Goal: Information Seeking & Learning: Compare options

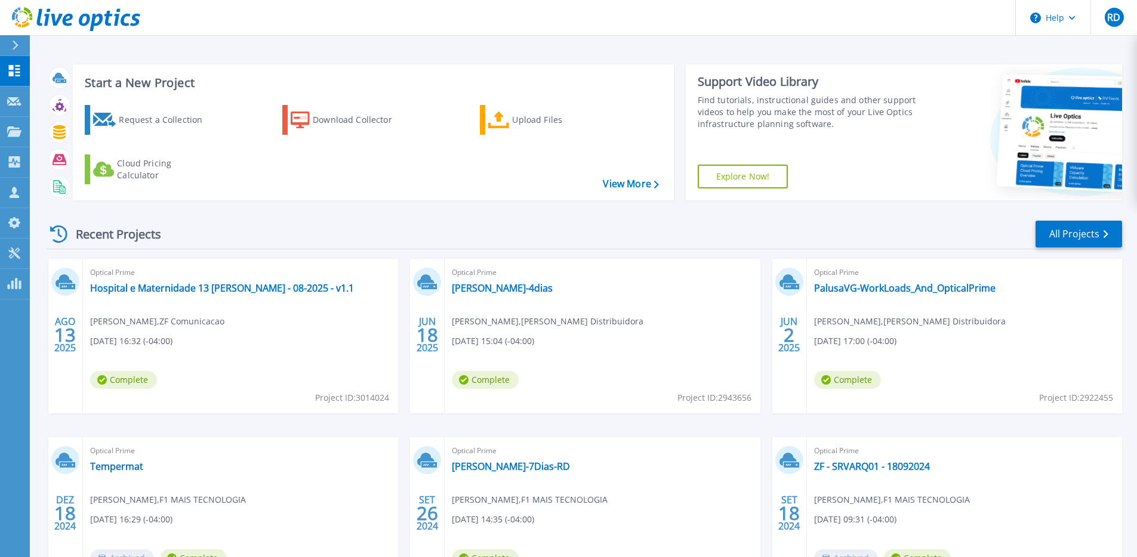
scroll to position [2, 0]
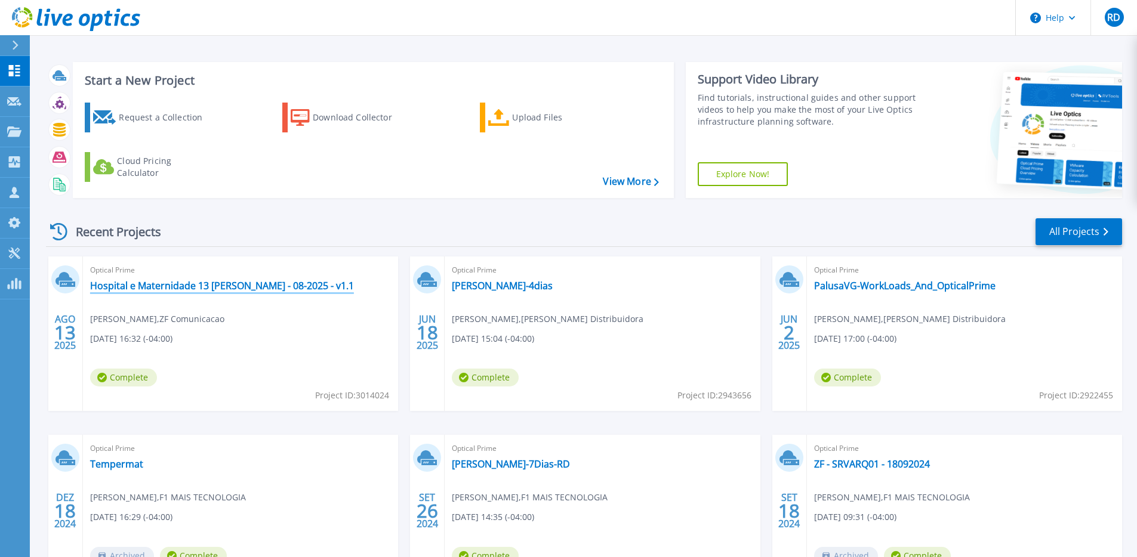
click at [259, 288] on link "Hospital e Maternidade 13 [PERSON_NAME] - 08-2025 - v1.1" at bounding box center [222, 286] width 264 height 12
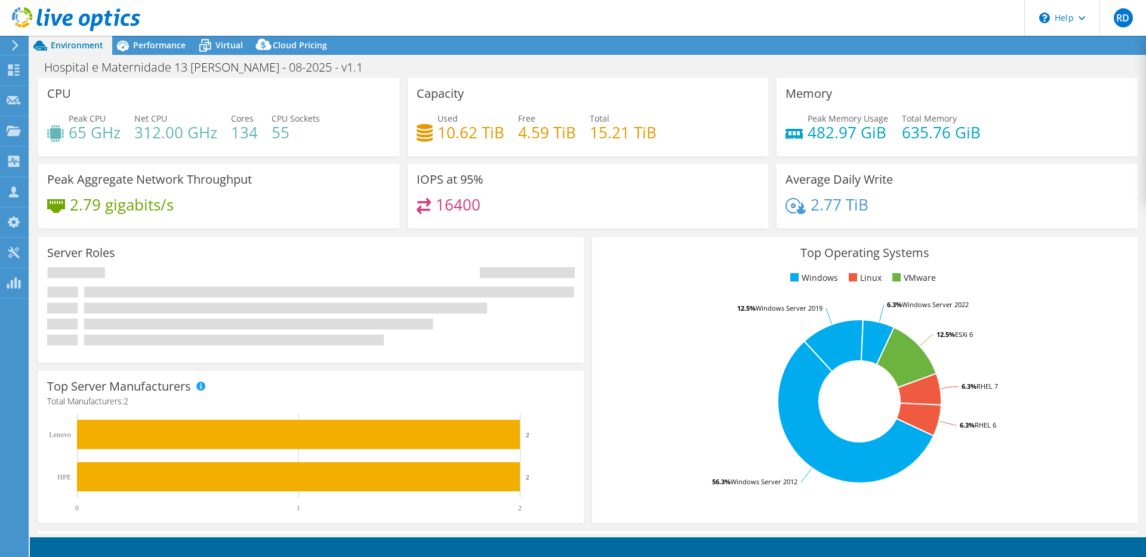
select select "USD"
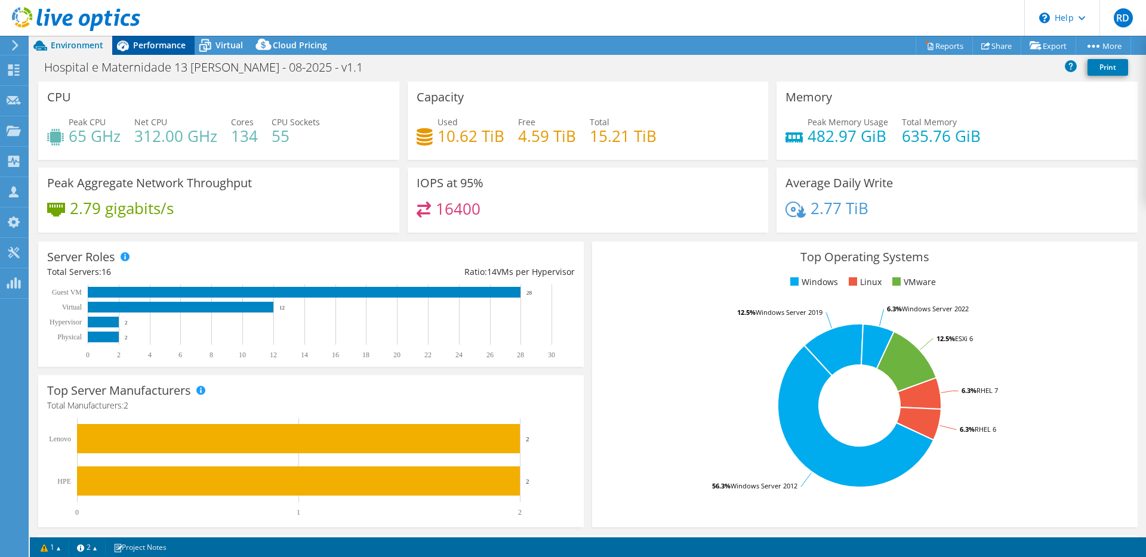
click at [162, 45] on span "Performance" at bounding box center [159, 44] width 53 height 11
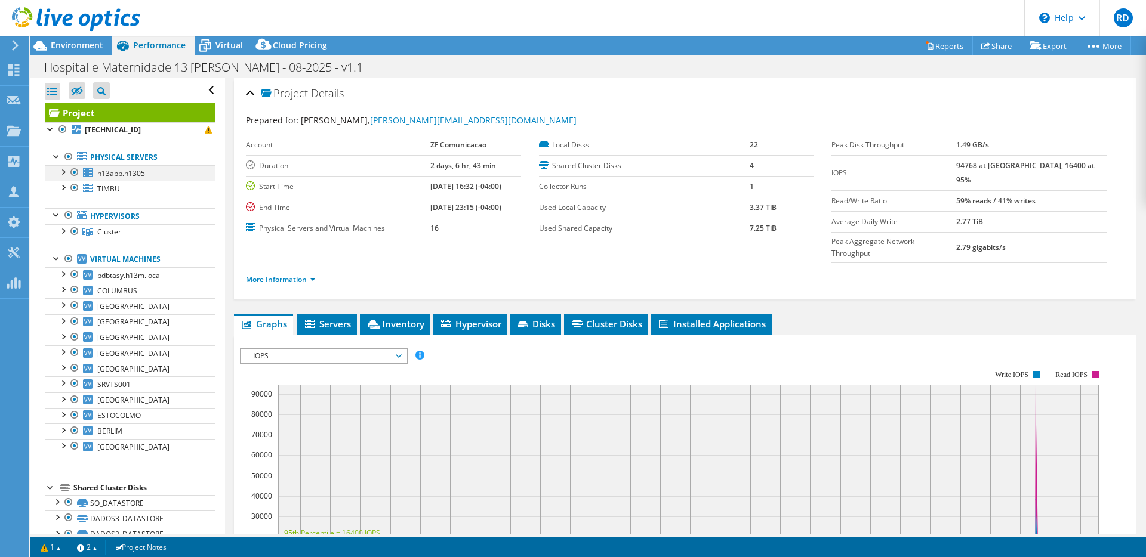
click at [64, 171] on div at bounding box center [63, 171] width 12 height 12
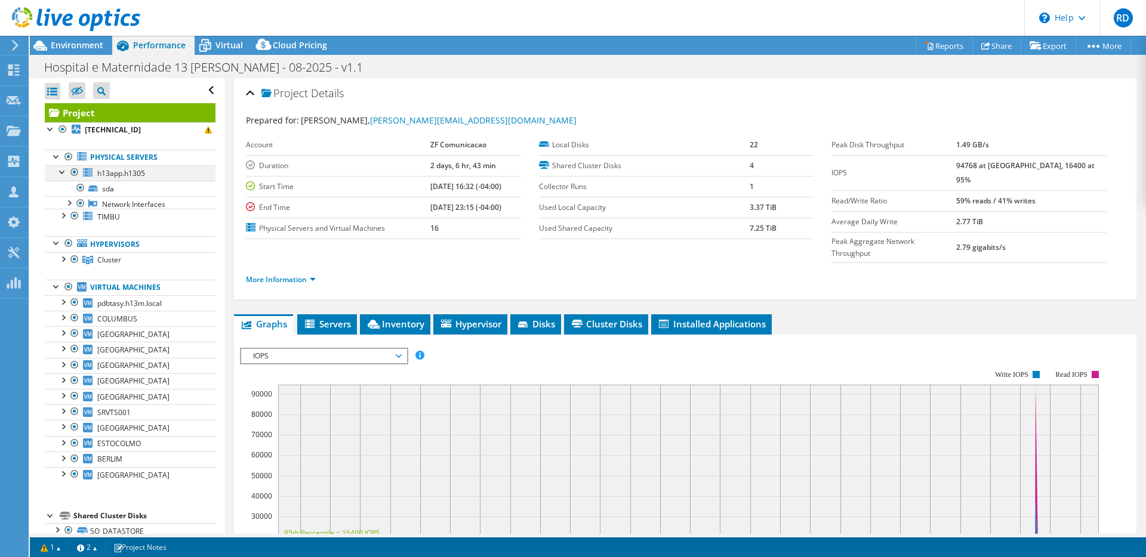
click at [64, 171] on div at bounding box center [63, 171] width 12 height 12
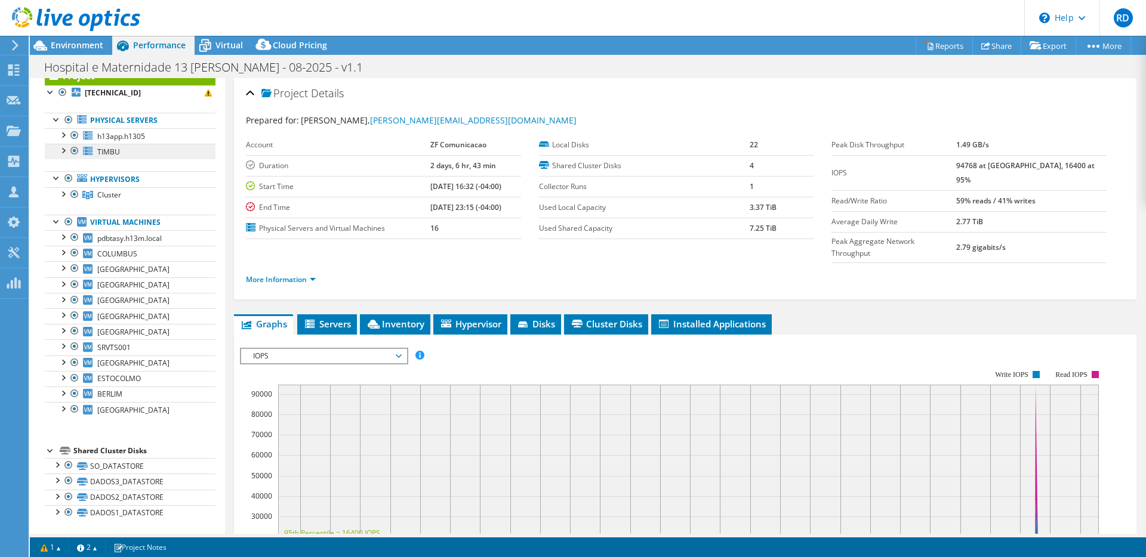
scroll to position [38, 0]
click at [66, 194] on div at bounding box center [63, 192] width 12 height 12
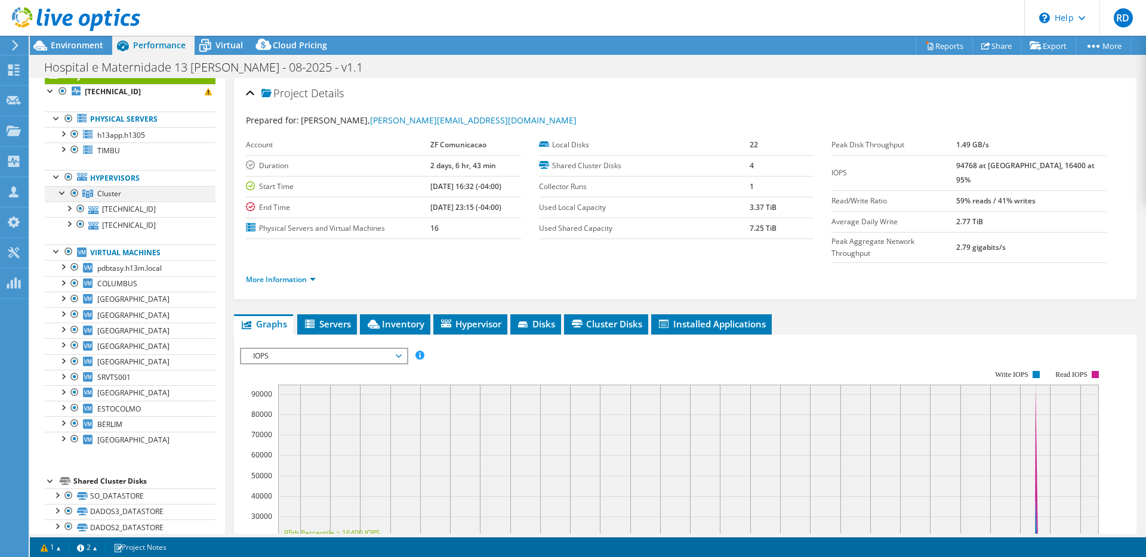
click at [62, 192] on div at bounding box center [63, 192] width 12 height 12
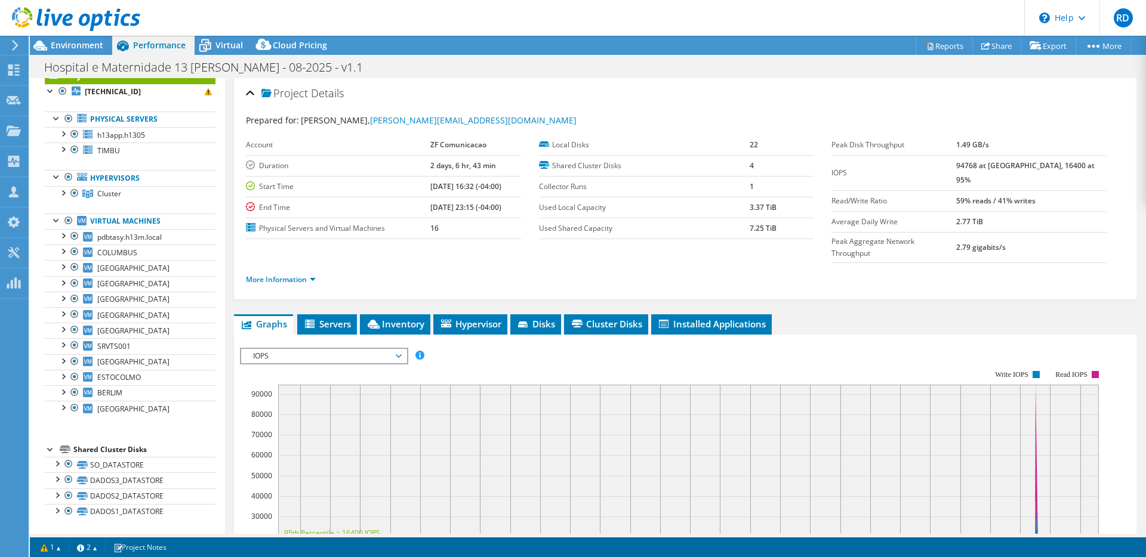
drag, startPoint x: 435, startPoint y: 211, endPoint x: 494, endPoint y: 213, distance: 59.1
click at [494, 213] on tr "End Time [DATE] 23:15 (-04:00)" at bounding box center [383, 207] width 275 height 21
drag, startPoint x: 420, startPoint y: 193, endPoint x: 501, endPoint y: 192, distance: 81.2
click at [501, 192] on td "[DATE] 16:32 (-04:00)" at bounding box center [475, 186] width 90 height 21
drag, startPoint x: 436, startPoint y: 237, endPoint x: 381, endPoint y: 228, distance: 55.7
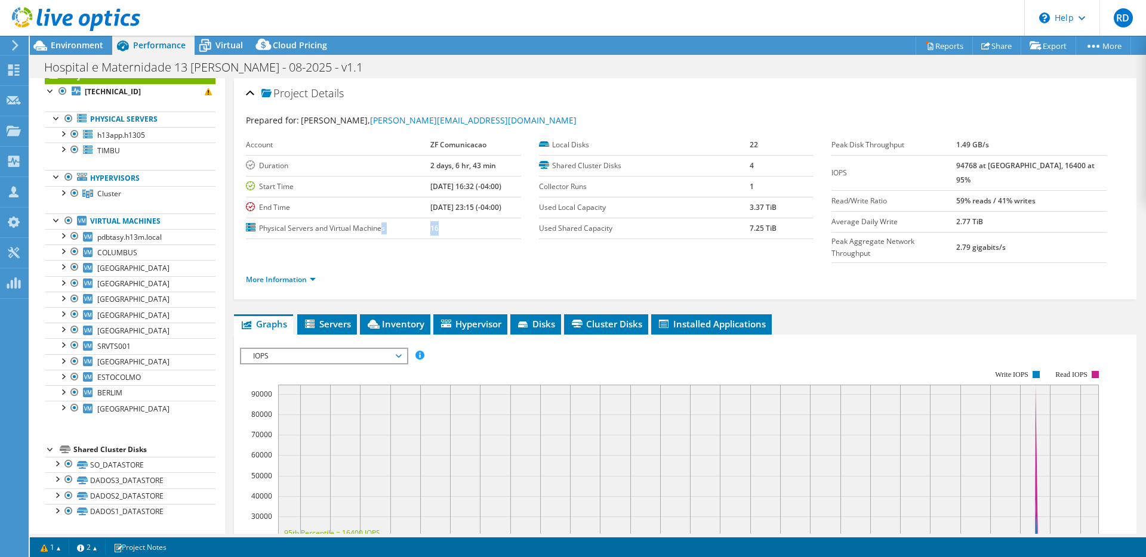
click at [381, 228] on tr "Physical Servers and Virtual Machines 16" at bounding box center [383, 228] width 275 height 21
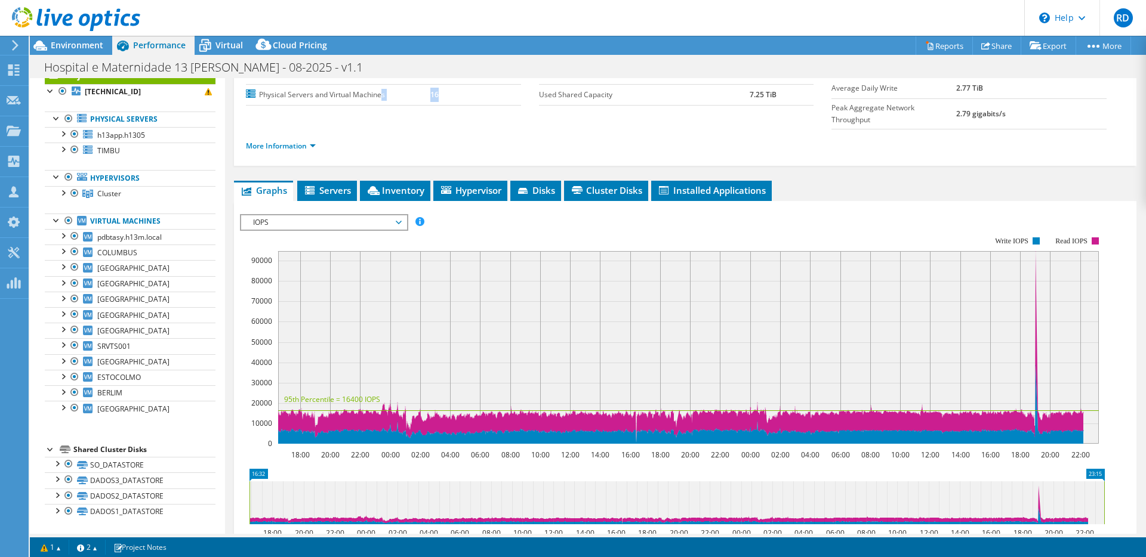
scroll to position [136, 0]
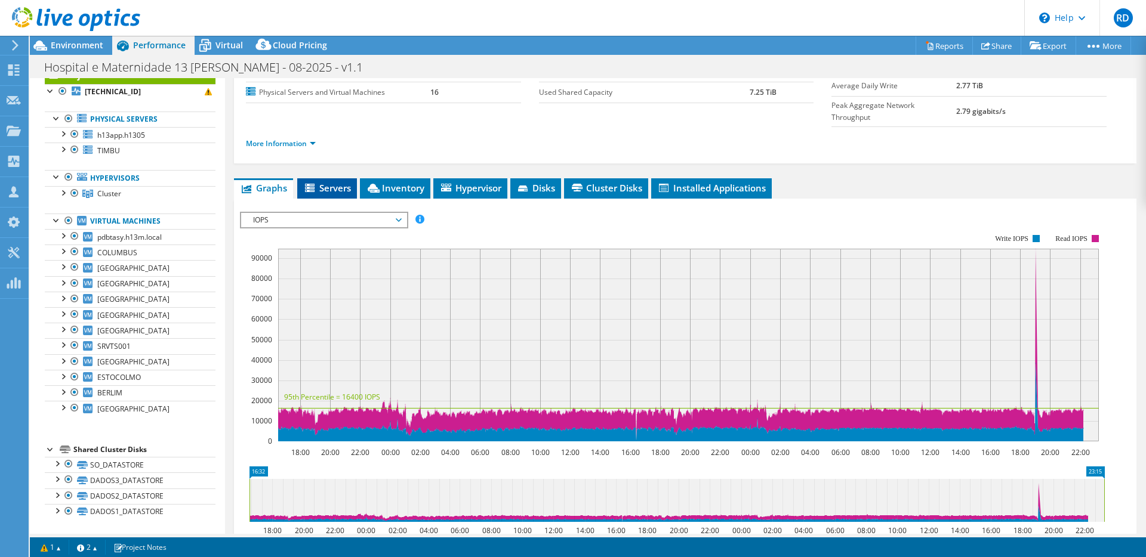
click at [337, 178] on li "Servers" at bounding box center [327, 188] width 60 height 20
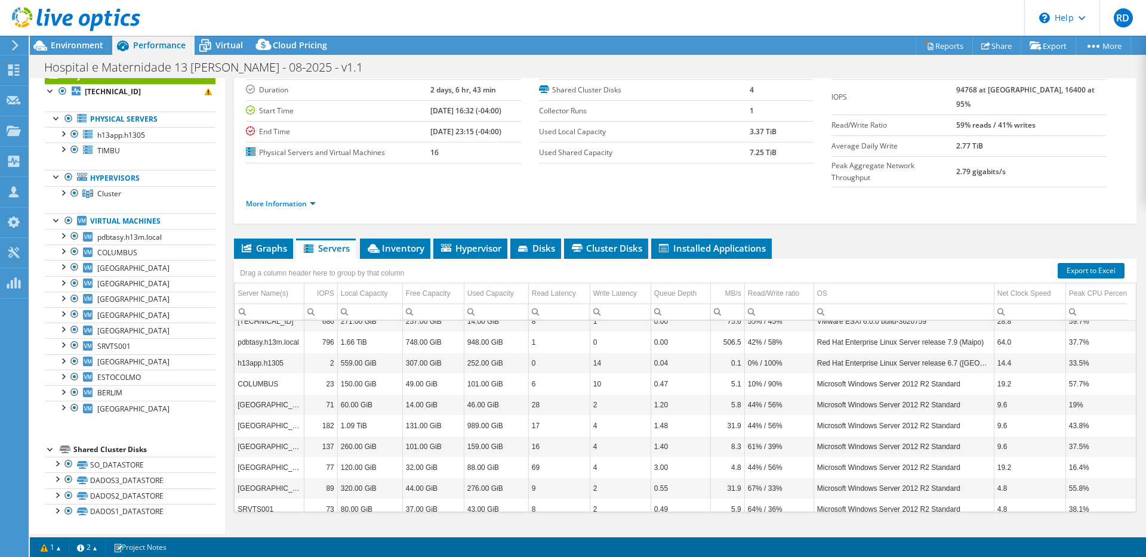
scroll to position [153, 0]
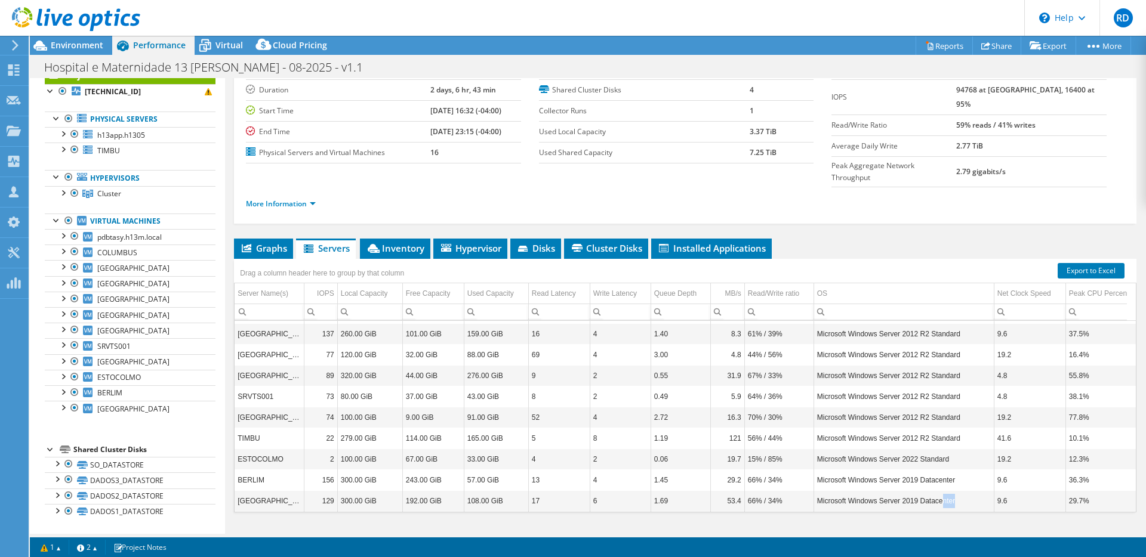
drag, startPoint x: 863, startPoint y: 476, endPoint x: 943, endPoint y: 474, distance: 80.0
click at [943, 491] on td "Microsoft Windows Server 2019 Datacenter" at bounding box center [903, 501] width 180 height 21
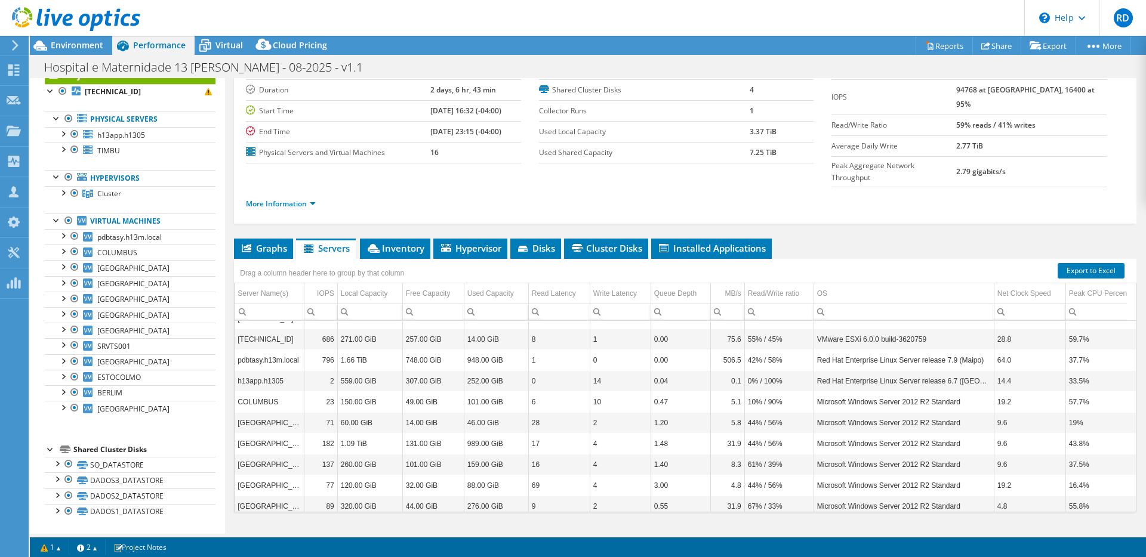
scroll to position [0, 0]
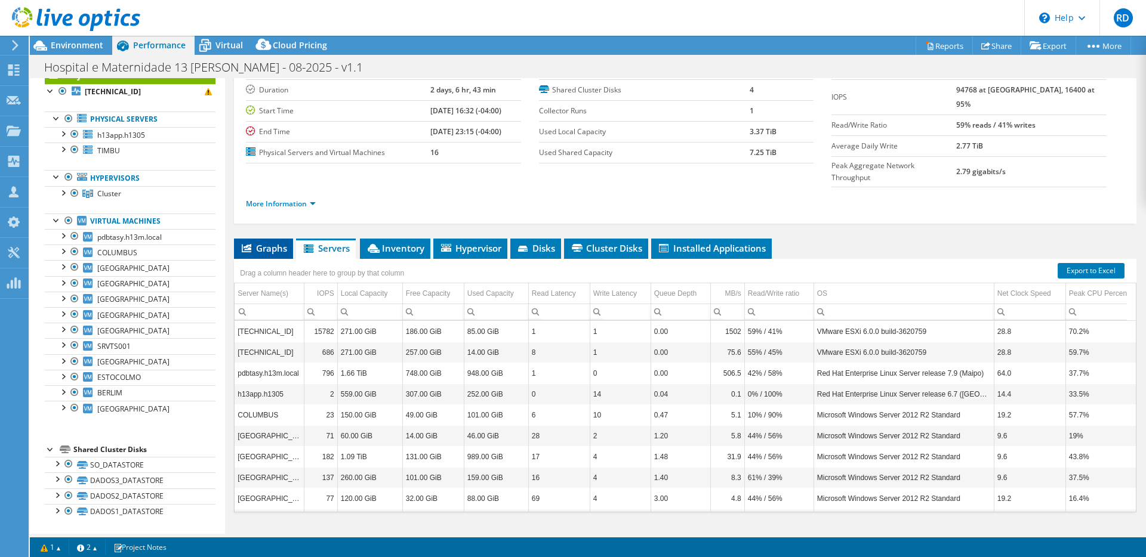
click at [266, 242] on span "Graphs" at bounding box center [263, 248] width 47 height 12
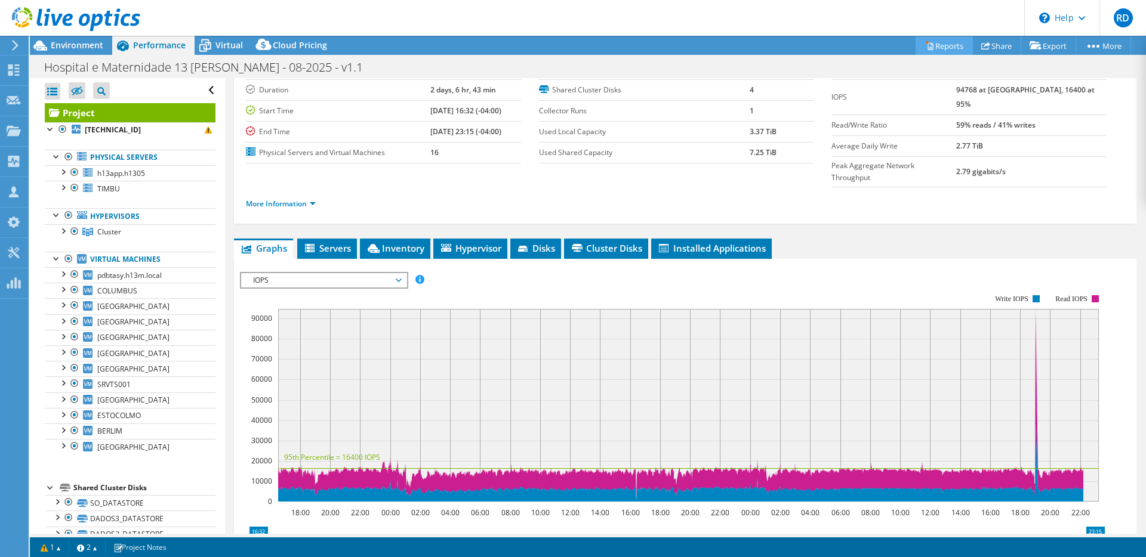
click at [938, 47] on link "Reports" at bounding box center [943, 45] width 57 height 18
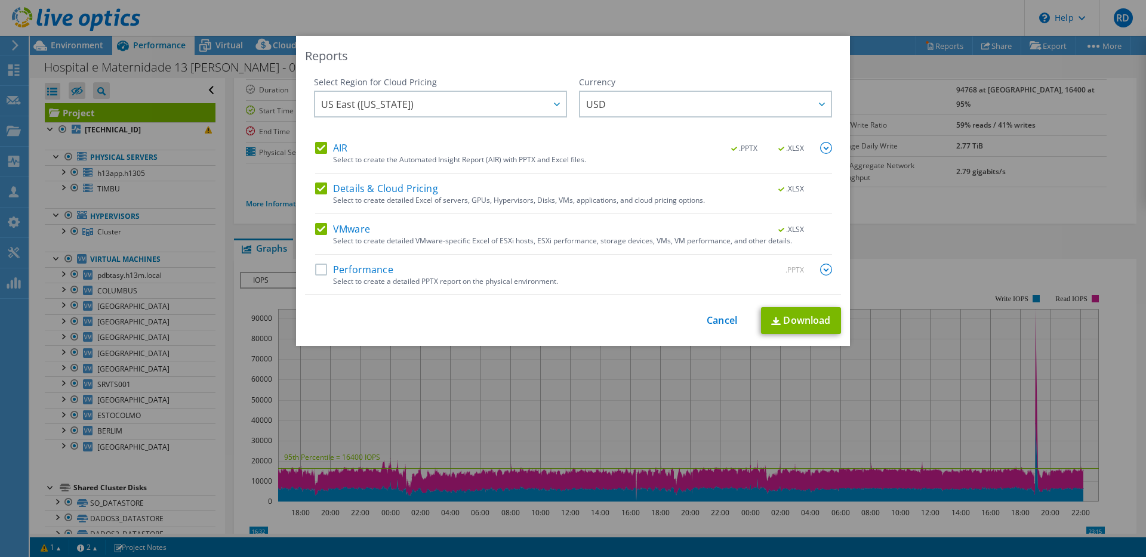
click at [318, 271] on label "Performance" at bounding box center [354, 270] width 78 height 12
click at [0, 0] on input "Performance" at bounding box center [0, 0] width 0 height 0
click at [796, 326] on link "Download" at bounding box center [801, 320] width 80 height 27
click at [707, 318] on link "Cancel" at bounding box center [722, 320] width 30 height 11
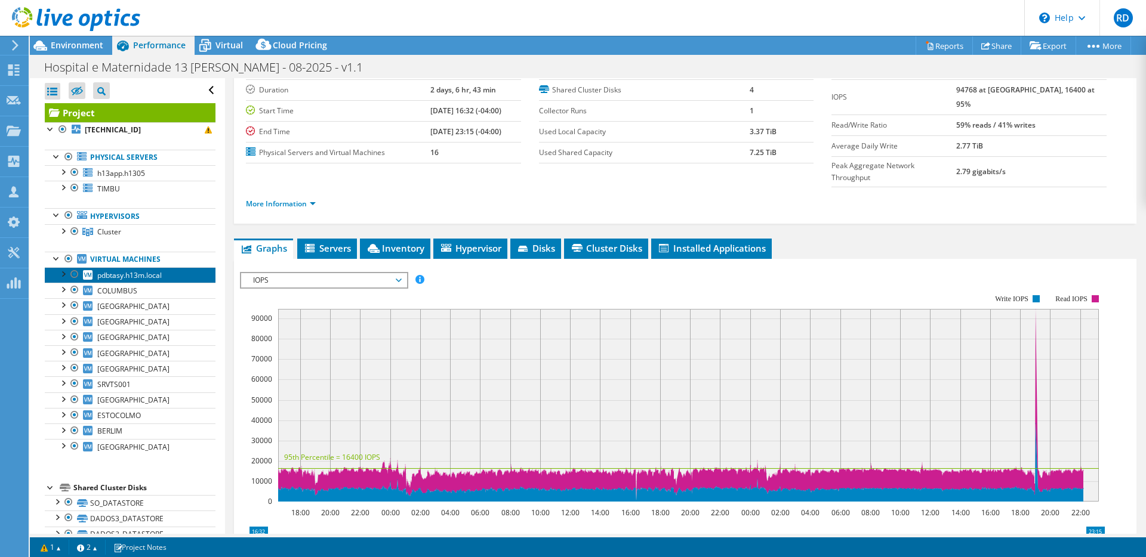
click at [150, 277] on span "pdbtasy.h13m.local" at bounding box center [129, 275] width 64 height 10
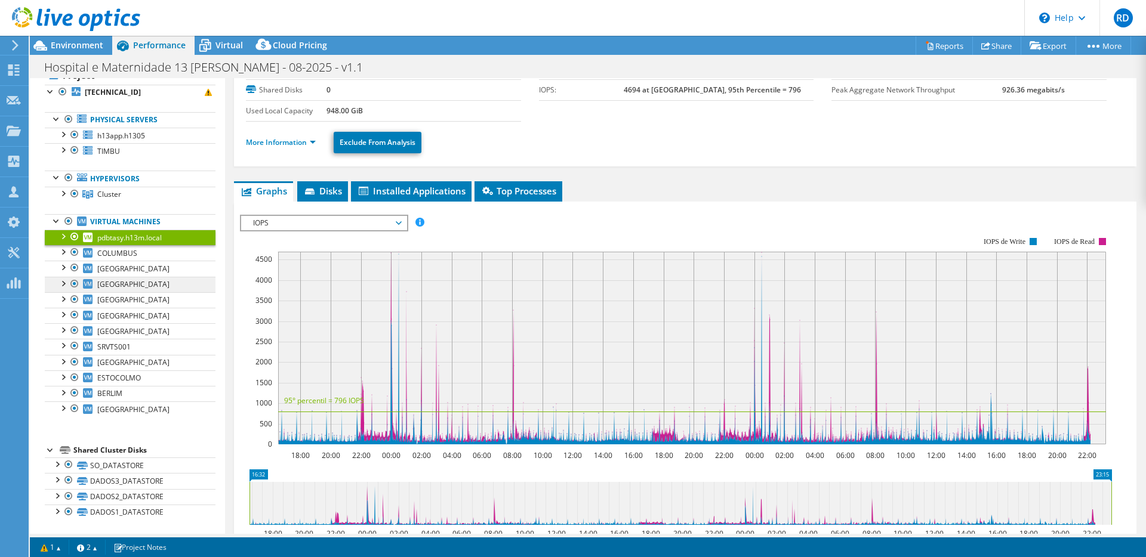
scroll to position [38, 0]
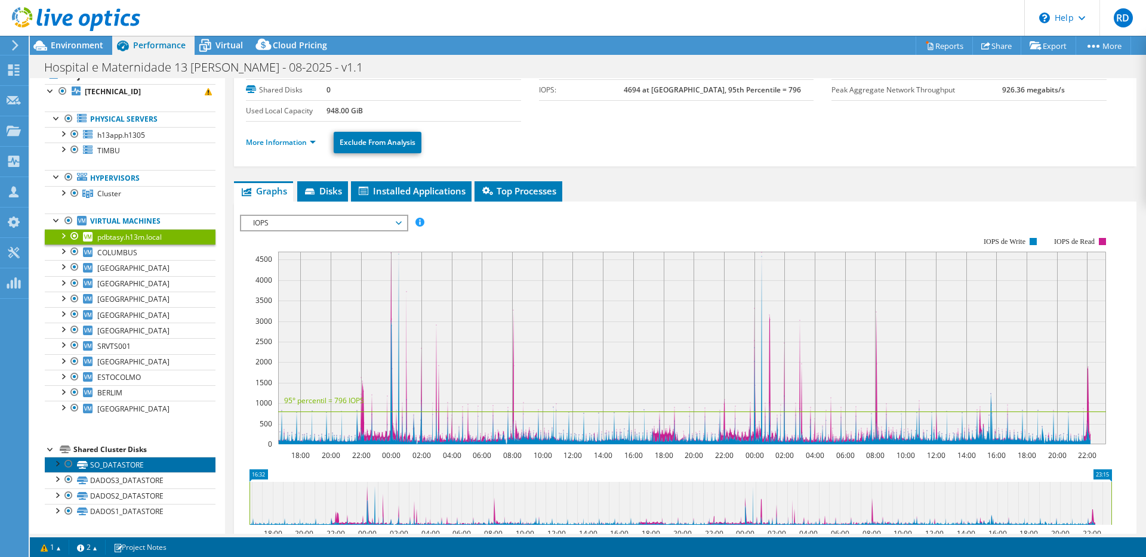
click at [152, 464] on link "SO_DATASTORE" at bounding box center [130, 465] width 171 height 16
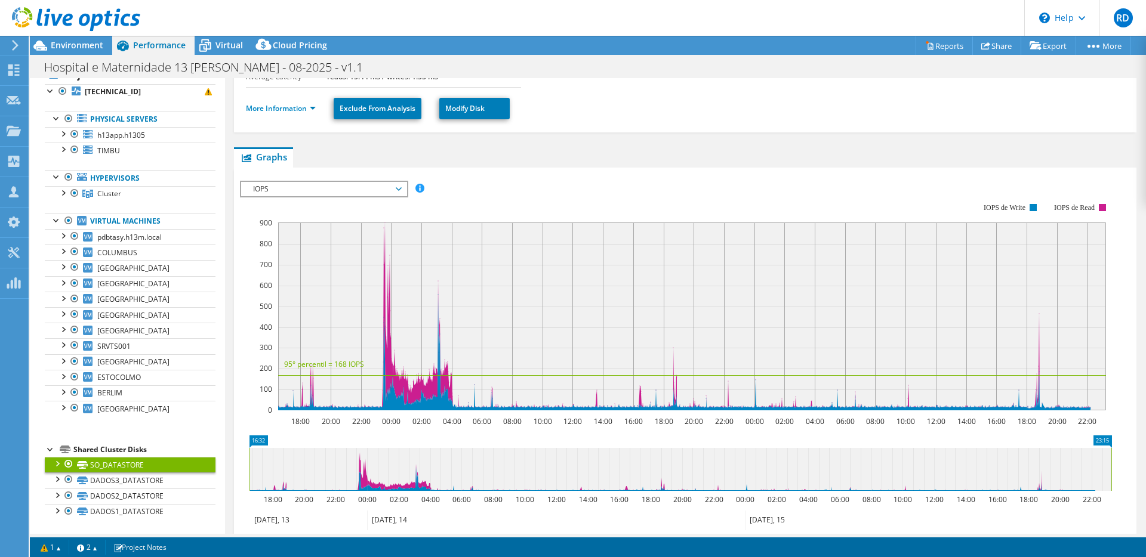
scroll to position [175, 0]
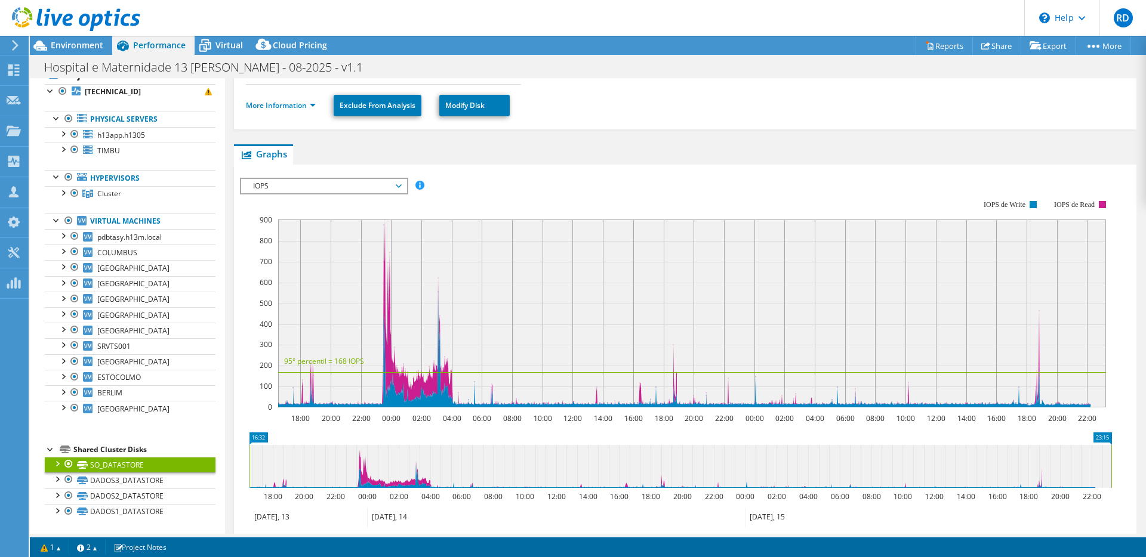
click at [384, 181] on span "IOPS" at bounding box center [323, 186] width 153 height 14
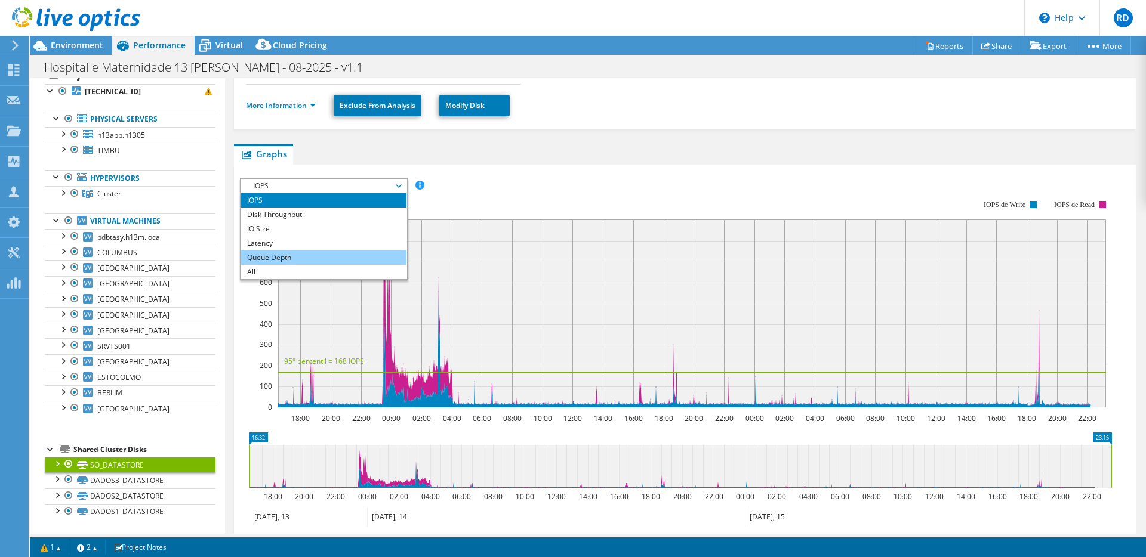
click at [332, 254] on li "Queue Depth" at bounding box center [323, 258] width 165 height 14
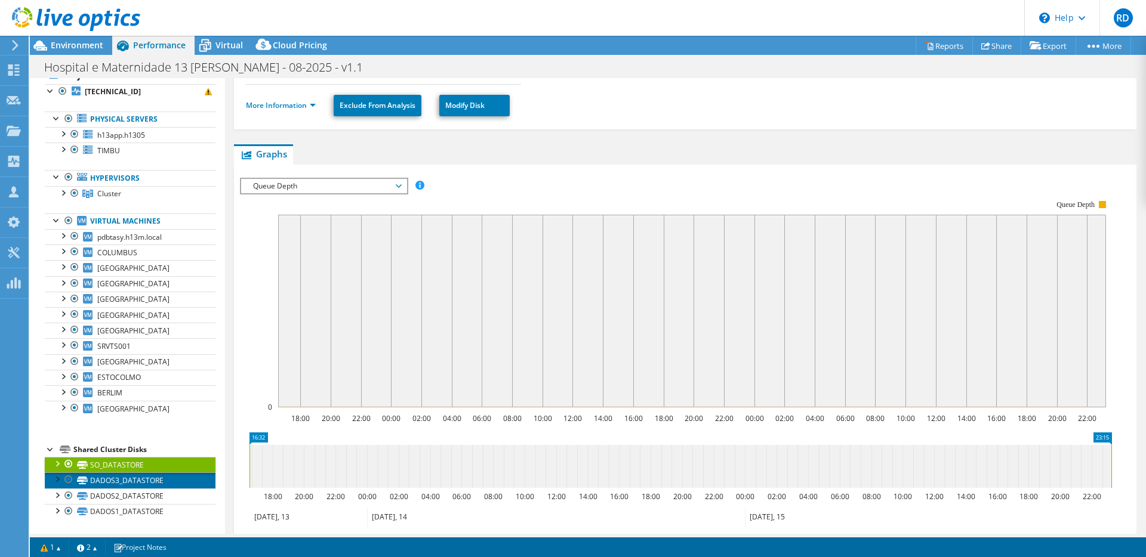
click at [146, 485] on link "DADOS3_DATASTORE" at bounding box center [130, 481] width 171 height 16
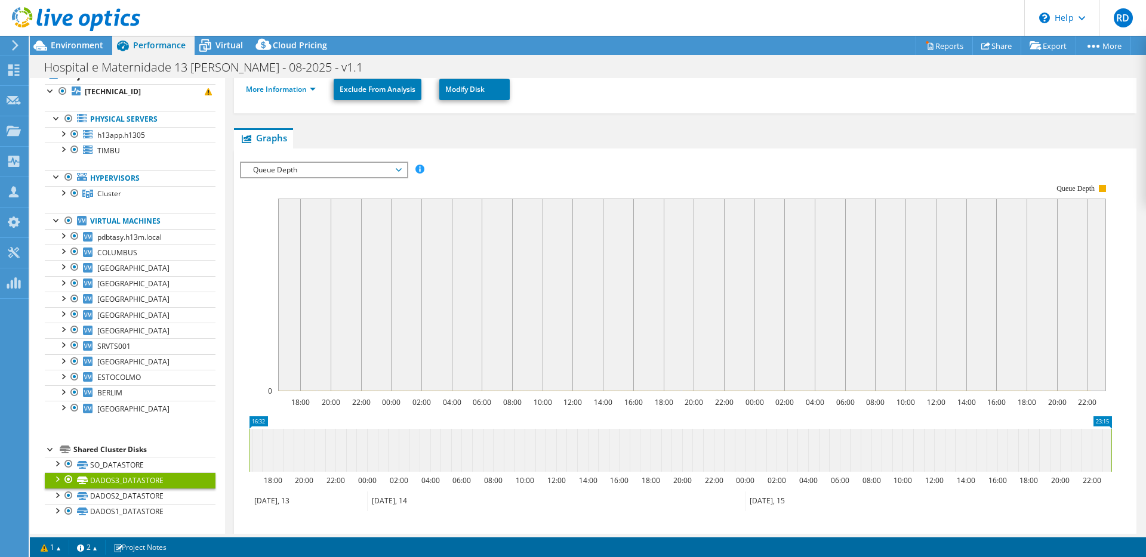
scroll to position [193, 0]
click at [144, 493] on link "DADOS2_DATASTORE" at bounding box center [130, 497] width 171 height 16
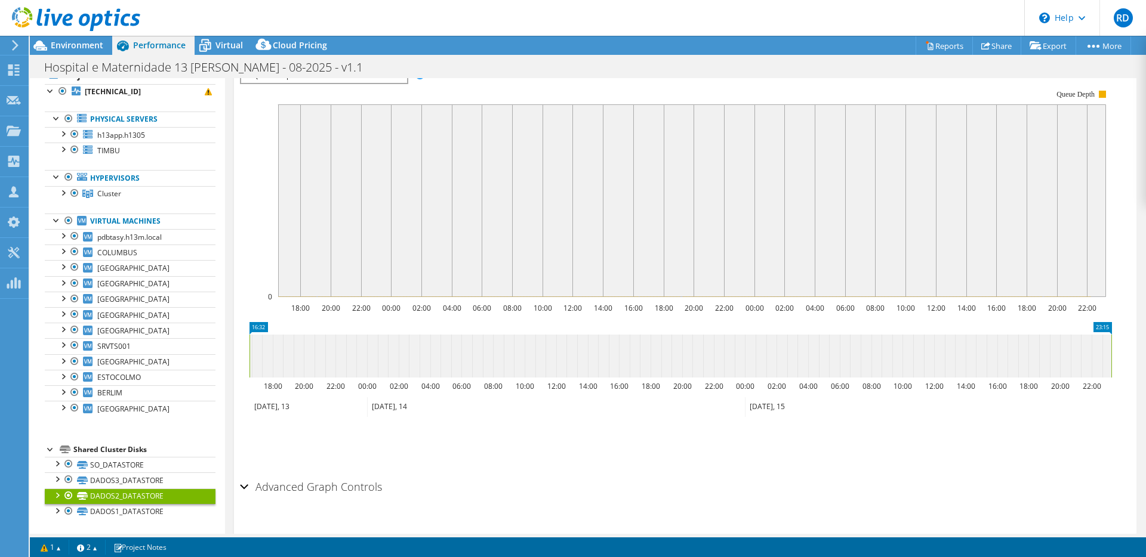
scroll to position [309, 0]
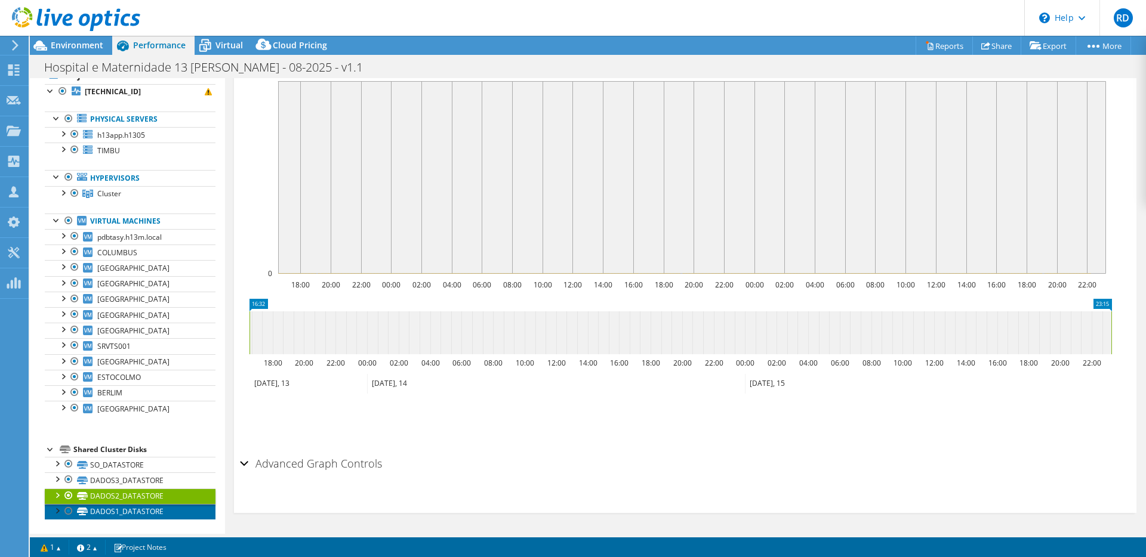
click at [160, 512] on link "DADOS1_DATASTORE" at bounding box center [130, 512] width 171 height 16
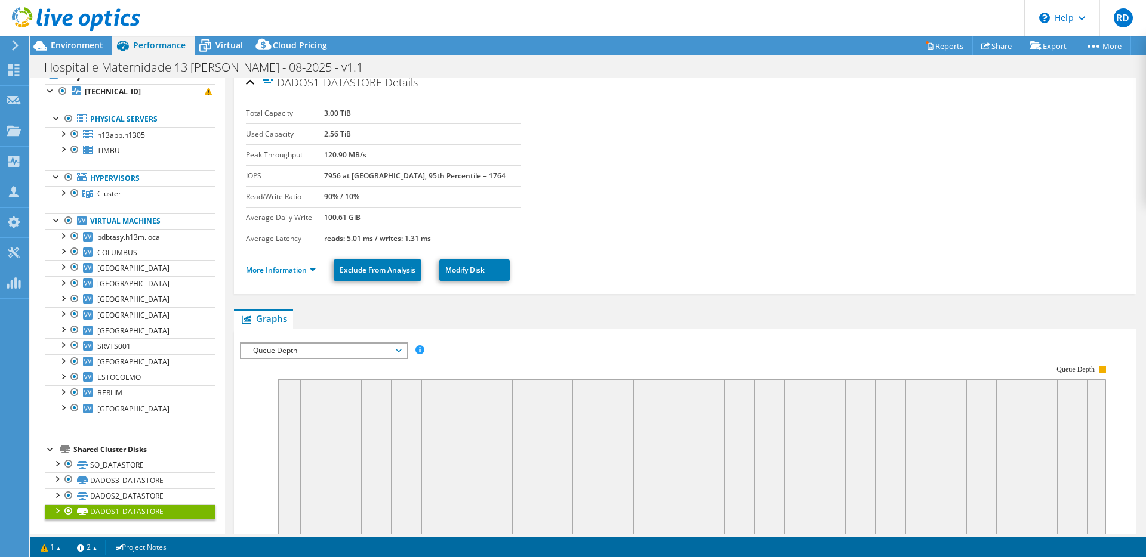
scroll to position [0, 0]
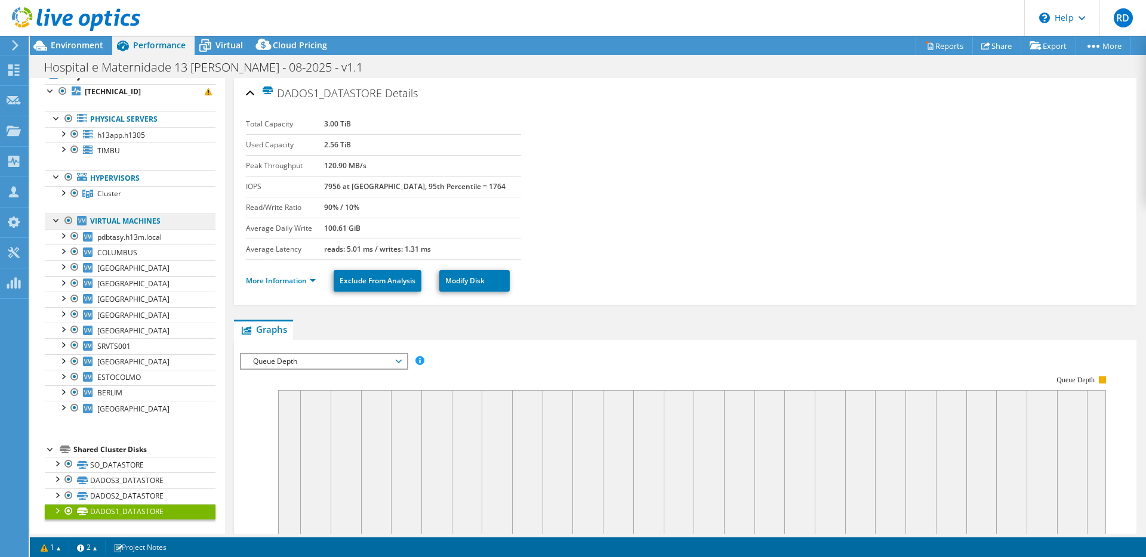
click at [113, 220] on link "Virtual Machines" at bounding box center [130, 222] width 171 height 16
click at [118, 229] on link "pdbtasy.h13m.local" at bounding box center [130, 237] width 171 height 16
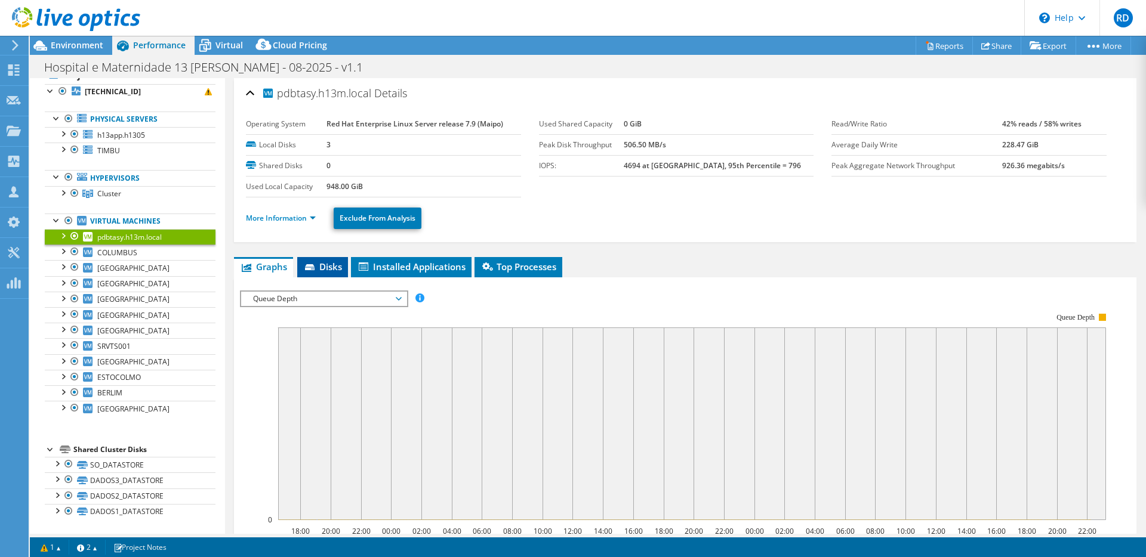
click at [333, 272] on span "Disks" at bounding box center [322, 267] width 39 height 12
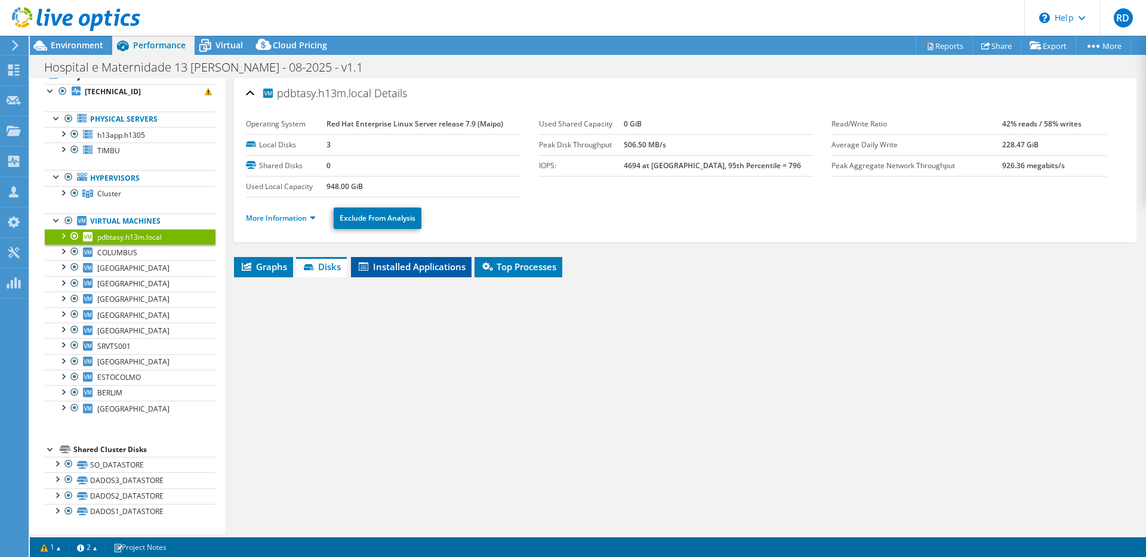
click at [396, 262] on span "Installed Applications" at bounding box center [411, 267] width 109 height 12
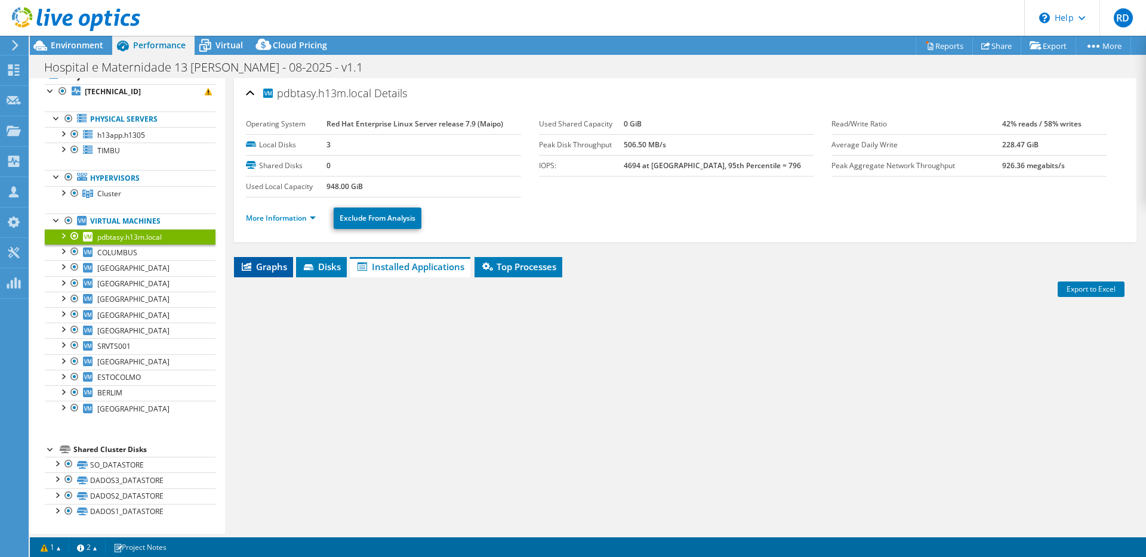
click at [288, 271] on li "Graphs" at bounding box center [263, 267] width 59 height 20
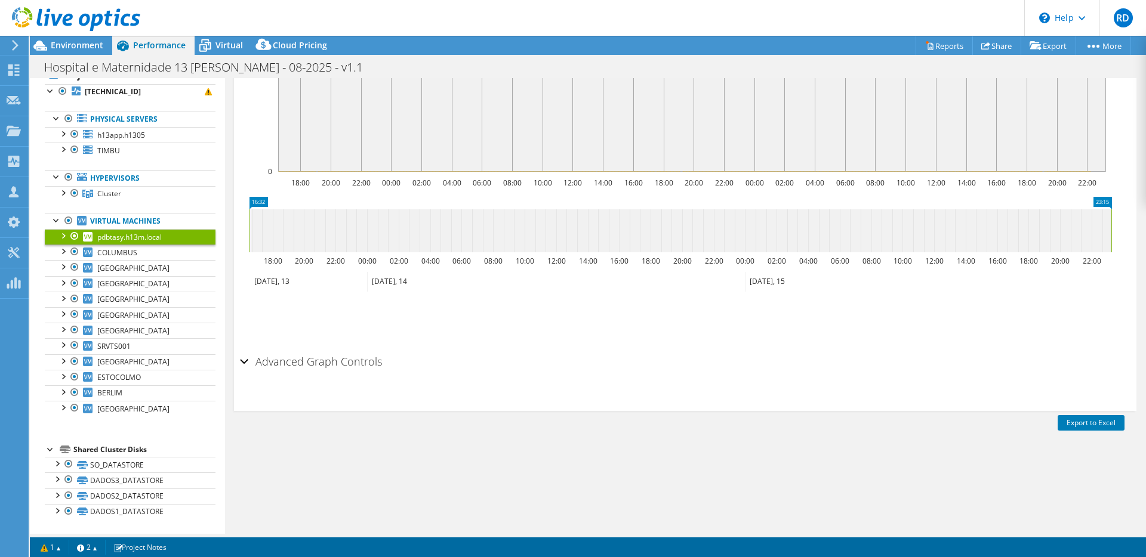
scroll to position [351, 0]
click at [135, 221] on link "Virtual Machines" at bounding box center [130, 222] width 171 height 16
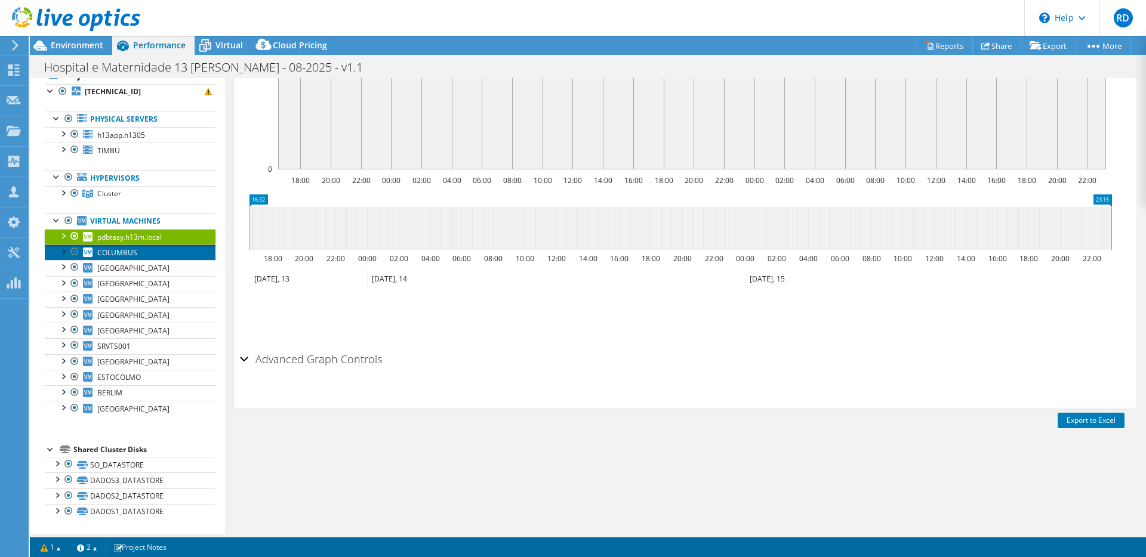
click at [85, 246] on link "COLUMBUS" at bounding box center [130, 253] width 171 height 16
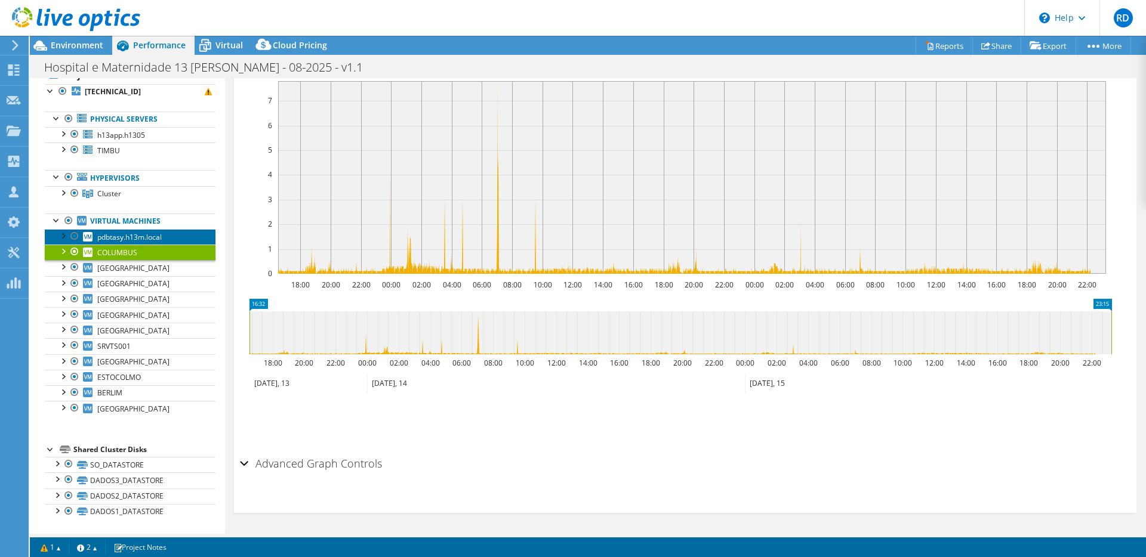
click at [109, 234] on span "pdbtasy.h13m.local" at bounding box center [129, 237] width 64 height 10
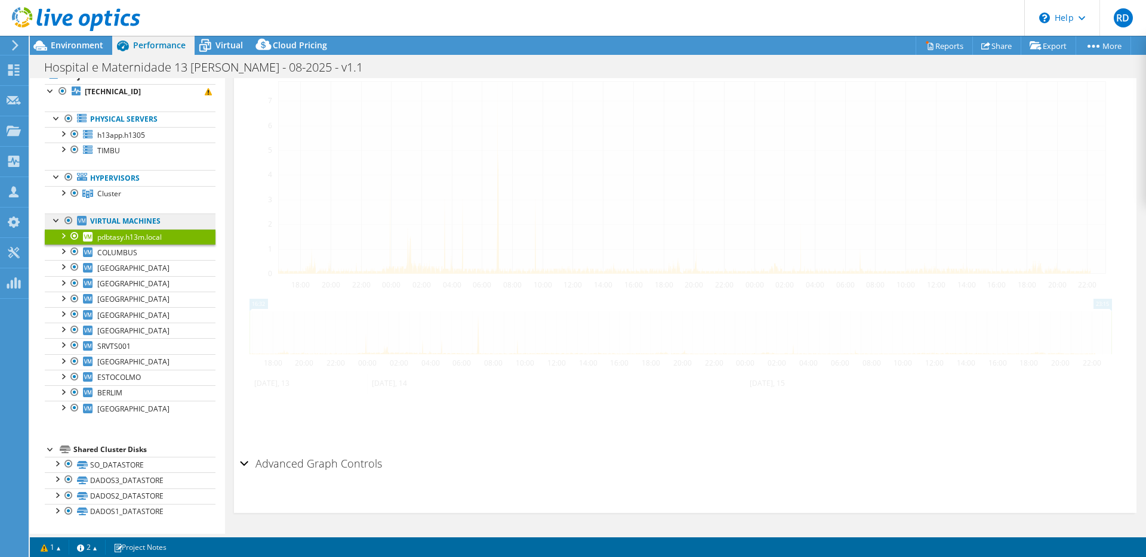
click at [109, 224] on link "Virtual Machines" at bounding box center [130, 222] width 171 height 16
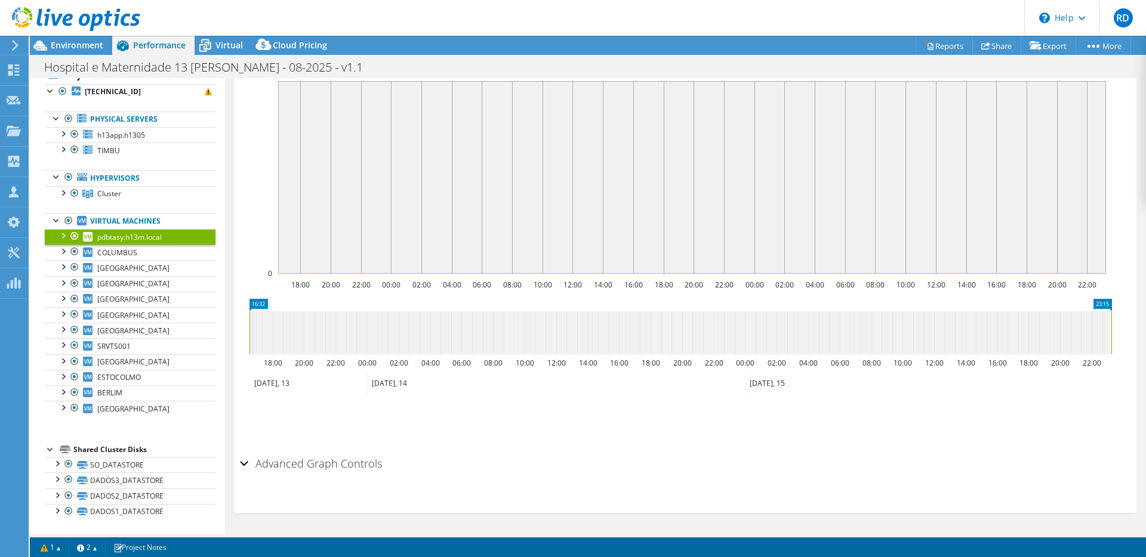
click at [113, 244] on link "pdbtasy.h13m.local" at bounding box center [130, 237] width 171 height 16
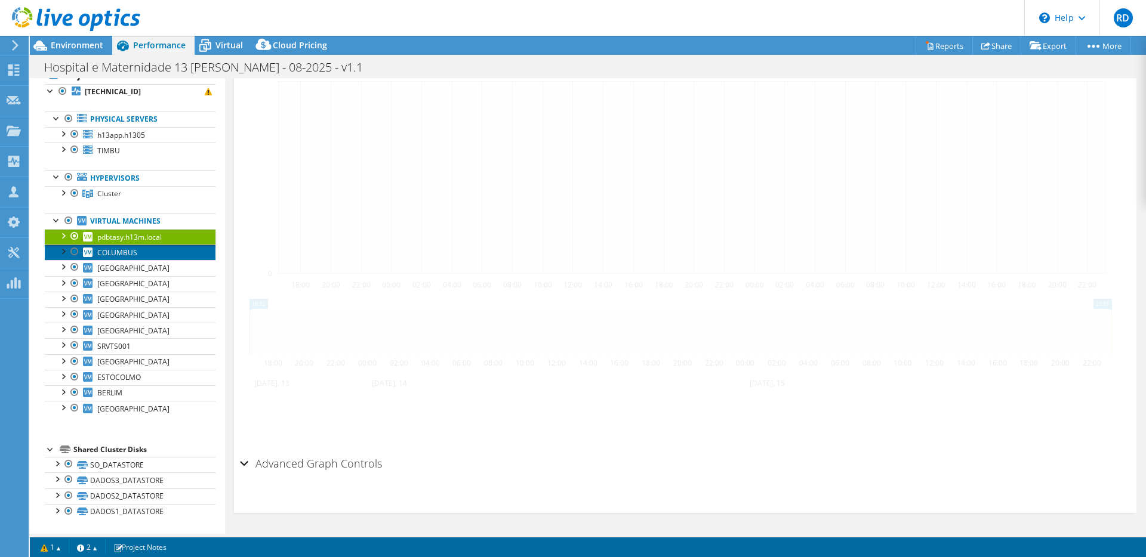
click at [112, 257] on span "COLUMBUS" at bounding box center [117, 253] width 40 height 10
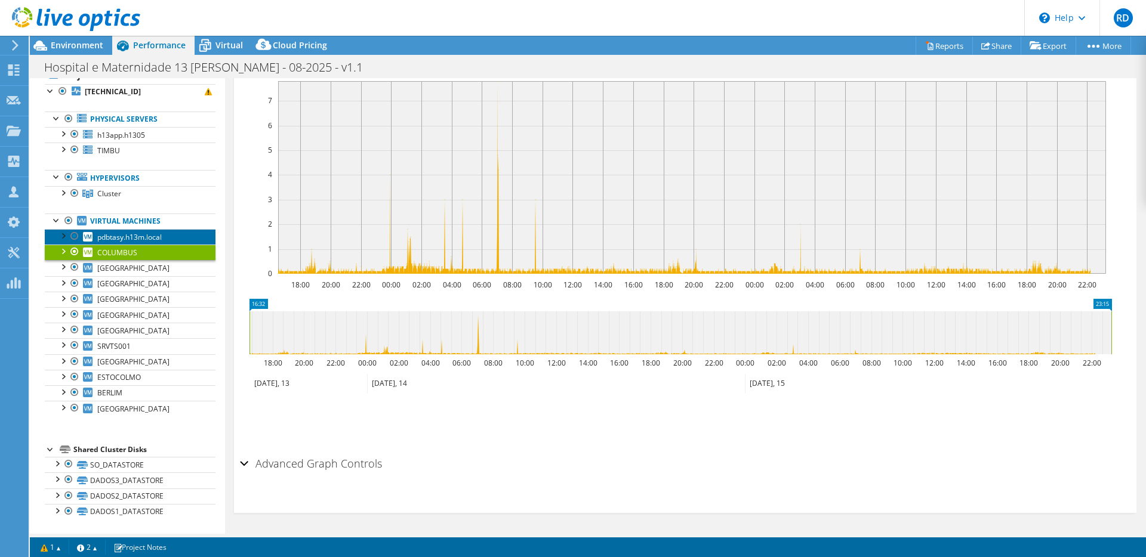
click at [118, 236] on span "pdbtasy.h13m.local" at bounding box center [129, 237] width 64 height 10
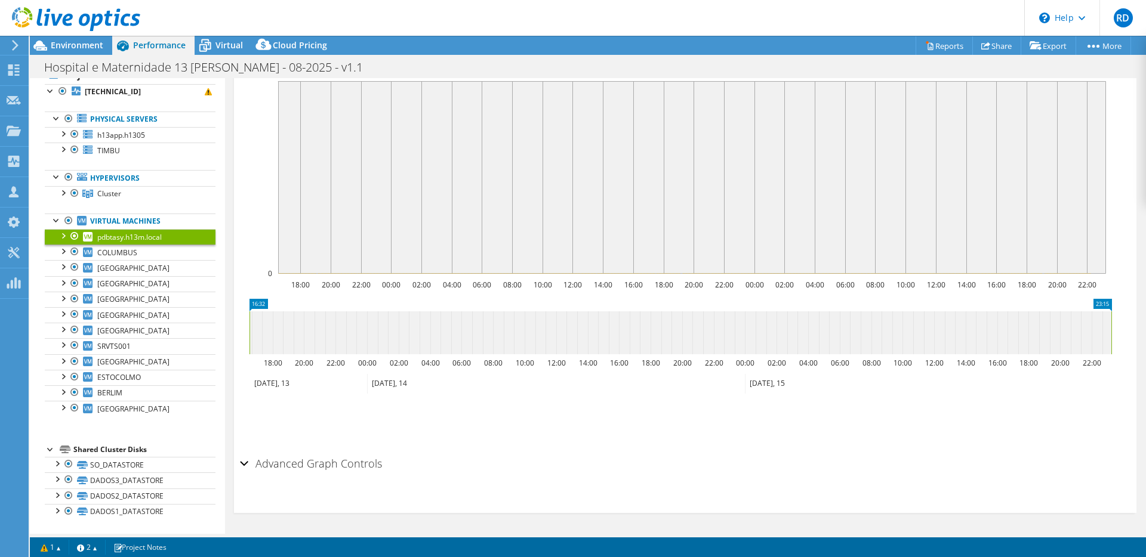
scroll to position [0, 0]
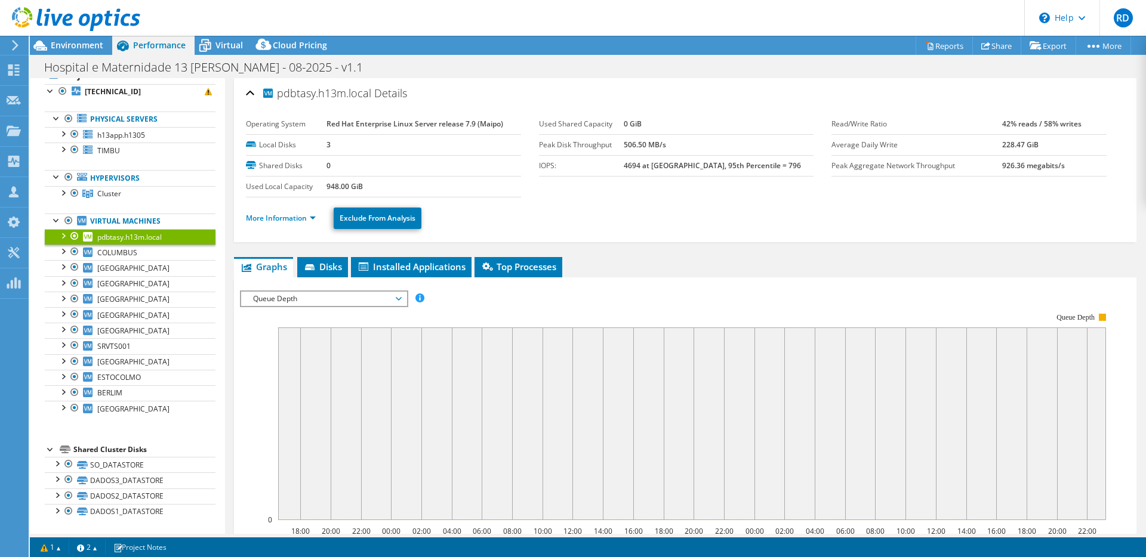
click at [347, 298] on span "Queue Depth" at bounding box center [323, 299] width 153 height 14
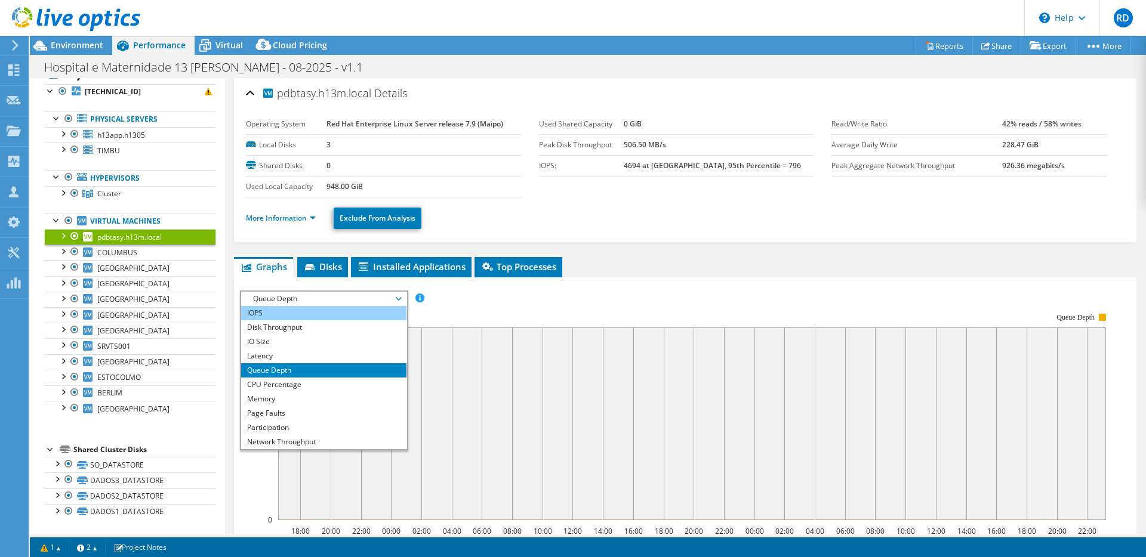
click at [330, 311] on li "IOPS" at bounding box center [323, 313] width 165 height 14
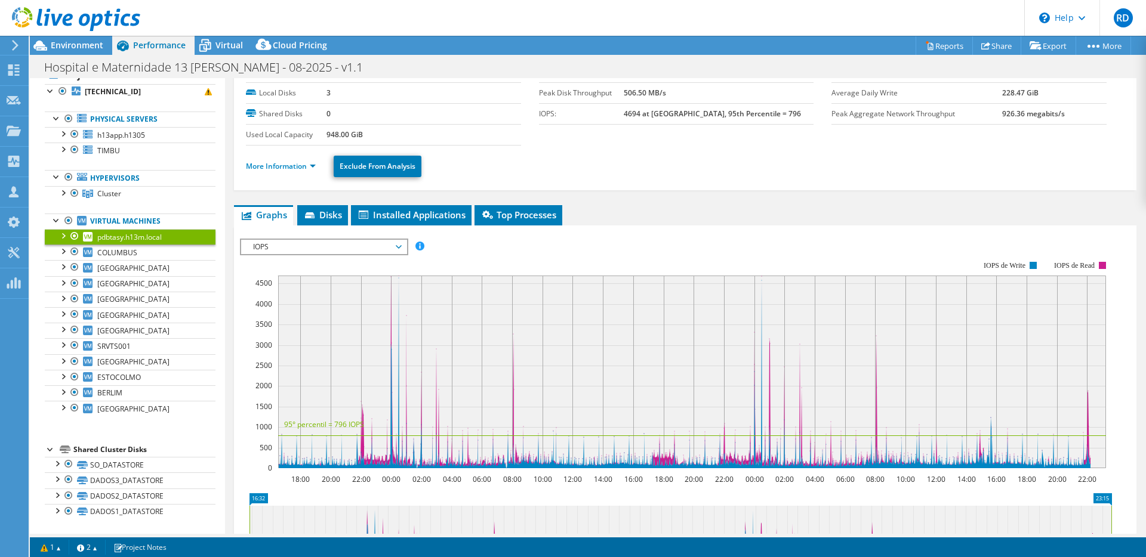
scroll to position [205, 0]
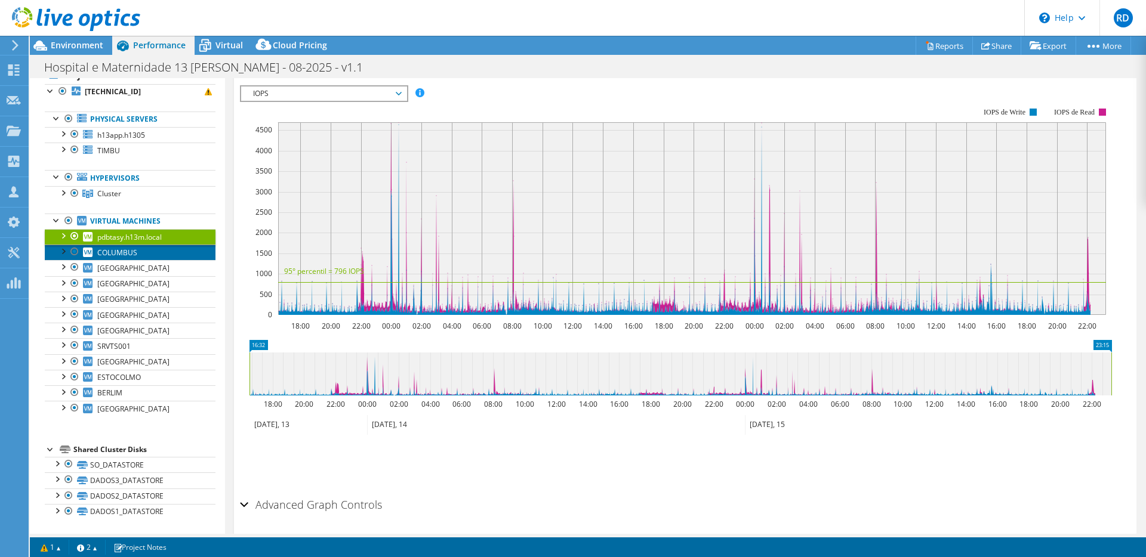
click at [138, 257] on link "COLUMBUS" at bounding box center [130, 253] width 171 height 16
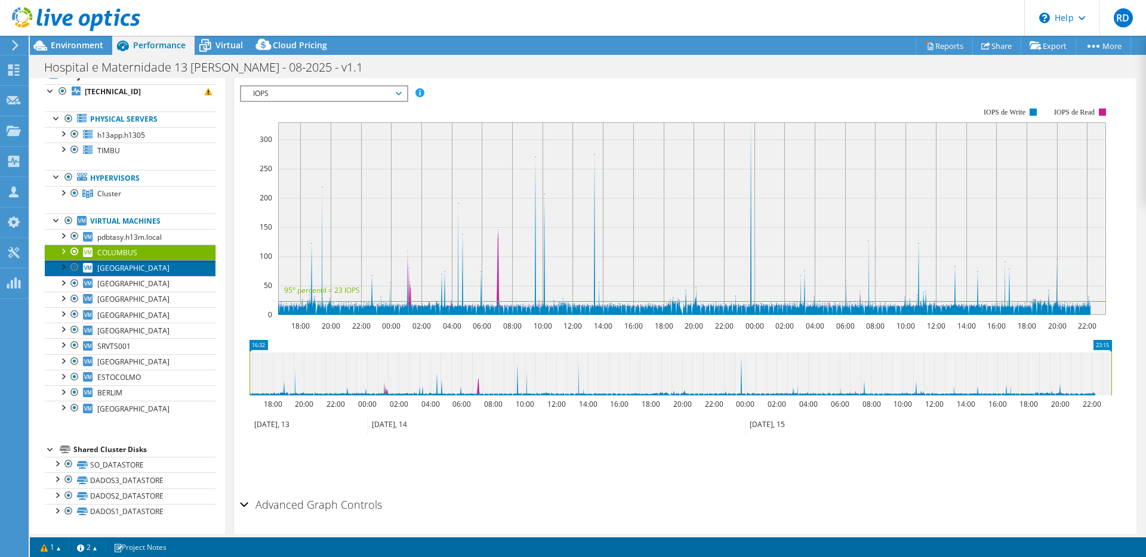
click at [177, 270] on link "[GEOGRAPHIC_DATA]" at bounding box center [130, 268] width 171 height 16
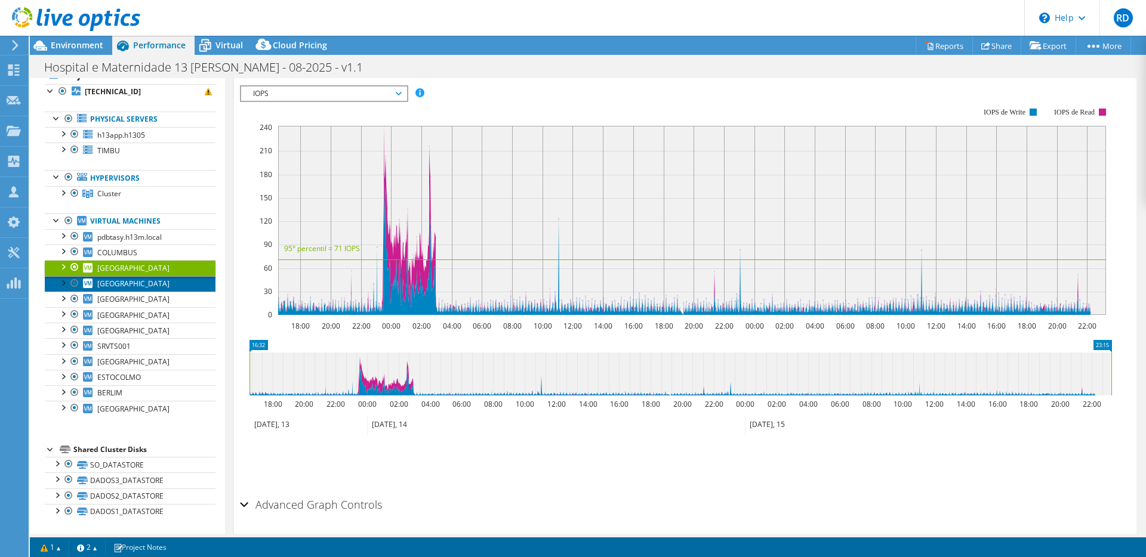
click at [173, 288] on link "[GEOGRAPHIC_DATA]" at bounding box center [130, 284] width 171 height 16
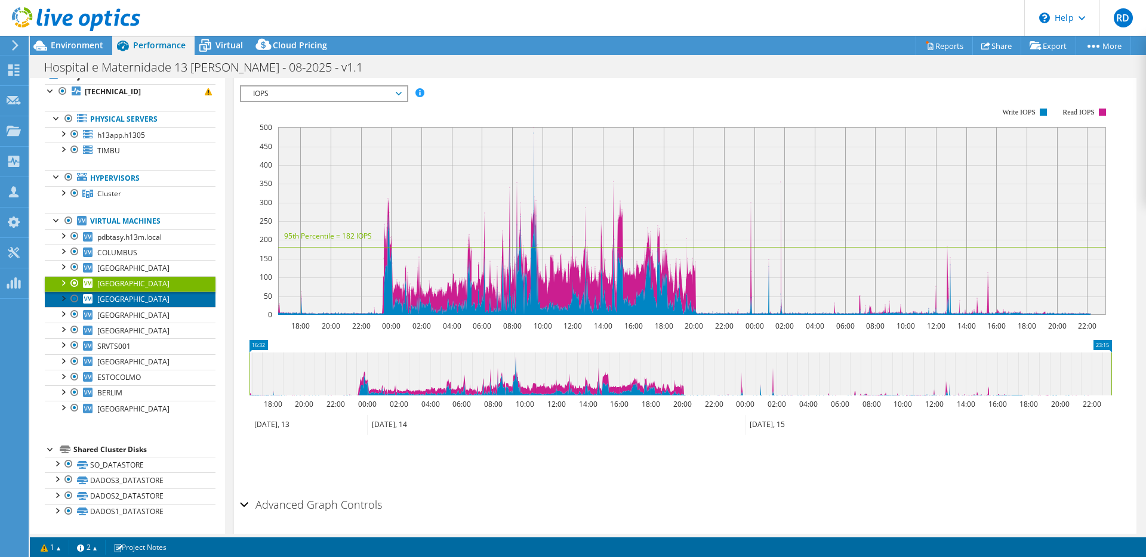
click at [172, 304] on link "[GEOGRAPHIC_DATA]" at bounding box center [130, 300] width 171 height 16
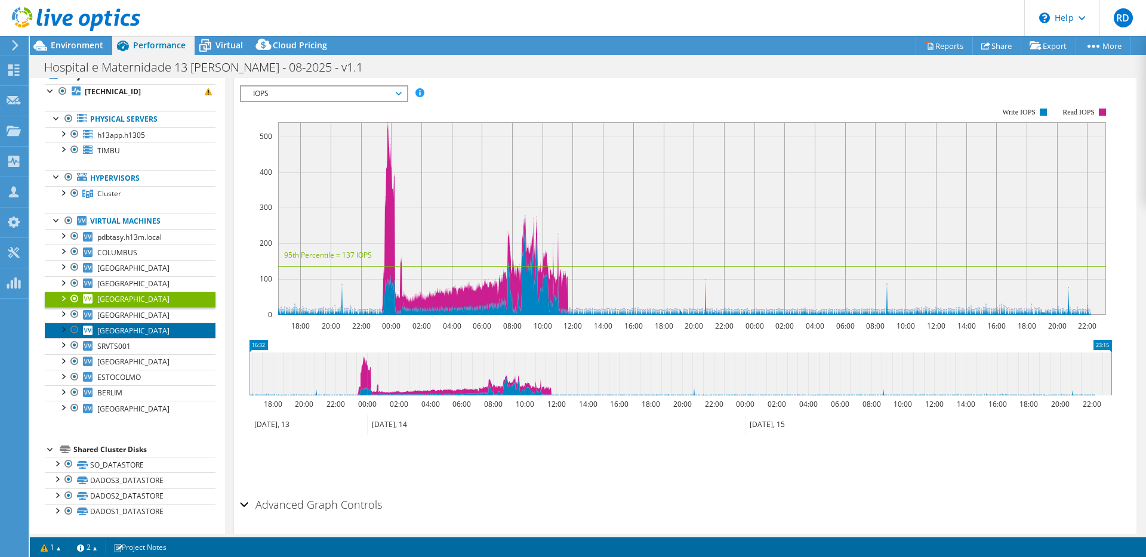
click at [168, 323] on link "[GEOGRAPHIC_DATA]" at bounding box center [130, 331] width 171 height 16
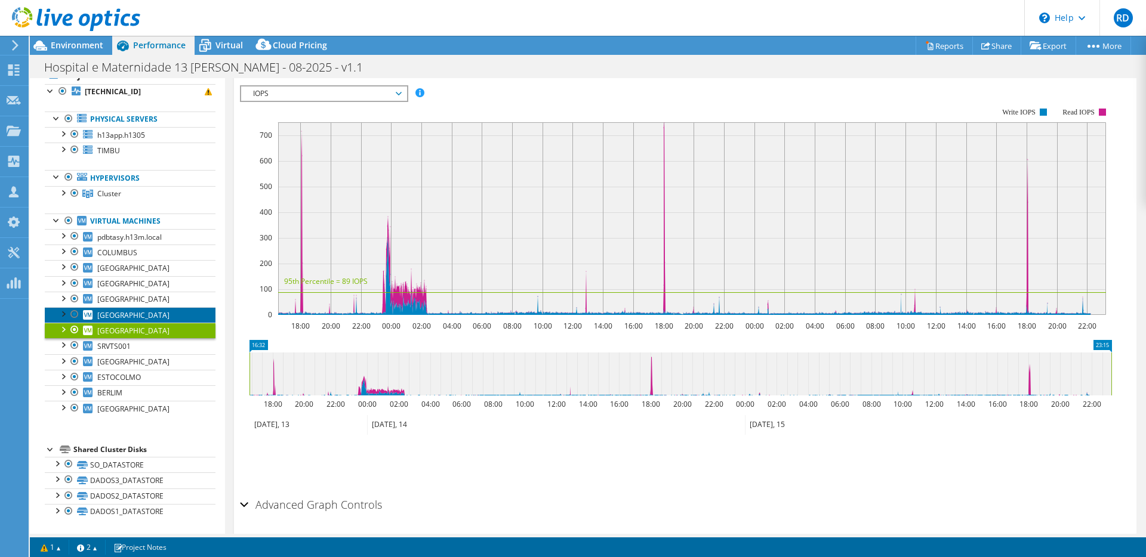
click at [165, 318] on link "[GEOGRAPHIC_DATA]" at bounding box center [130, 315] width 171 height 16
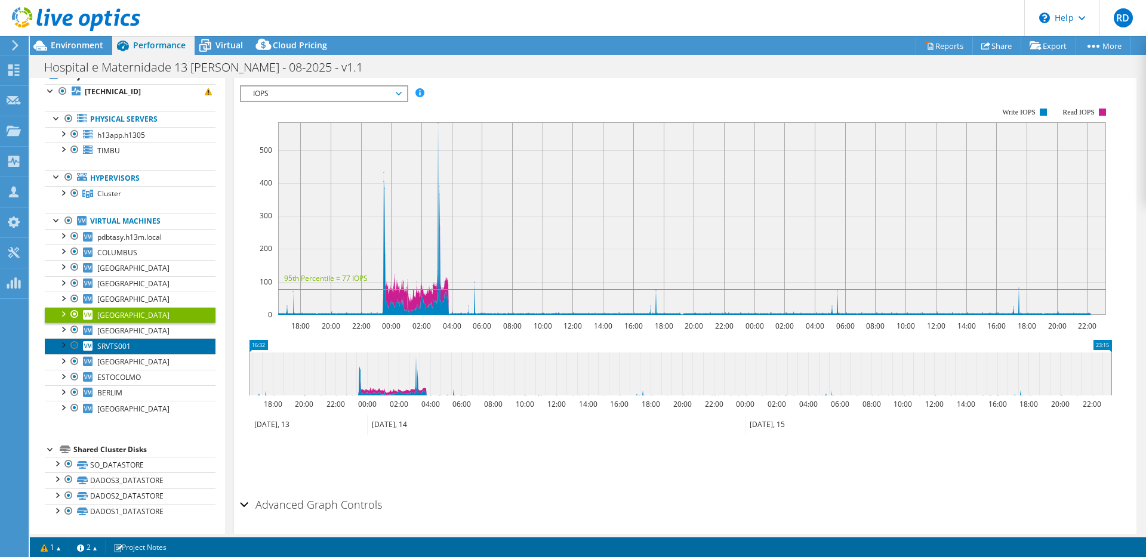
click at [147, 341] on link "SRVTS001" at bounding box center [130, 346] width 171 height 16
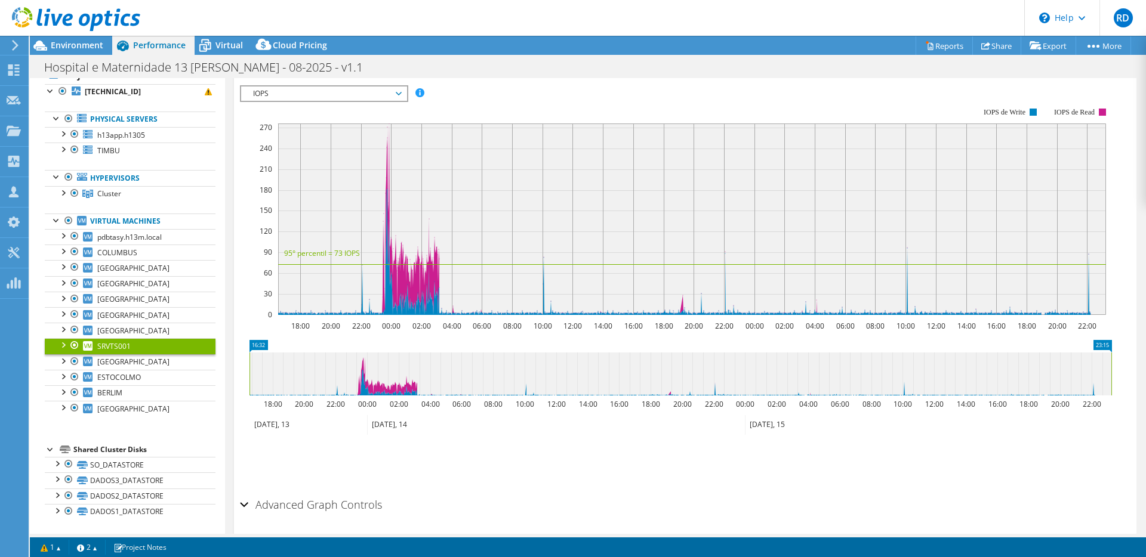
click at [382, 88] on span "IOPS" at bounding box center [323, 94] width 153 height 14
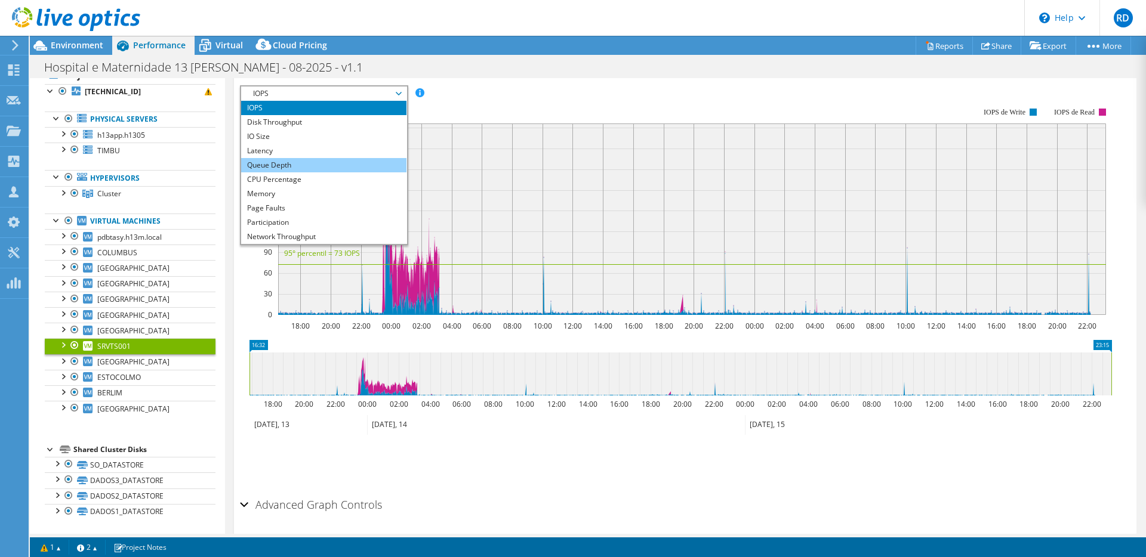
click at [298, 169] on li "Queue Depth" at bounding box center [323, 165] width 165 height 14
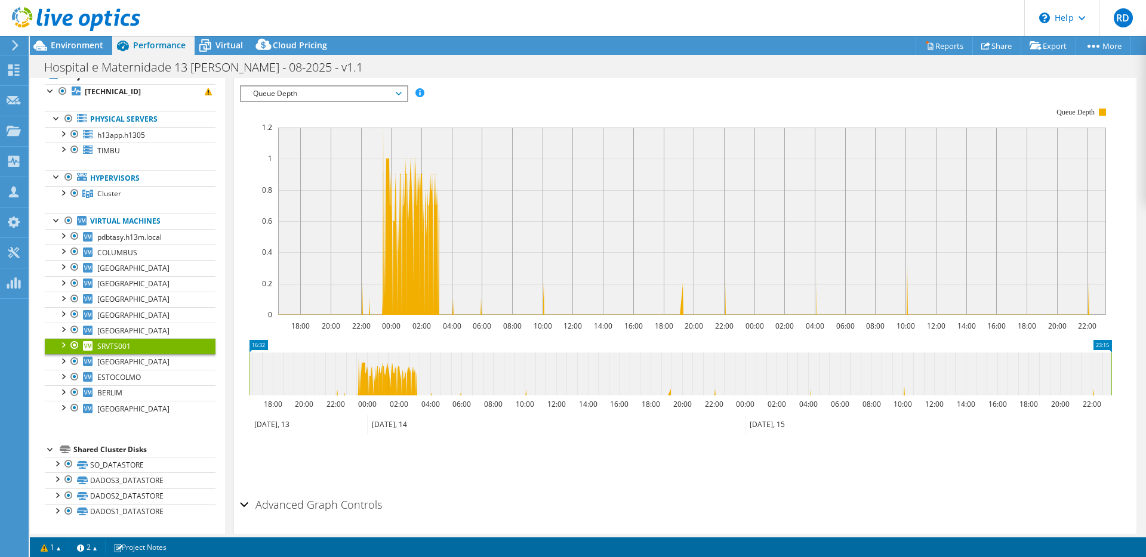
click at [345, 92] on span "Queue Depth" at bounding box center [323, 94] width 153 height 14
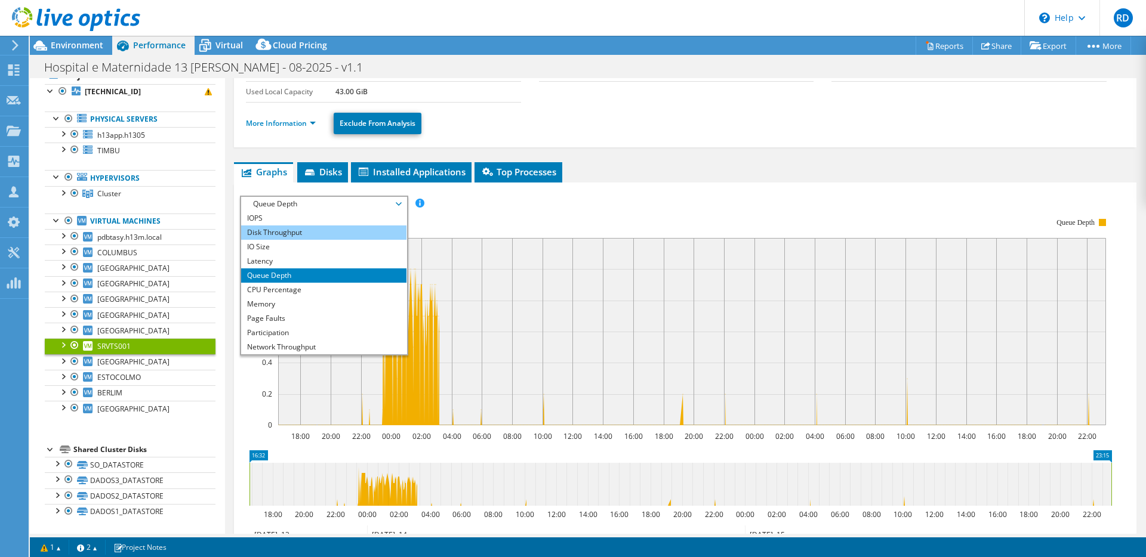
scroll to position [0, 0]
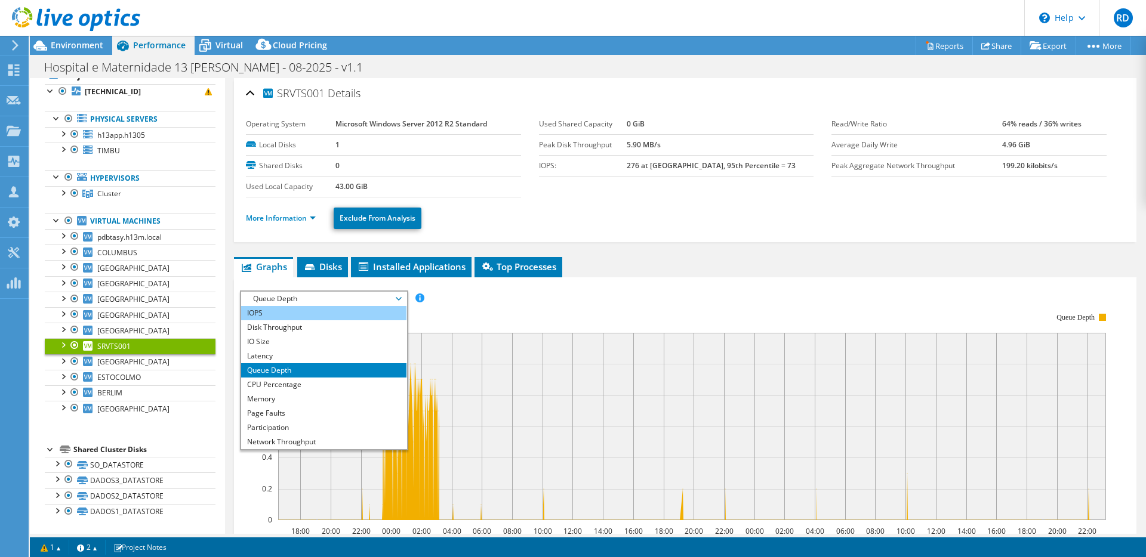
click at [296, 317] on li "IOPS" at bounding box center [323, 313] width 165 height 14
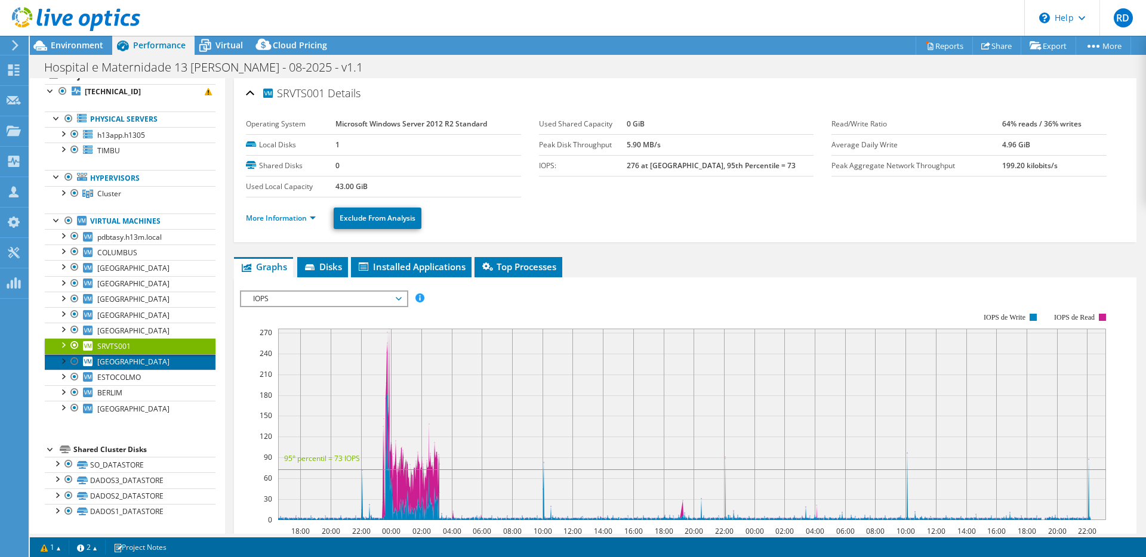
click at [146, 354] on link "[GEOGRAPHIC_DATA]" at bounding box center [130, 362] width 171 height 16
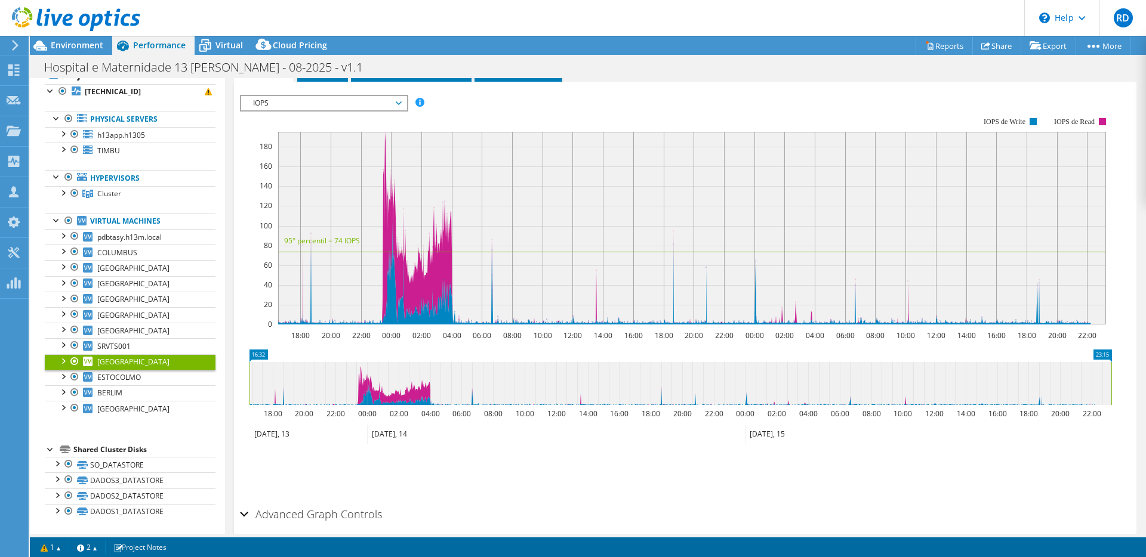
scroll to position [207, 0]
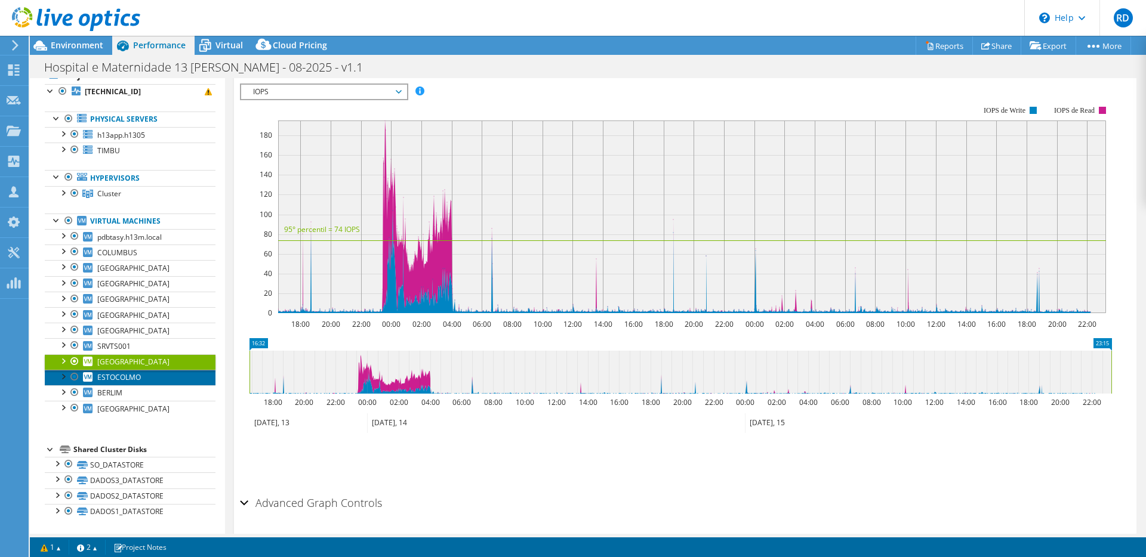
click at [110, 375] on span "ESTOCOLMO" at bounding box center [119, 377] width 44 height 10
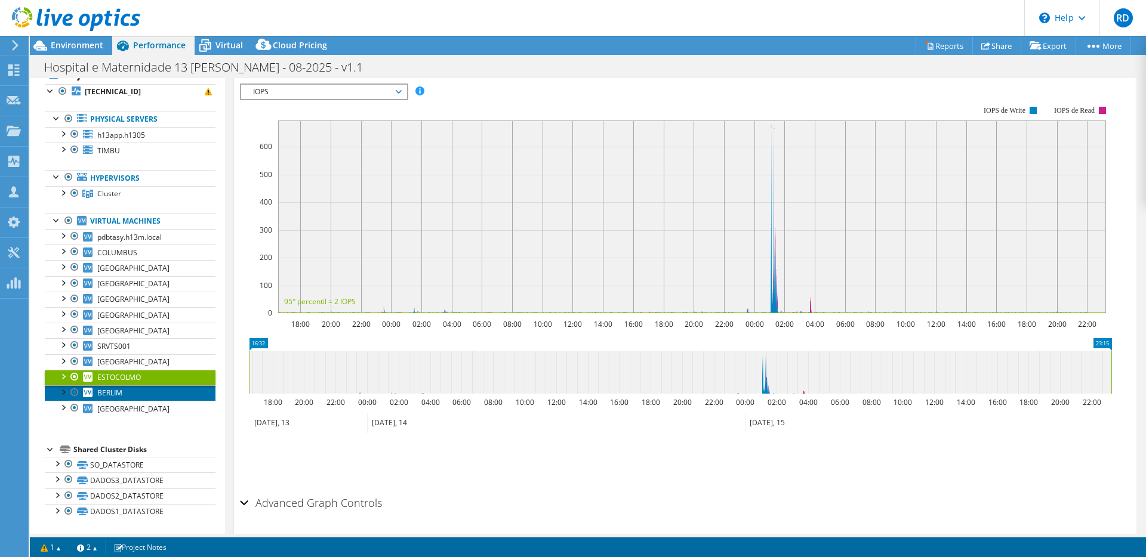
click at [156, 397] on link "BERLIM" at bounding box center [130, 393] width 171 height 16
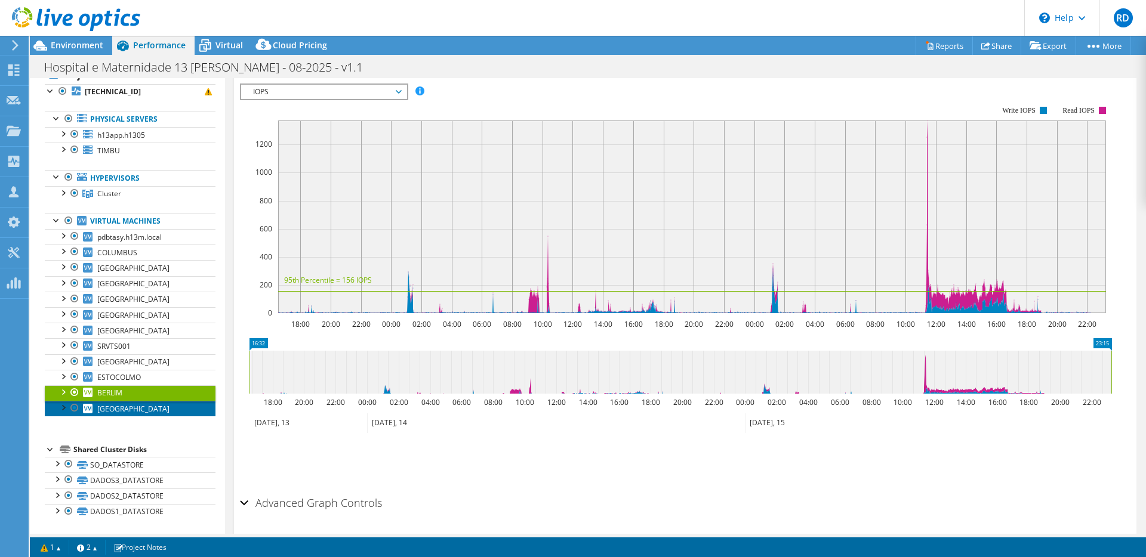
click at [116, 409] on span "[GEOGRAPHIC_DATA]" at bounding box center [133, 409] width 72 height 10
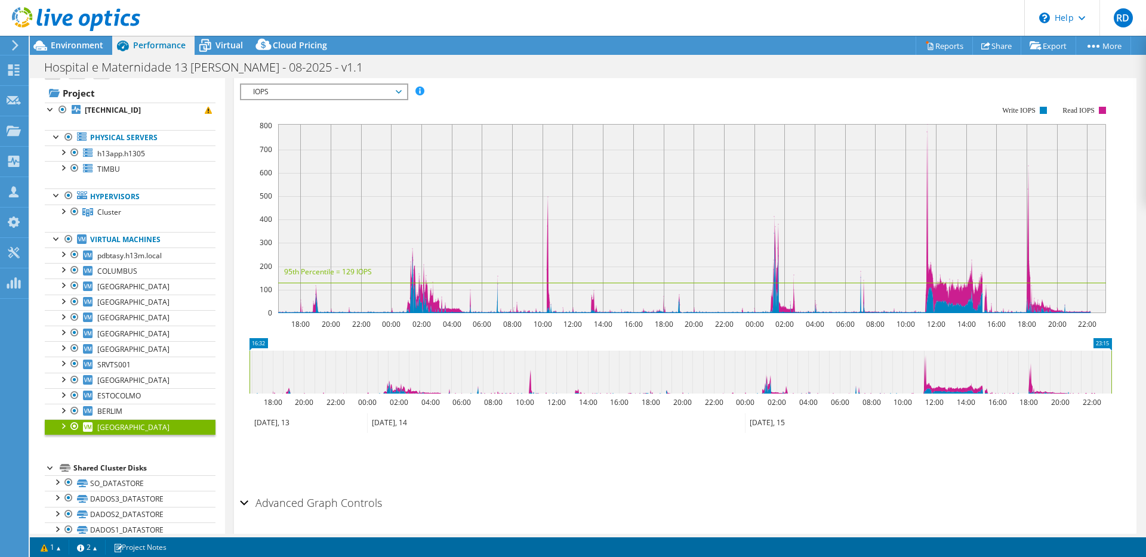
scroll to position [0, 0]
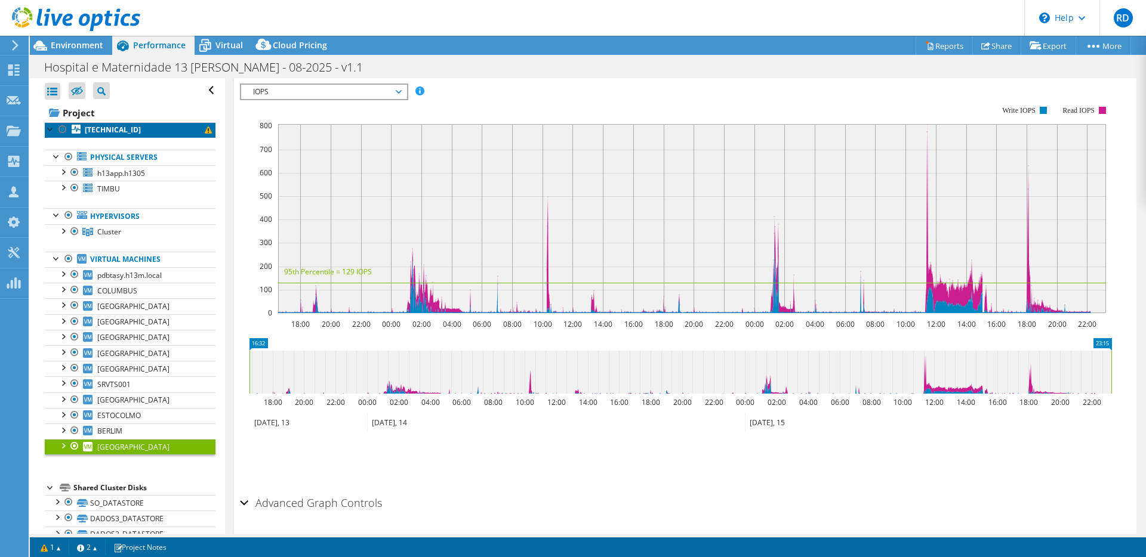
click at [110, 125] on b "[TECHNICAL_ID]" at bounding box center [113, 130] width 56 height 10
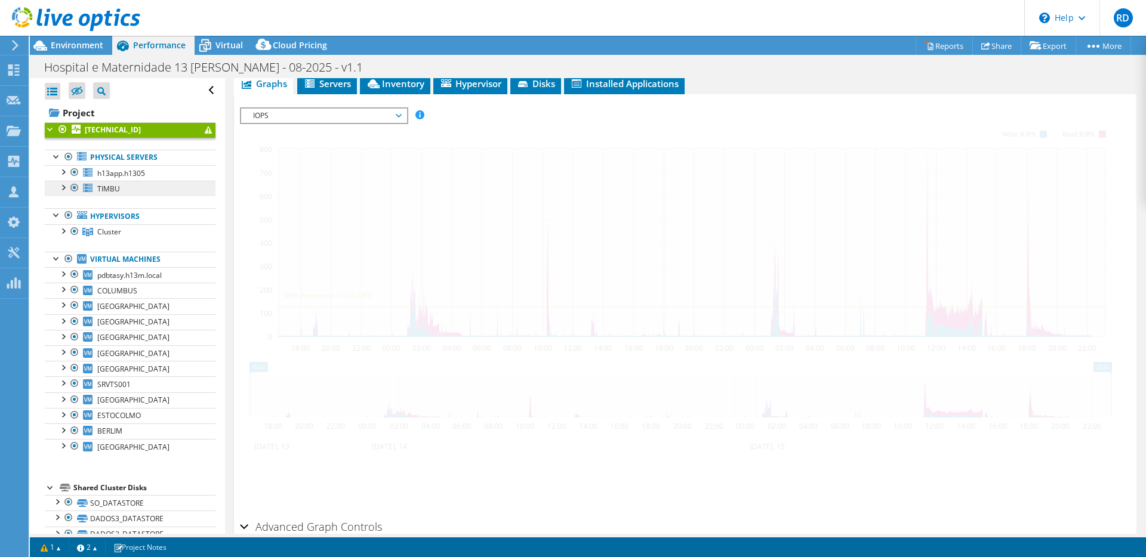
scroll to position [228, 0]
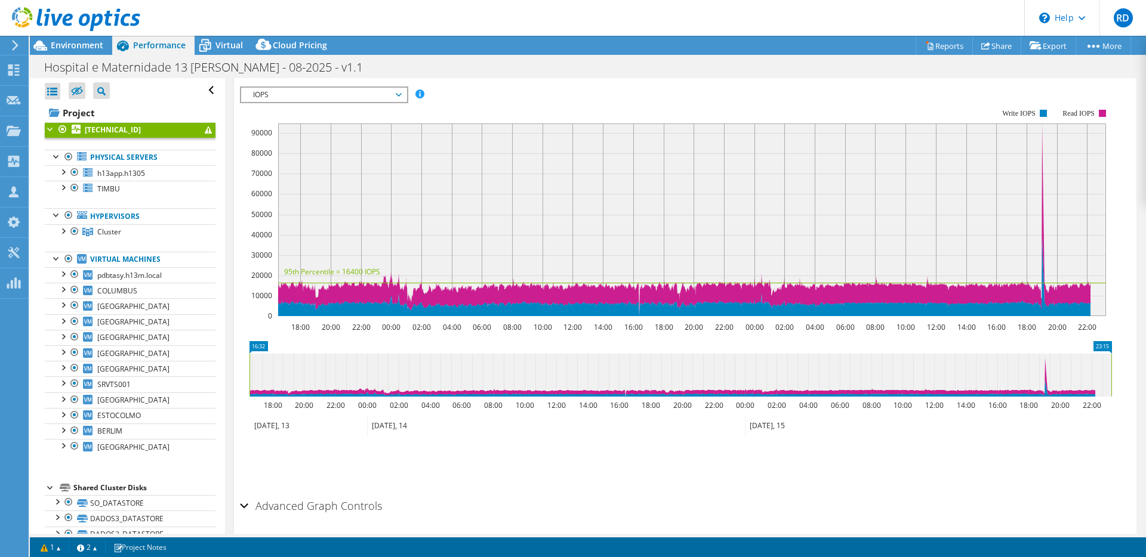
click at [49, 132] on div at bounding box center [51, 128] width 12 height 12
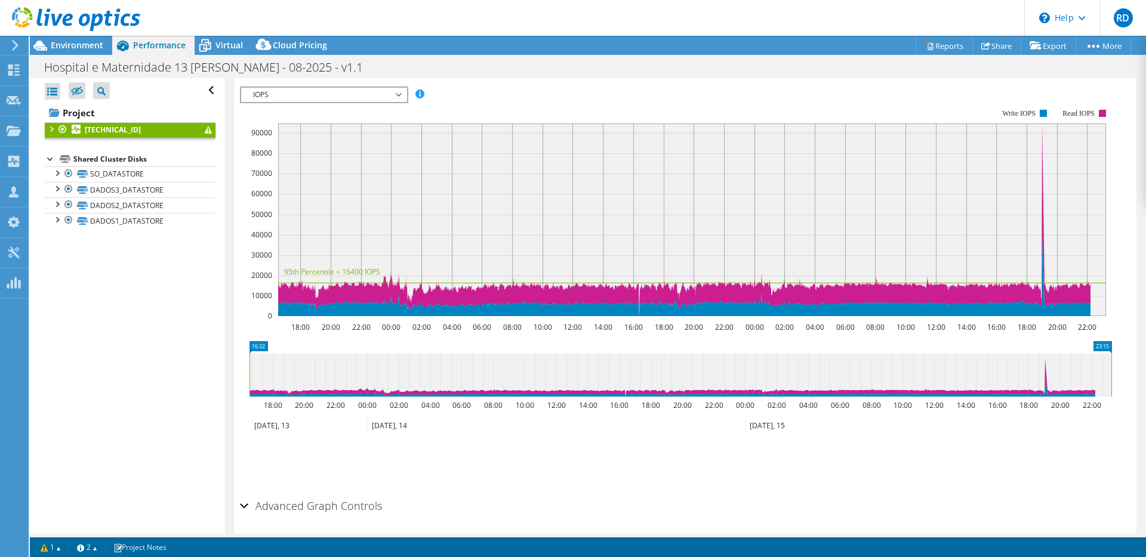
click at [49, 132] on div at bounding box center [51, 128] width 12 height 12
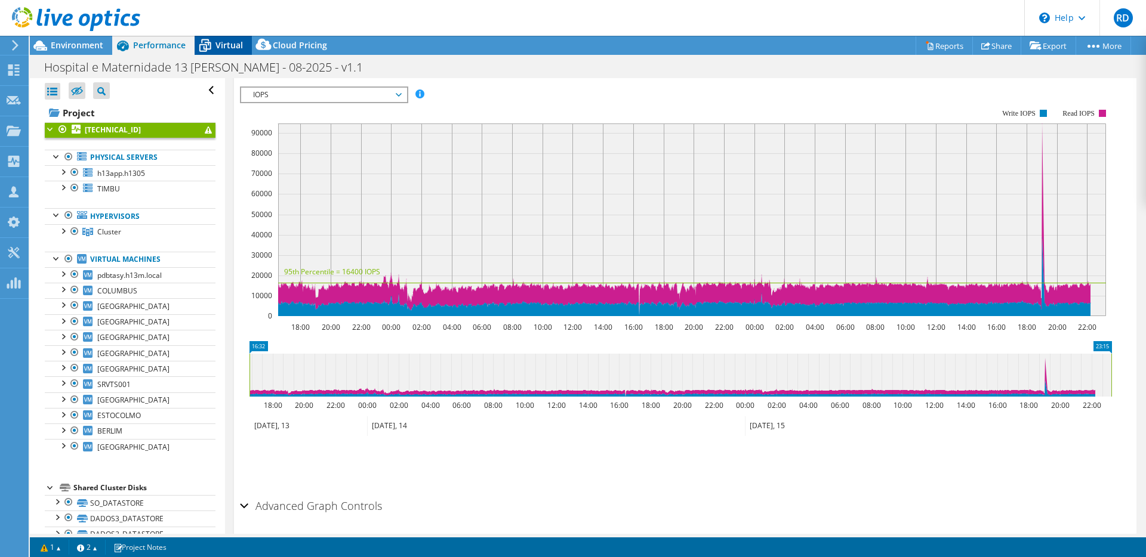
click at [229, 50] on span "Virtual" at bounding box center [228, 44] width 27 height 11
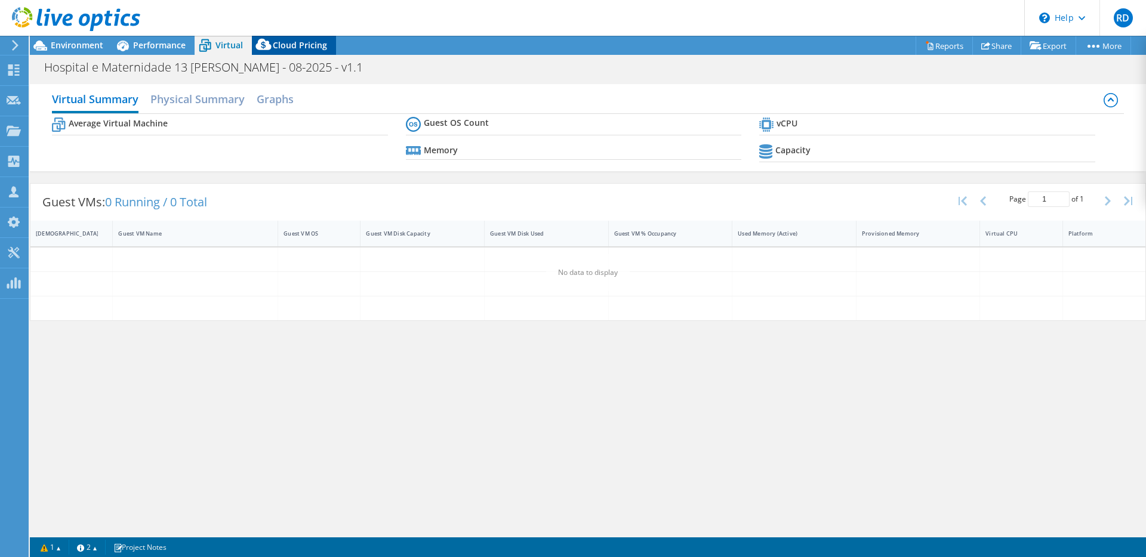
click at [286, 43] on span "Cloud Pricing" at bounding box center [300, 44] width 54 height 11
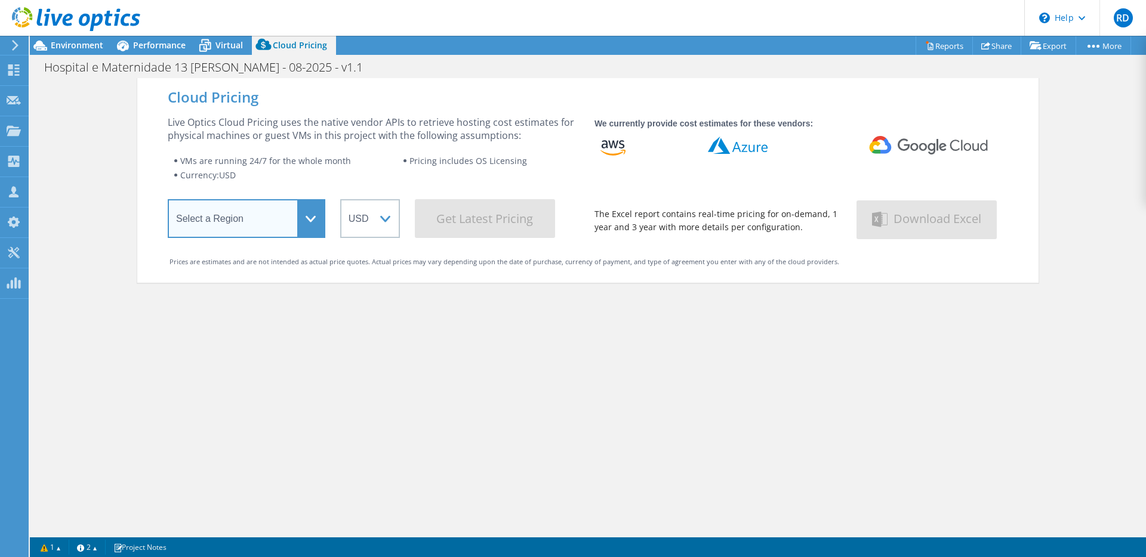
click at [291, 221] on select "Select a Region [GEOGRAPHIC_DATA] ([GEOGRAPHIC_DATA]) [GEOGRAPHIC_DATA] ([GEOGR…" at bounding box center [247, 218] width 158 height 39
click at [309, 217] on select "Select a Region [GEOGRAPHIC_DATA] ([GEOGRAPHIC_DATA]) [GEOGRAPHIC_DATA] ([GEOGR…" at bounding box center [247, 218] width 158 height 39
select select "SouthAmerica"
click at [168, 202] on select "Select a Region [GEOGRAPHIC_DATA] ([GEOGRAPHIC_DATA]) [GEOGRAPHIC_DATA] ([GEOGR…" at bounding box center [247, 218] width 158 height 39
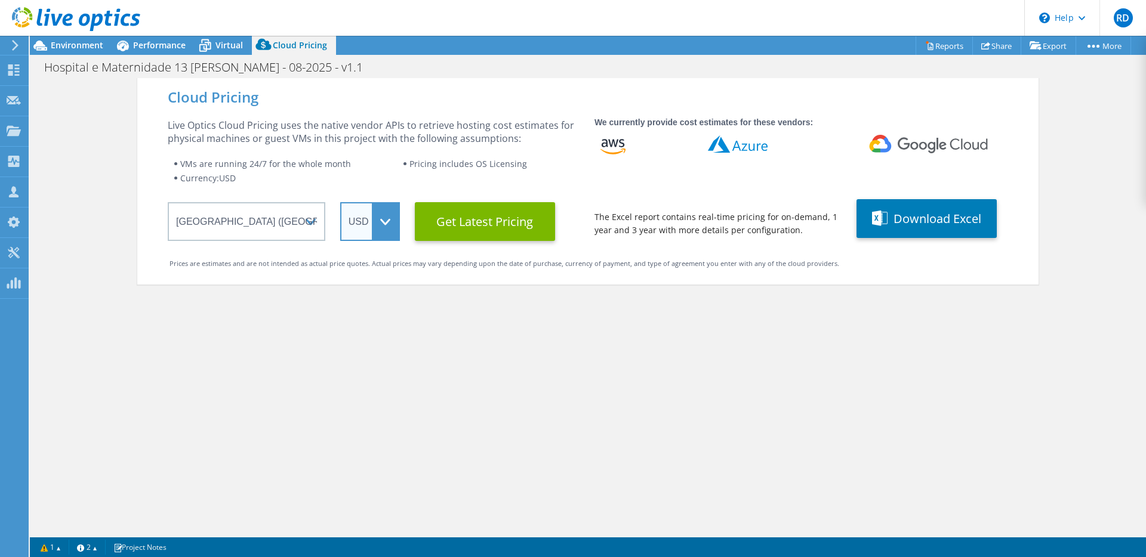
click at [383, 233] on select "ARS AUD BRL CAD CHF CLP CNY DKK EUR GBP HKD HUF INR JPY MXN MYR NOK NZD PEN SEK…" at bounding box center [370, 221] width 60 height 39
click at [340, 202] on select "ARS AUD BRL CAD CHF CLP CNY DKK EUR GBP HKD HUF INR JPY MXN MYR NOK NZD PEN SEK…" at bounding box center [370, 221] width 60 height 39
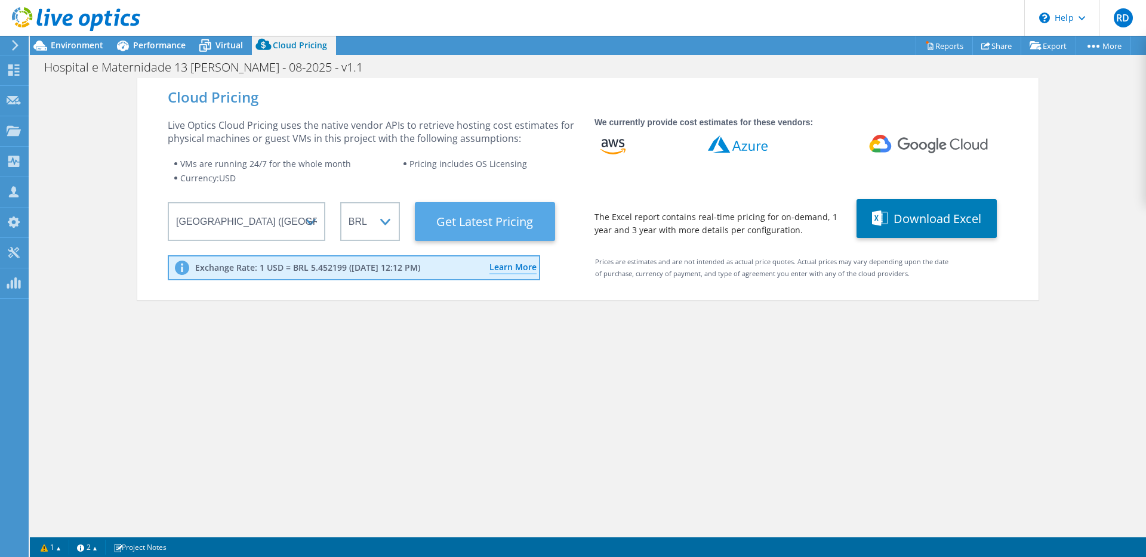
click at [513, 228] on Latest "Get Latest Pricing" at bounding box center [485, 221] width 140 height 39
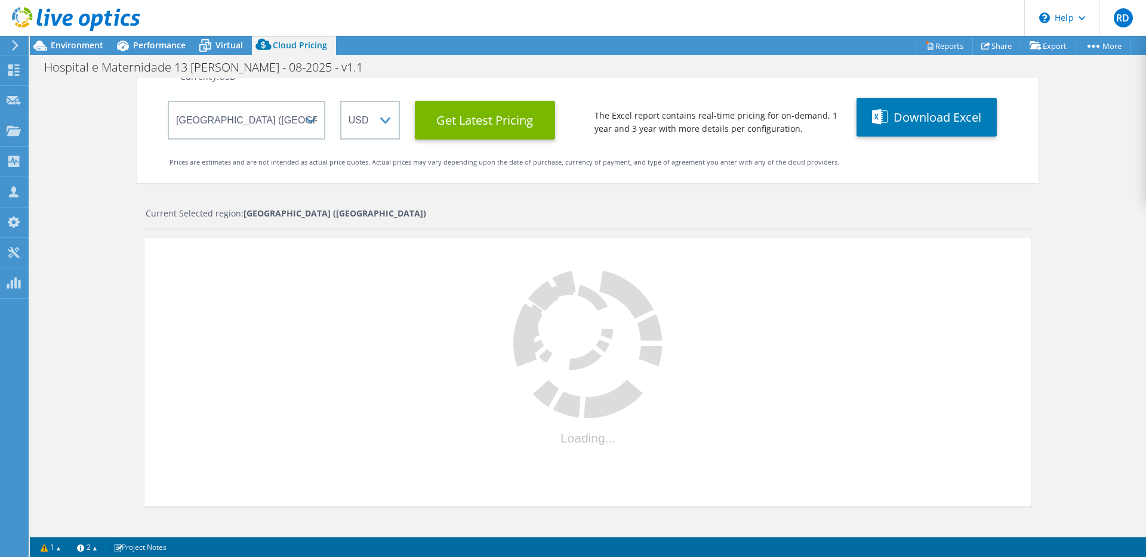
select select "BRL"
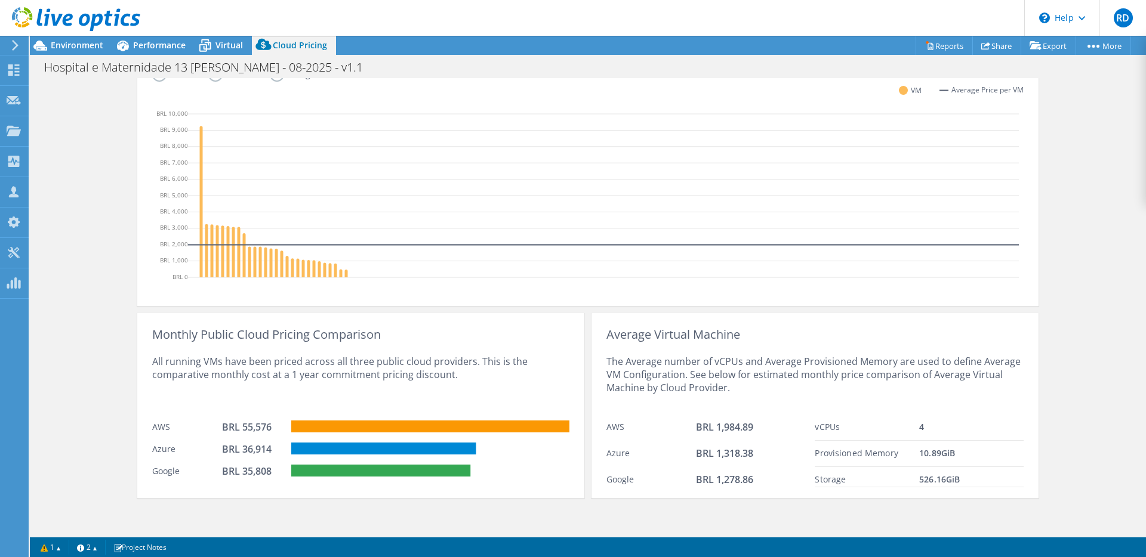
scroll to position [357, 0]
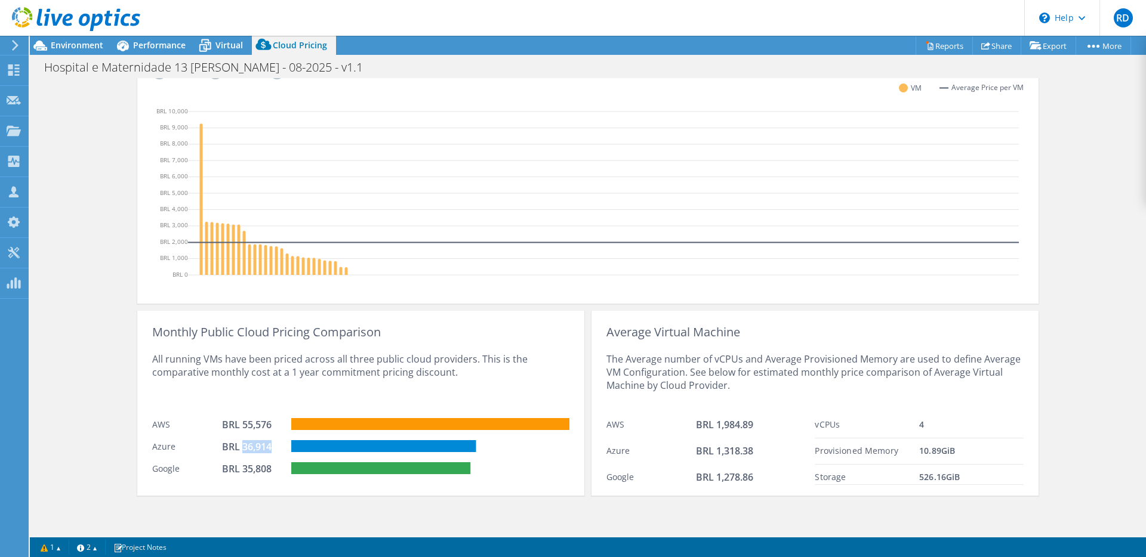
drag, startPoint x: 238, startPoint y: 447, endPoint x: 270, endPoint y: 451, distance: 32.4
click at [270, 451] on div "BRL 36,914" at bounding box center [252, 446] width 60 height 13
drag, startPoint x: 239, startPoint y: 471, endPoint x: 277, endPoint y: 473, distance: 37.6
click at [277, 473] on div "BRL 35,808" at bounding box center [257, 470] width 70 height 16
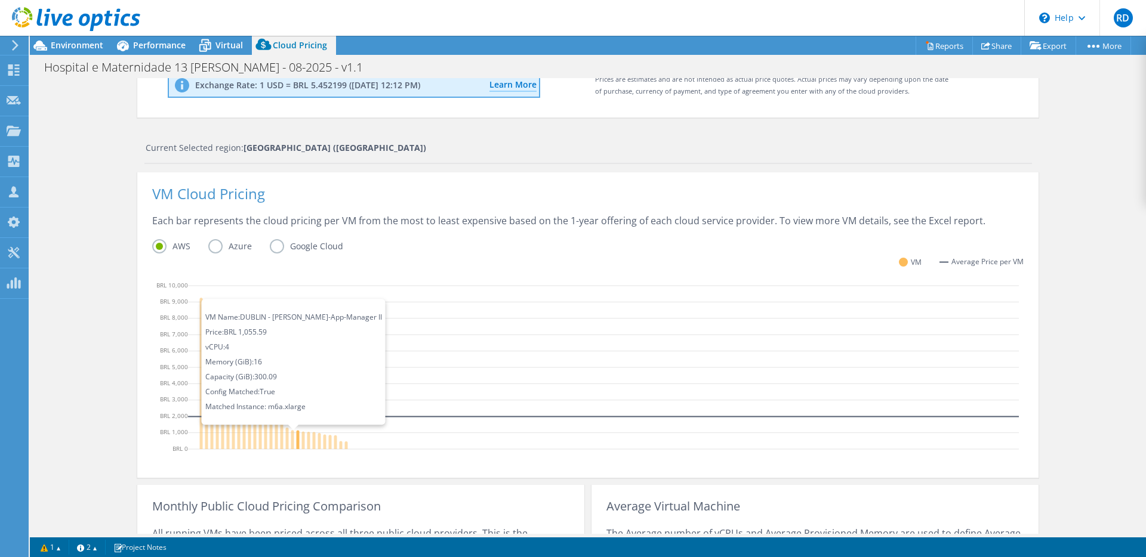
scroll to position [176, 0]
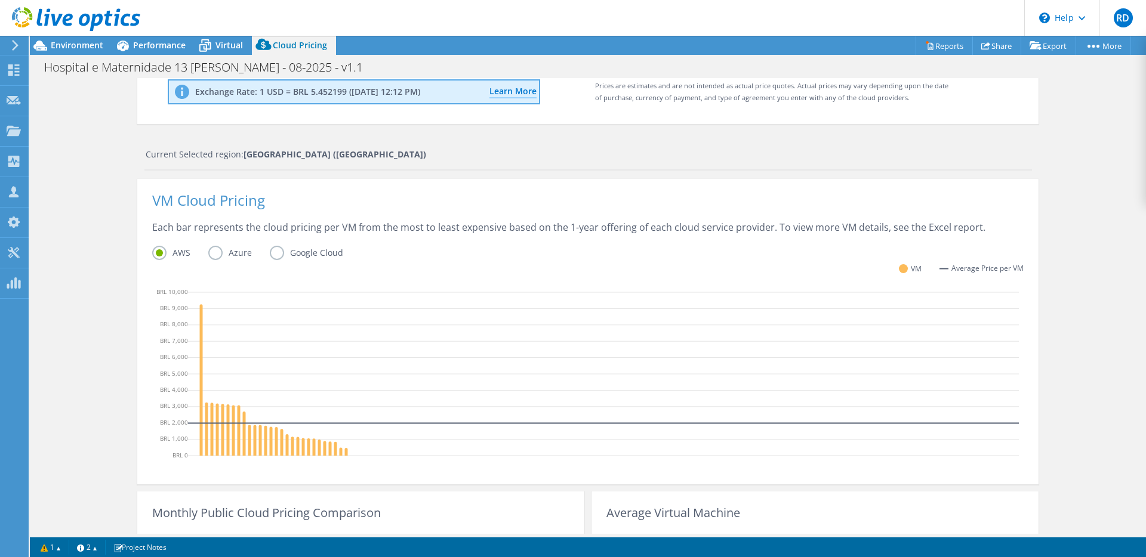
click at [209, 255] on label "Azure" at bounding box center [238, 253] width 61 height 14
click at [0, 0] on input "Azure" at bounding box center [0, 0] width 0 height 0
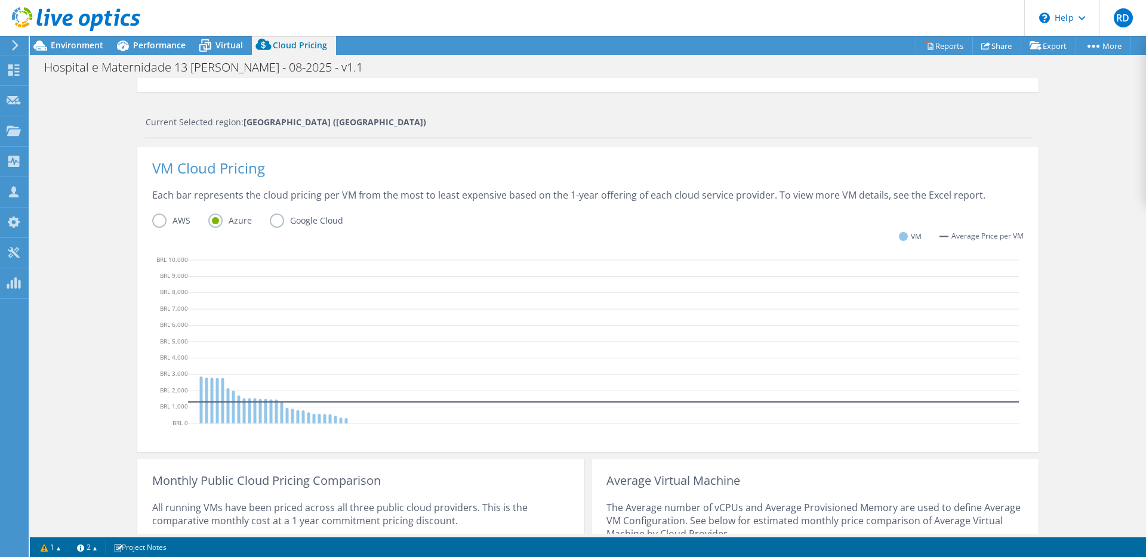
scroll to position [295, 0]
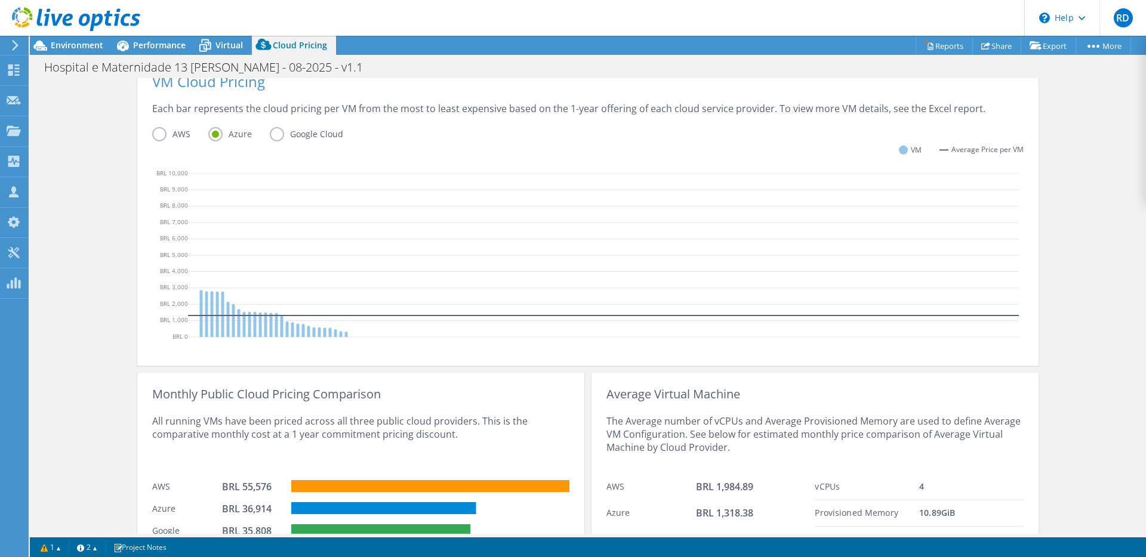
click at [166, 140] on label "AWS" at bounding box center [180, 134] width 56 height 14
click at [0, 0] on input "AWS" at bounding box center [0, 0] width 0 height 0
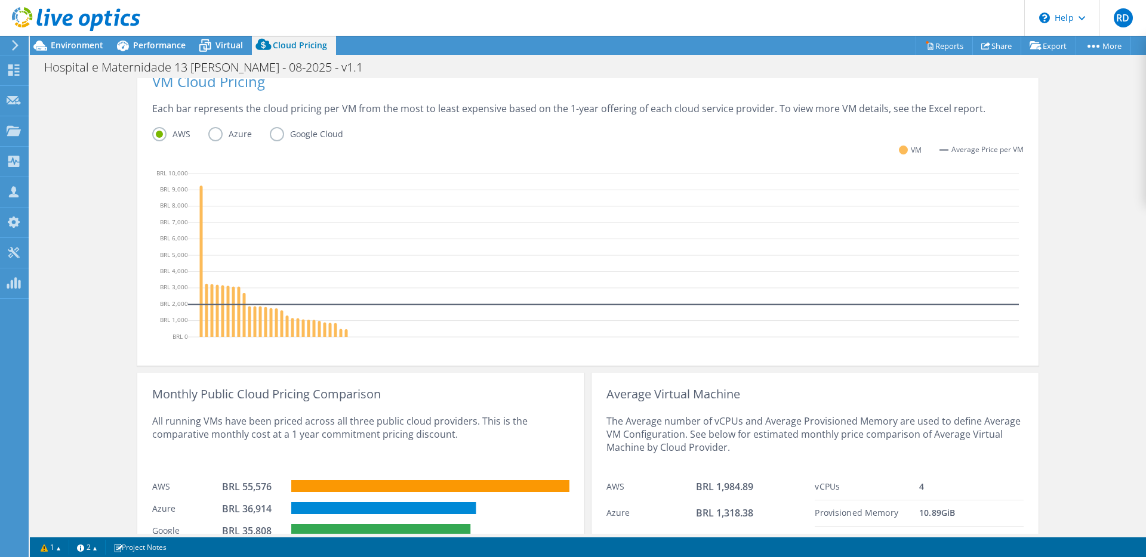
click at [200, 134] on label "AWS" at bounding box center [180, 134] width 56 height 14
click at [0, 0] on input "AWS" at bounding box center [0, 0] width 0 height 0
click at [208, 138] on label "Azure" at bounding box center [238, 134] width 61 height 14
click at [0, 0] on input "Azure" at bounding box center [0, 0] width 0 height 0
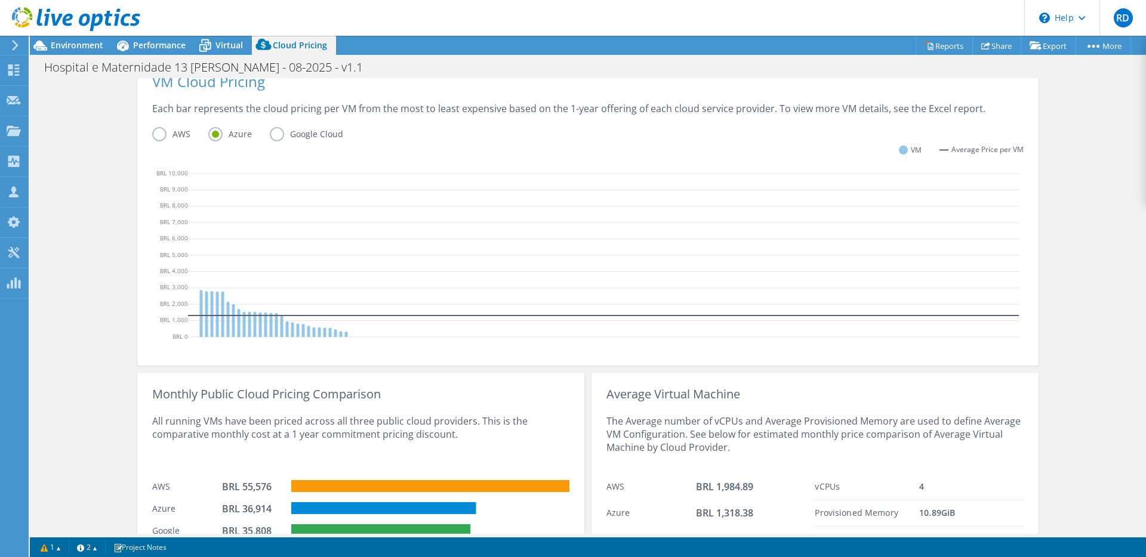
click at [310, 134] on label "Google Cloud" at bounding box center [315, 134] width 91 height 14
click at [0, 0] on input "Google Cloud" at bounding box center [0, 0] width 0 height 0
click at [208, 134] on label "Azure" at bounding box center [238, 134] width 61 height 14
click at [0, 0] on input "Azure" at bounding box center [0, 0] width 0 height 0
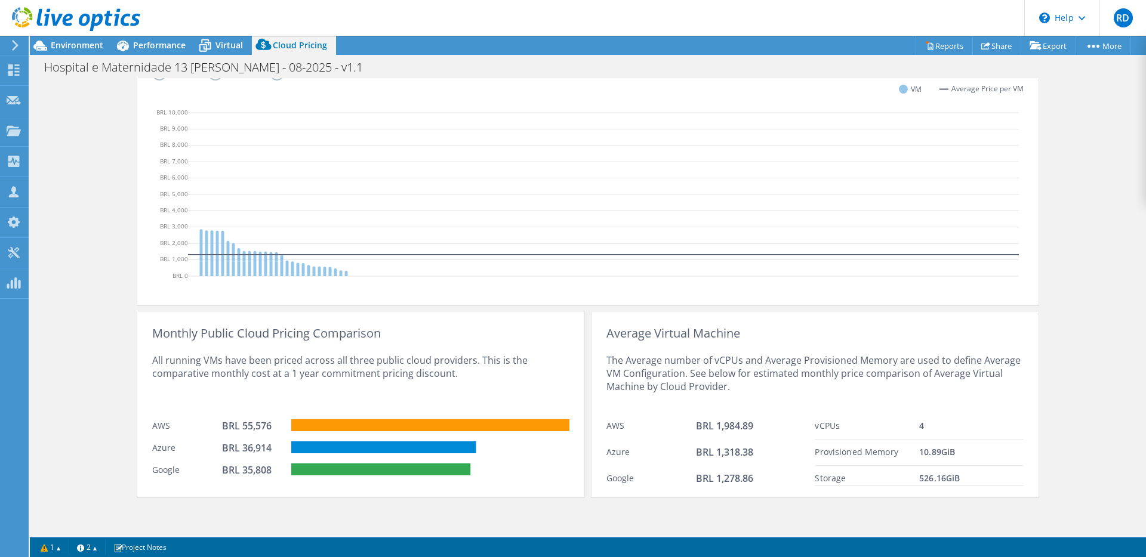
scroll to position [357, 0]
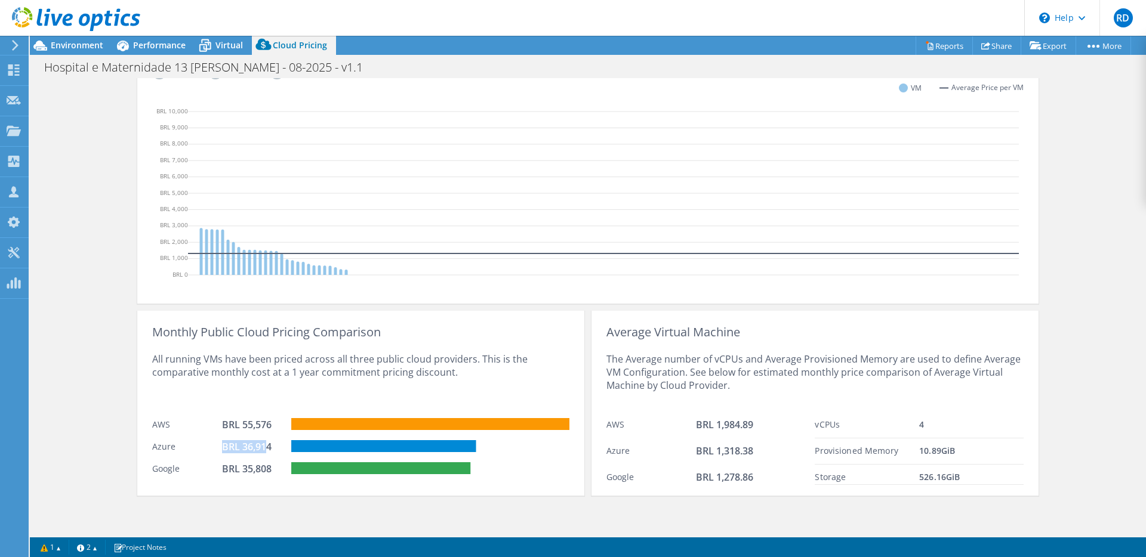
drag, startPoint x: 261, startPoint y: 449, endPoint x: 240, endPoint y: 456, distance: 21.5
click at [209, 446] on div "Azure BRL 36,914" at bounding box center [360, 445] width 417 height 22
drag, startPoint x: 260, startPoint y: 468, endPoint x: 211, endPoint y: 461, distance: 49.5
click at [216, 462] on div "Google BRL 35,808" at bounding box center [360, 467] width 417 height 22
drag, startPoint x: 243, startPoint y: 439, endPoint x: 203, endPoint y: 431, distance: 40.1
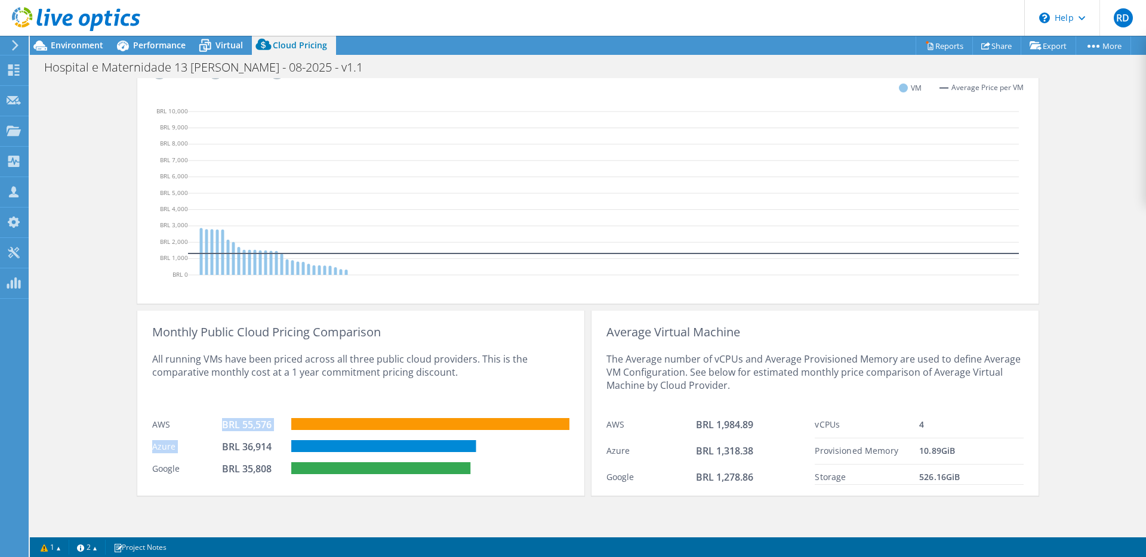
click at [205, 431] on div "Monthly Public Cloud Pricing Comparison All running VMs have been priced across…" at bounding box center [360, 403] width 447 height 185
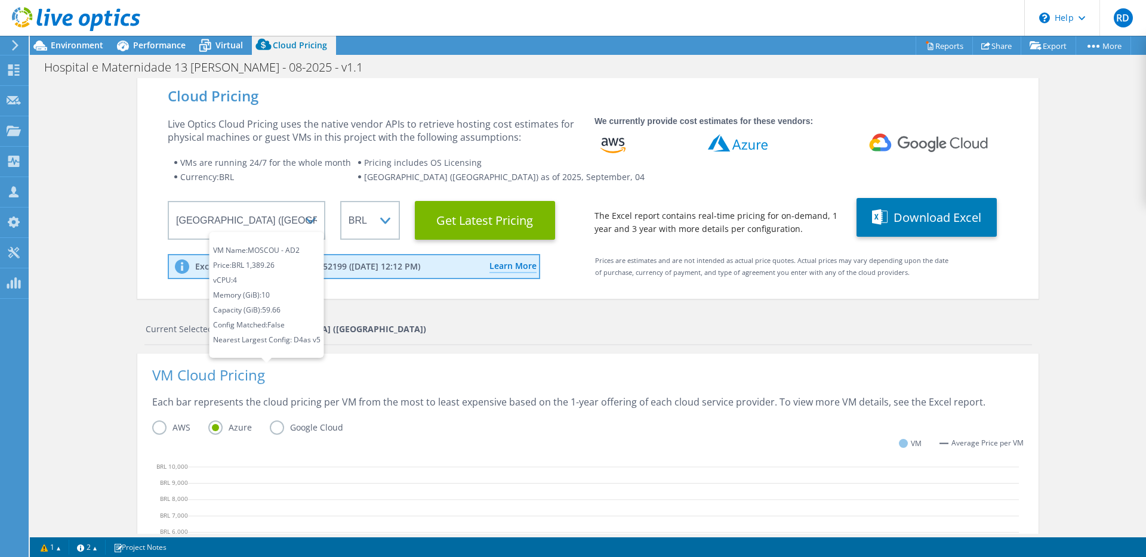
scroll to position [0, 0]
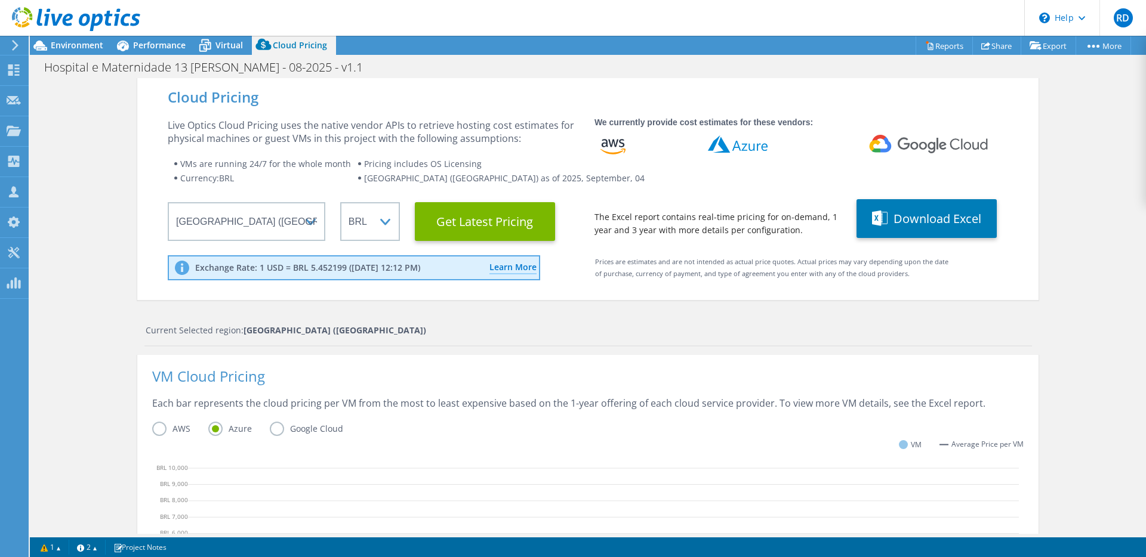
click at [158, 430] on label "AWS" at bounding box center [180, 429] width 56 height 14
click at [0, 0] on input "AWS" at bounding box center [0, 0] width 0 height 0
drag, startPoint x: 294, startPoint y: 269, endPoint x: 413, endPoint y: 270, distance: 119.3
click at [413, 270] on p "Exchange Rate: 1 USD = BRL 5.452199 ([DATE] 12:12 PM)" at bounding box center [307, 268] width 225 height 11
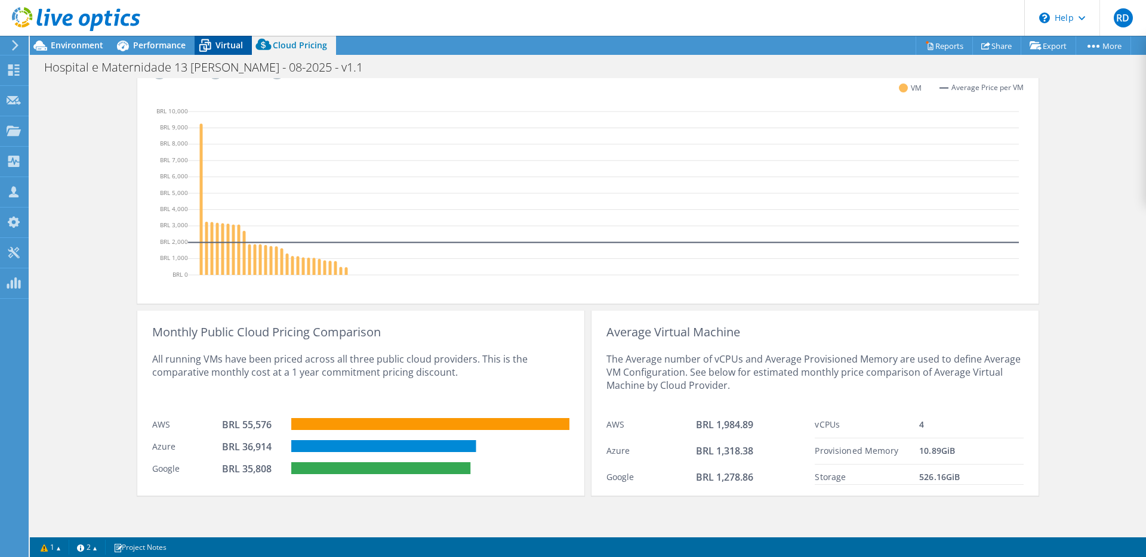
click at [221, 44] on span "Virtual" at bounding box center [228, 44] width 27 height 11
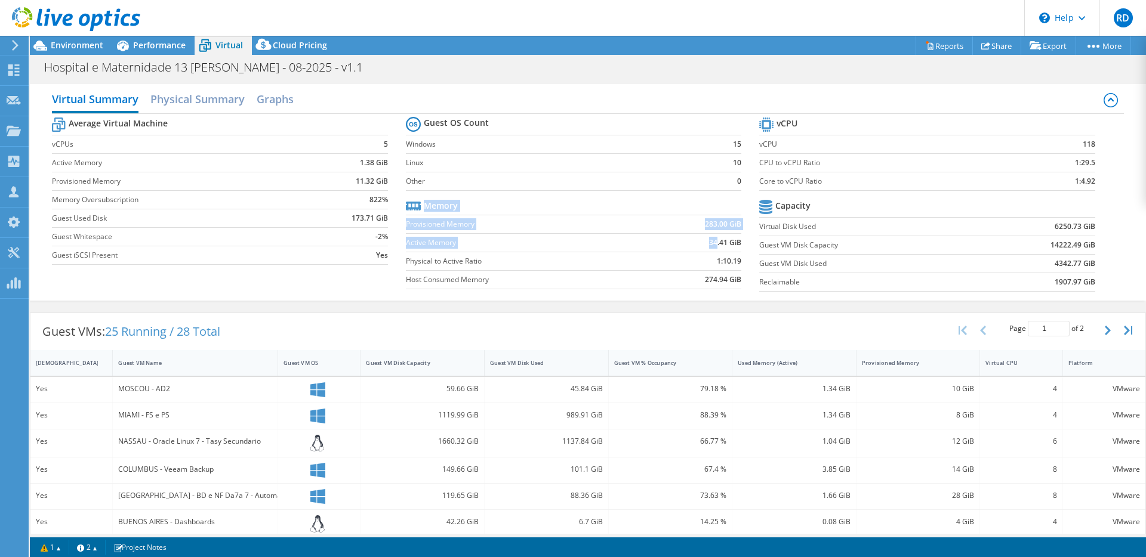
click at [744, 243] on section "Guest OS Count Windows 15 Linux 10 Other 0 Memory Provisioned Memory 283.00 GiB…" at bounding box center [582, 204] width 353 height 181
click at [728, 243] on b "34.41 GiB" at bounding box center [725, 243] width 32 height 12
drag, startPoint x: 701, startPoint y: 227, endPoint x: 736, endPoint y: 225, distance: 35.3
click at [736, 225] on section "Guest OS Count Windows 15 Linux 10 Other 0 Memory Provisioned Memory 283.00 GiB…" at bounding box center [582, 204] width 353 height 181
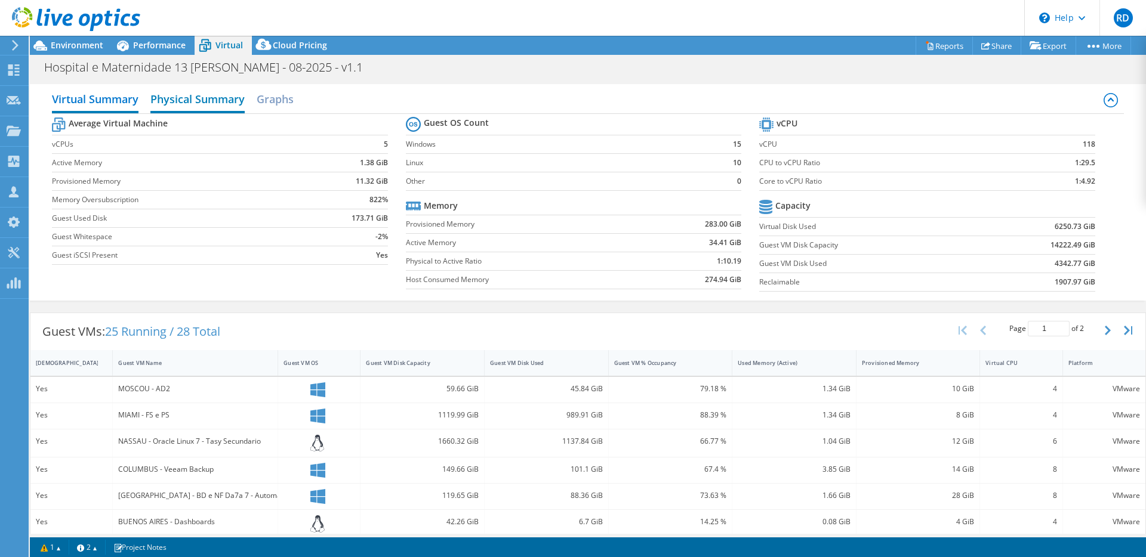
click at [198, 104] on h2 "Physical Summary" at bounding box center [197, 100] width 94 height 26
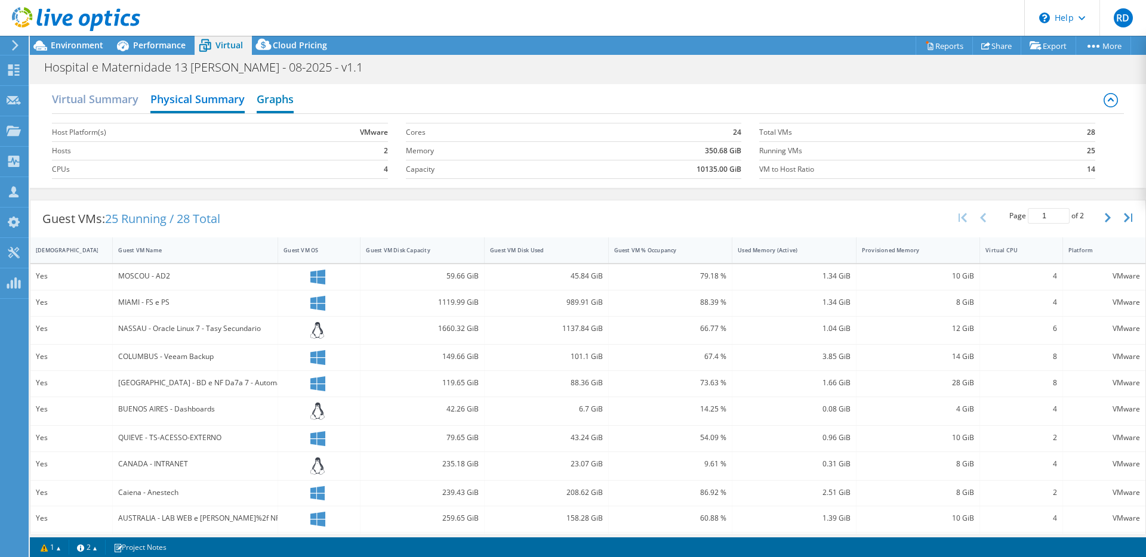
click at [275, 97] on h2 "Graphs" at bounding box center [275, 100] width 37 height 26
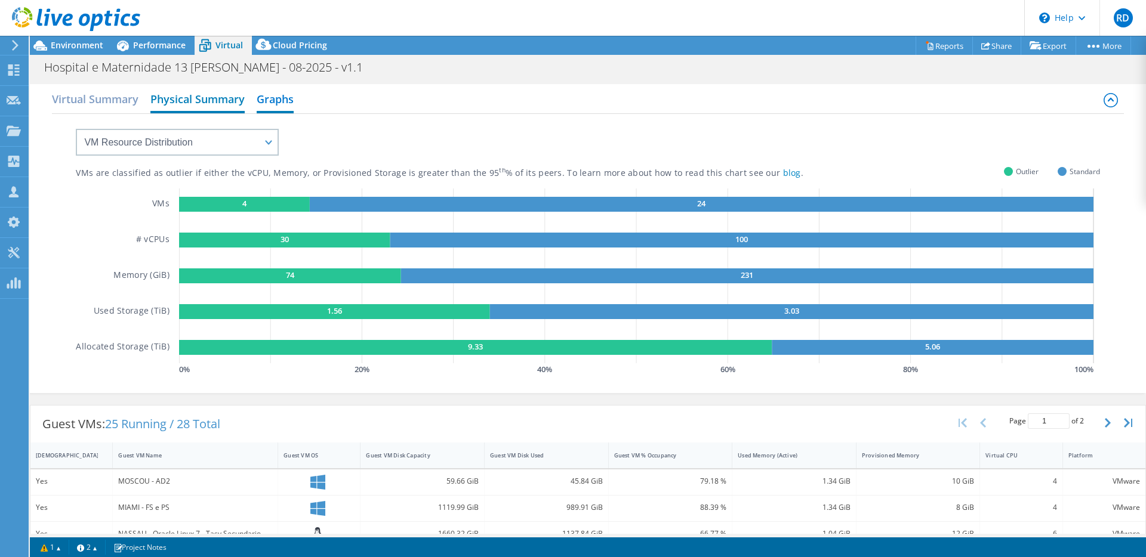
click at [220, 101] on h2 "Physical Summary" at bounding box center [197, 100] width 94 height 26
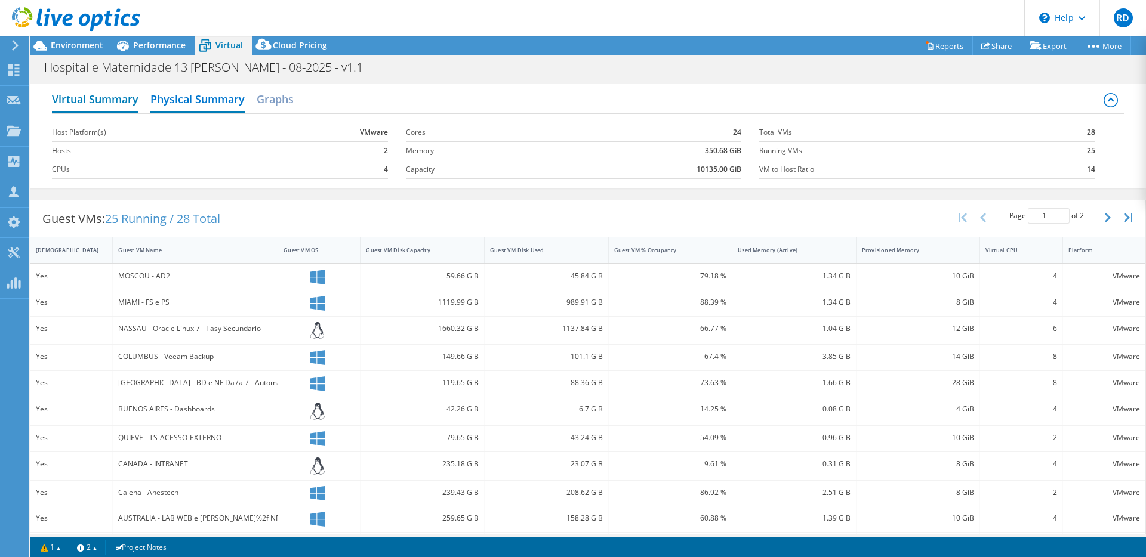
click at [104, 96] on h2 "Virtual Summary" at bounding box center [95, 100] width 87 height 26
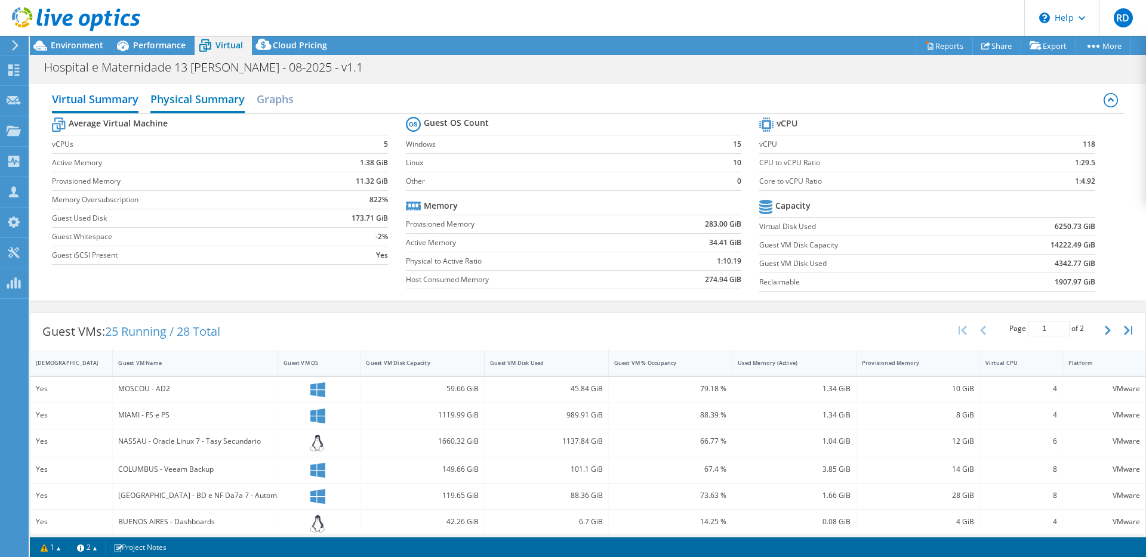
click at [215, 99] on h2 "Physical Summary" at bounding box center [197, 100] width 94 height 26
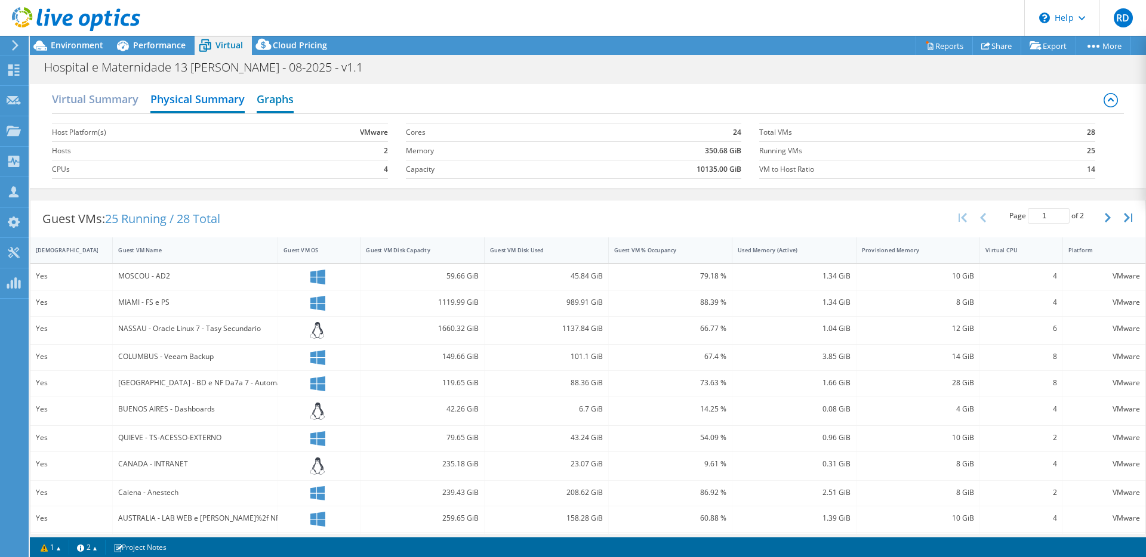
click at [265, 106] on h2 "Graphs" at bounding box center [275, 100] width 37 height 26
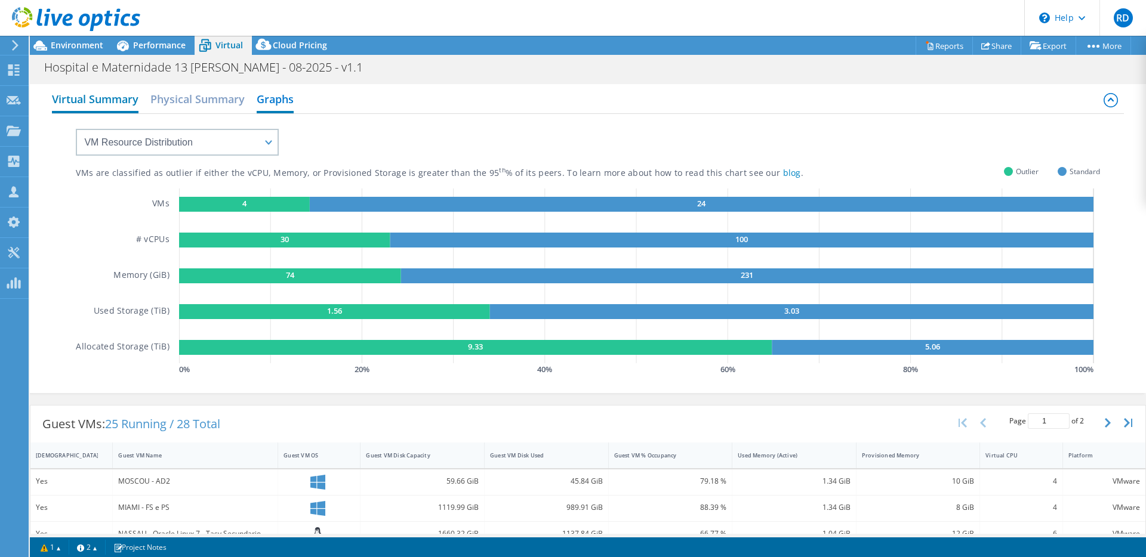
click at [118, 105] on h2 "Virtual Summary" at bounding box center [95, 100] width 87 height 26
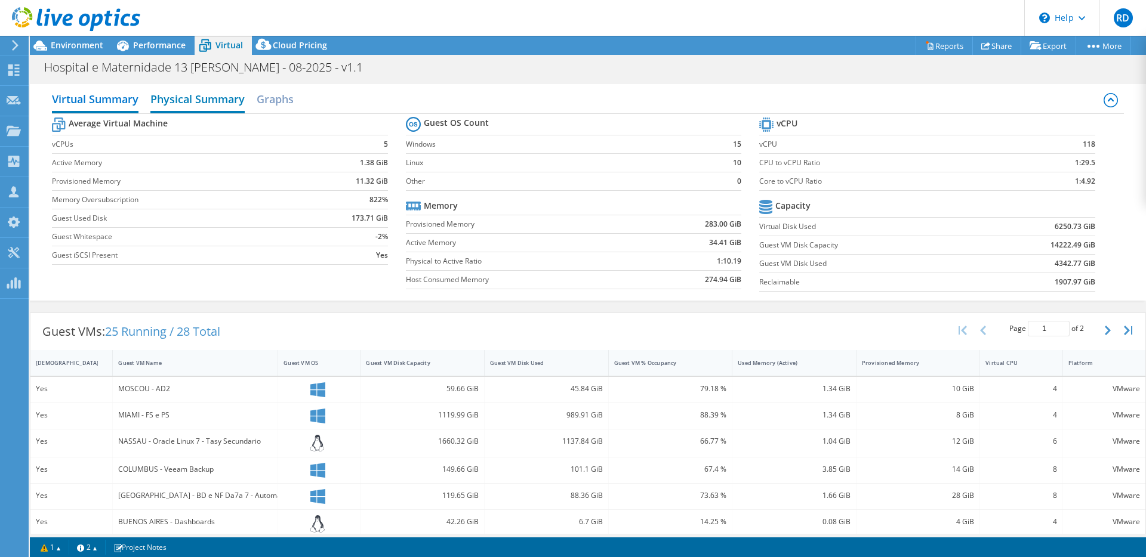
click at [215, 100] on h2 "Physical Summary" at bounding box center [197, 100] width 94 height 26
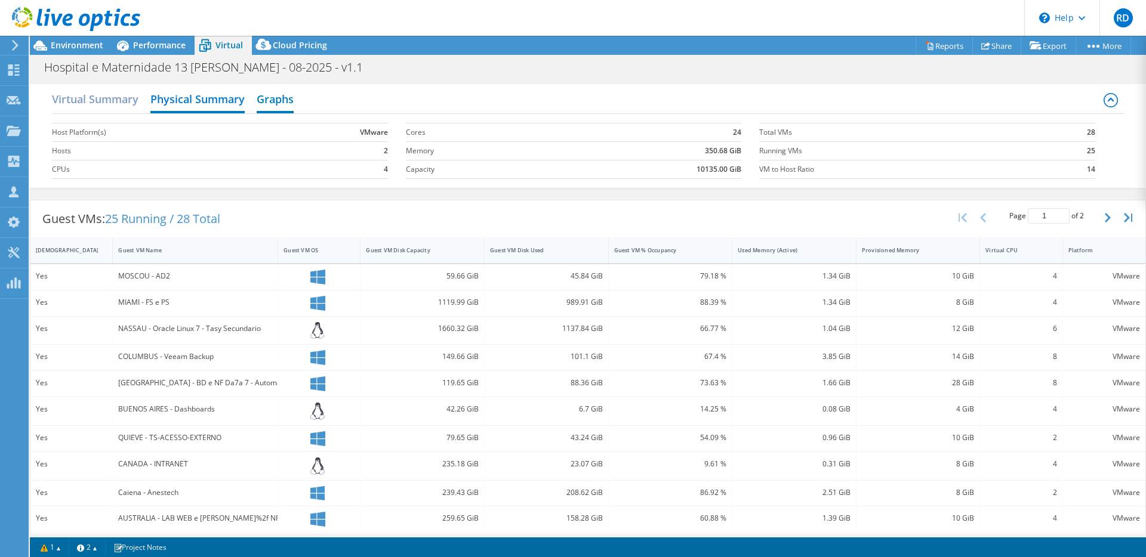
click at [273, 102] on h2 "Graphs" at bounding box center [275, 100] width 37 height 26
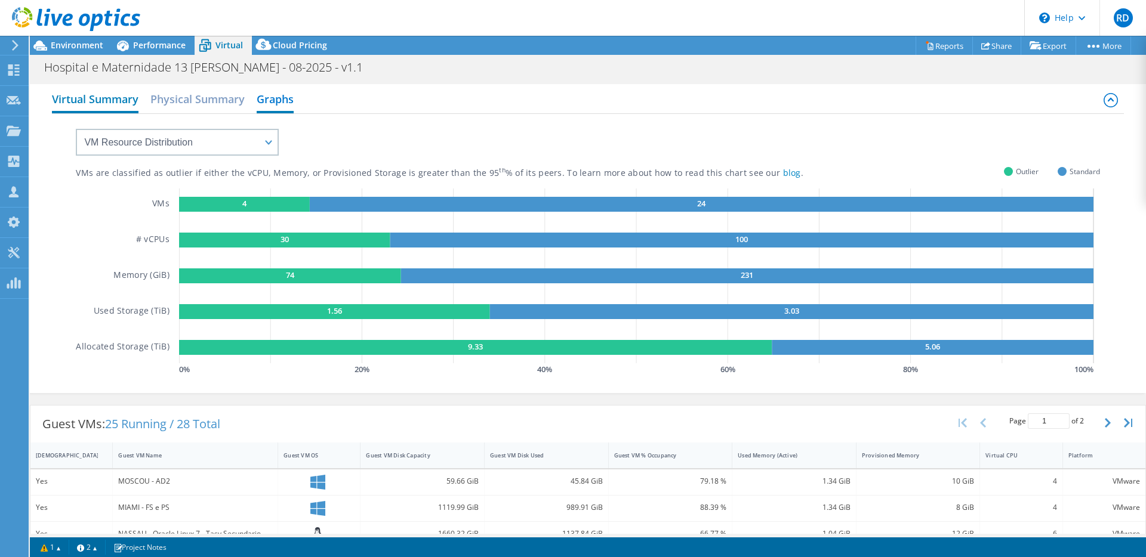
click at [107, 104] on h2 "Virtual Summary" at bounding box center [95, 100] width 87 height 26
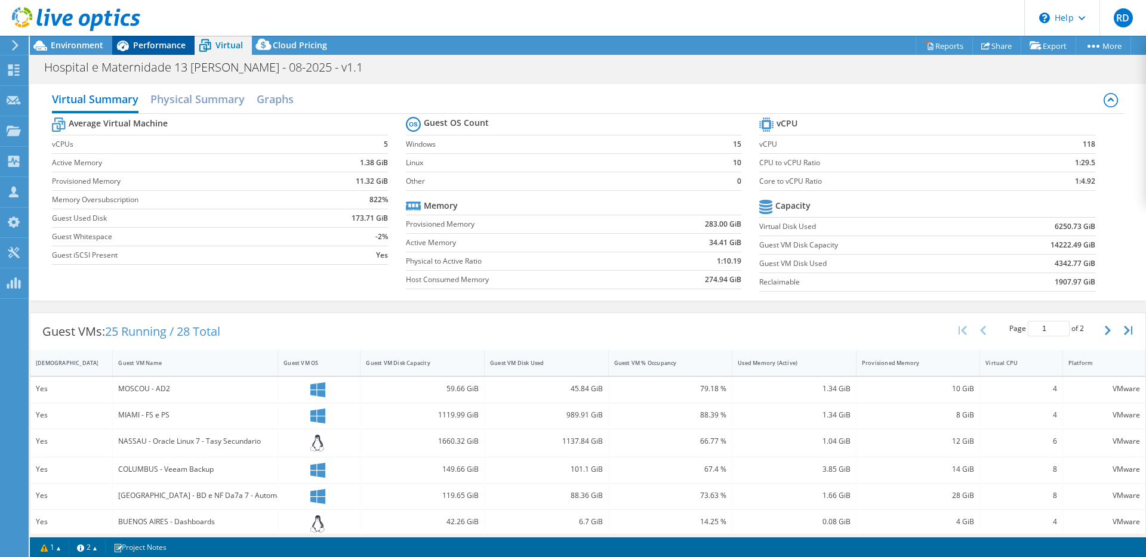
click at [162, 50] on span "Performance" at bounding box center [159, 44] width 53 height 11
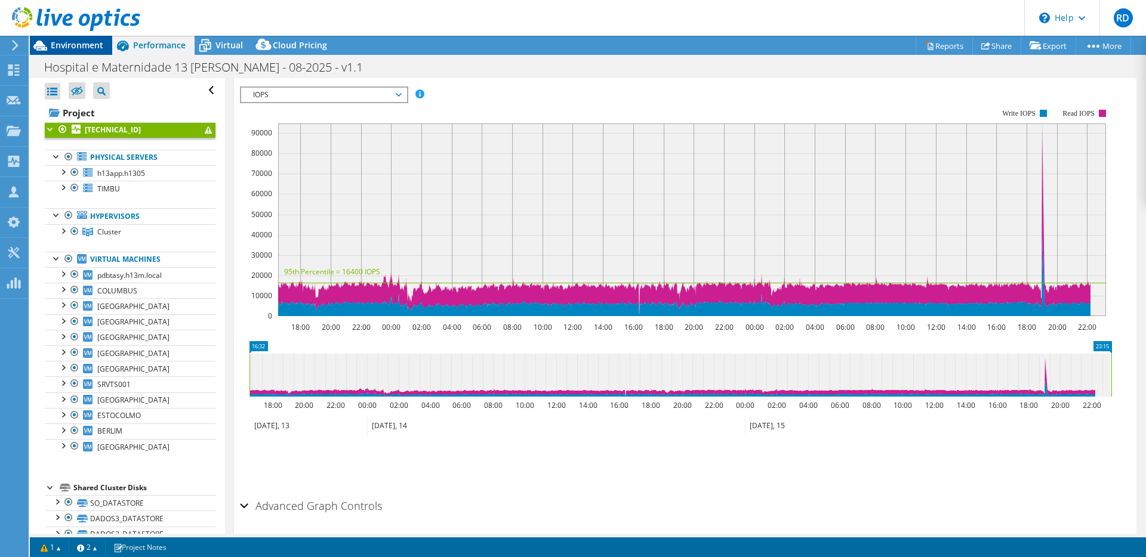
click at [75, 45] on span "Environment" at bounding box center [77, 44] width 53 height 11
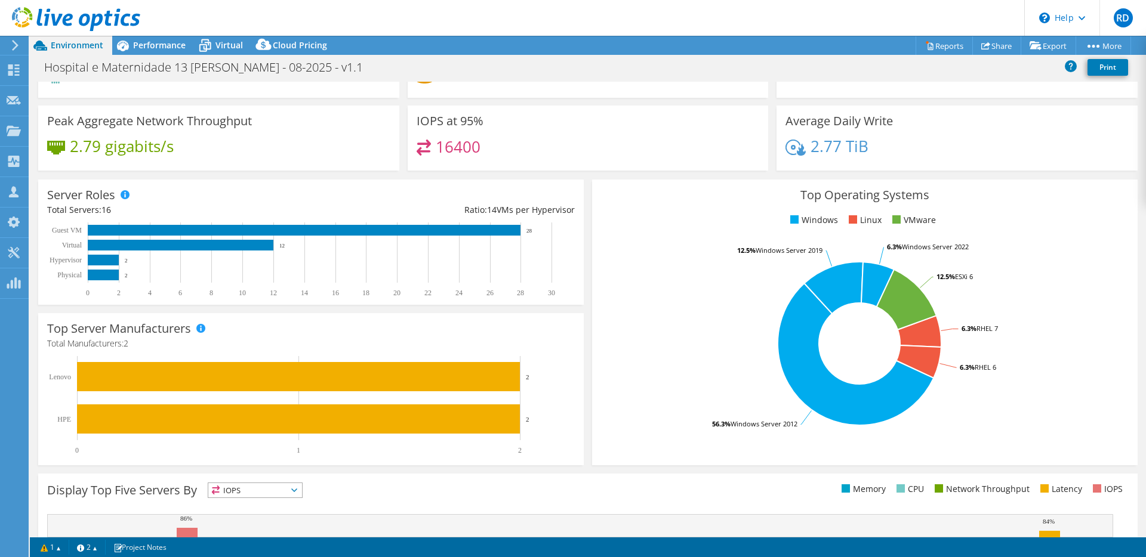
scroll to position [239, 0]
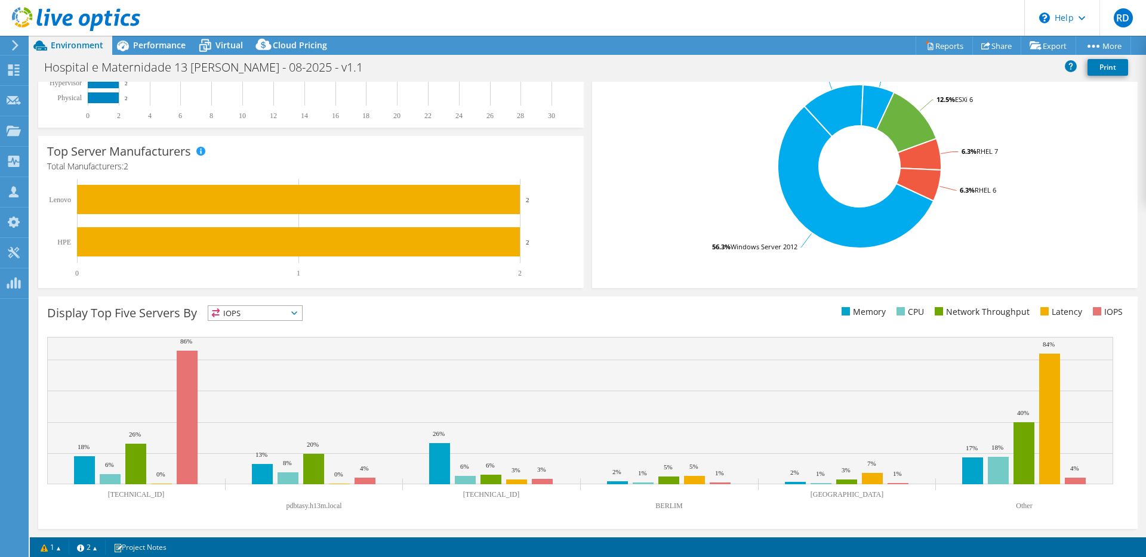
click at [297, 315] on span "IOPS" at bounding box center [255, 313] width 94 height 14
click at [273, 393] on li "Latency" at bounding box center [255, 395] width 94 height 17
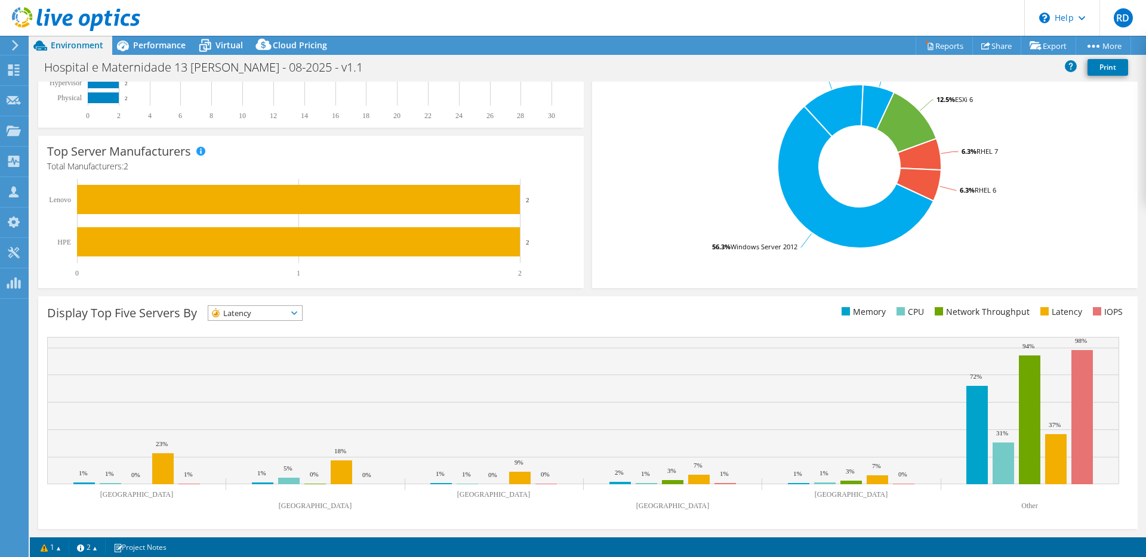
click at [266, 317] on span "Latency" at bounding box center [247, 313] width 79 height 14
click at [258, 322] on li "IOPS" at bounding box center [255, 328] width 94 height 17
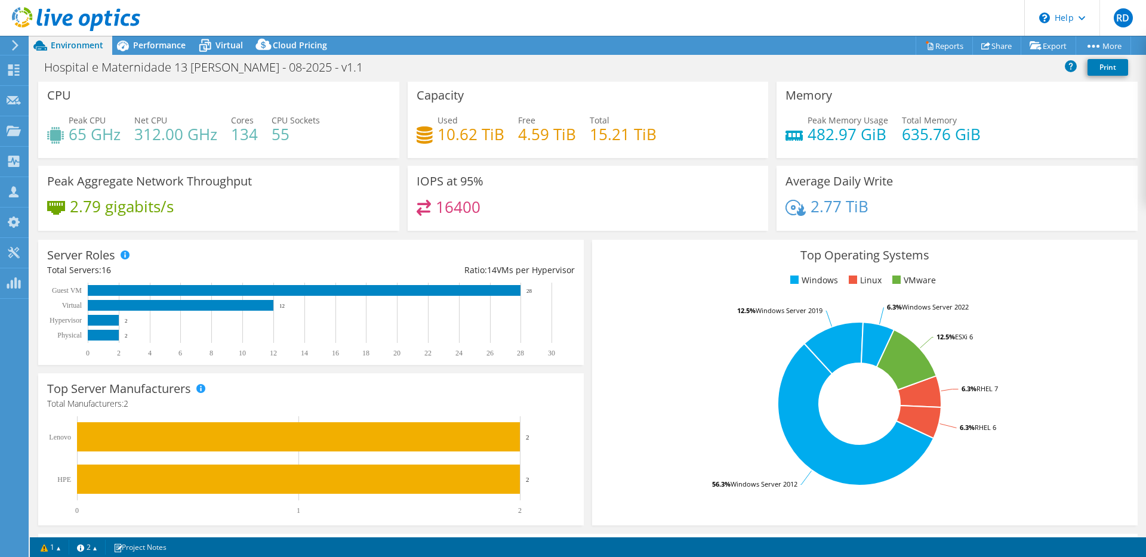
scroll to position [0, 0]
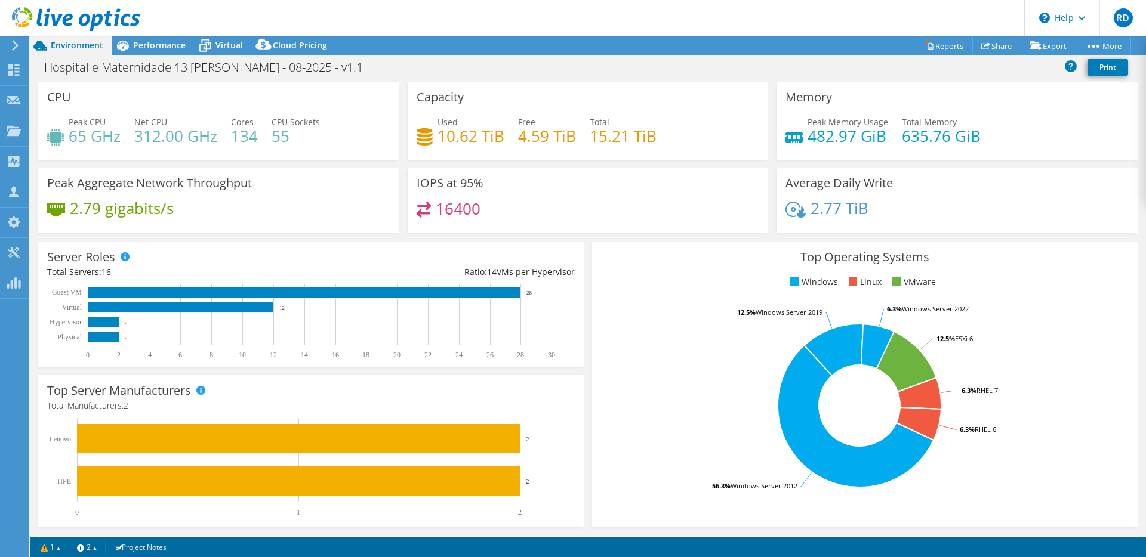
click at [493, 206] on div "16400" at bounding box center [588, 215] width 343 height 26
drag, startPoint x: 489, startPoint y: 208, endPoint x: 428, endPoint y: 207, distance: 60.3
click at [428, 207] on div "16400" at bounding box center [588, 215] width 343 height 26
click at [168, 45] on span "Performance" at bounding box center [159, 44] width 53 height 11
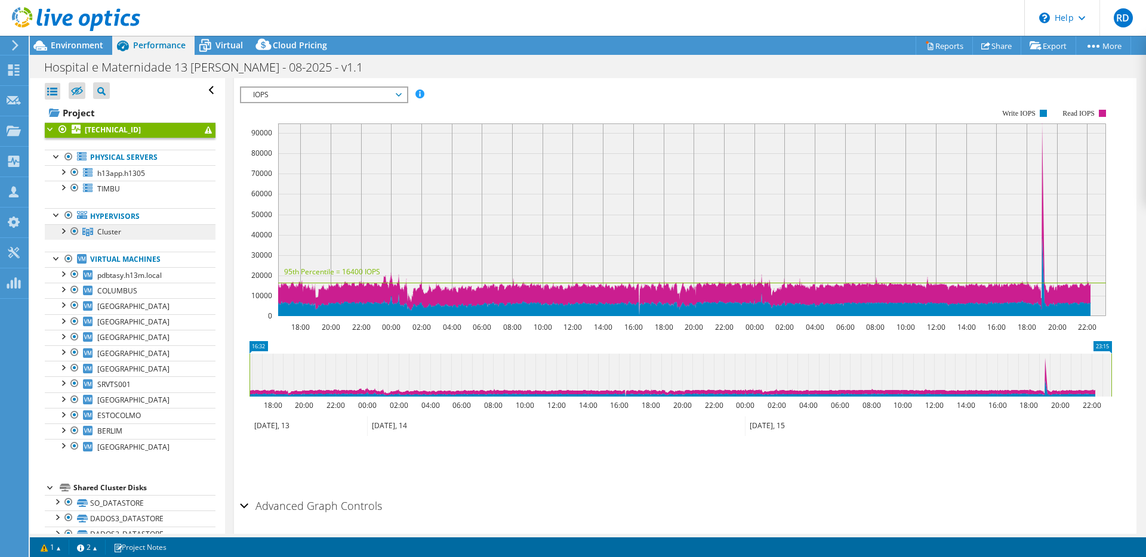
click at [87, 230] on icon at bounding box center [87, 232] width 11 height 8
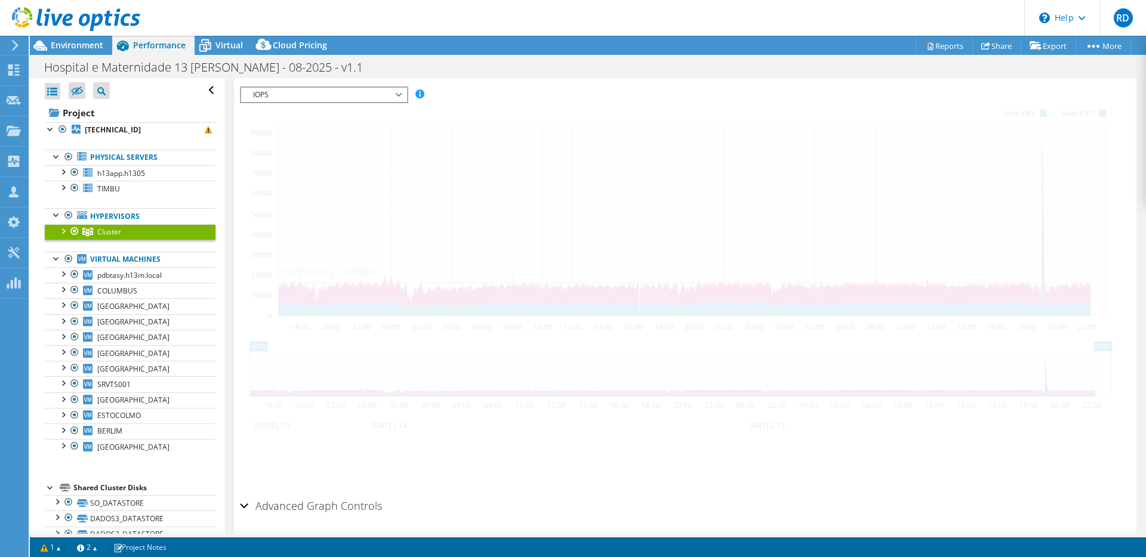
click at [69, 229] on div at bounding box center [75, 231] width 12 height 14
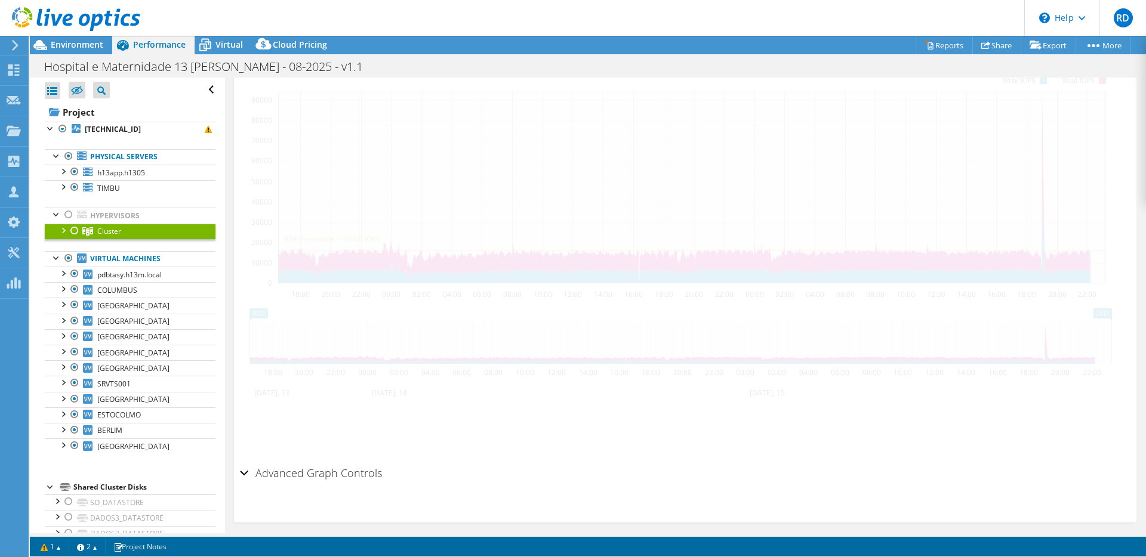
scroll to position [199, 0]
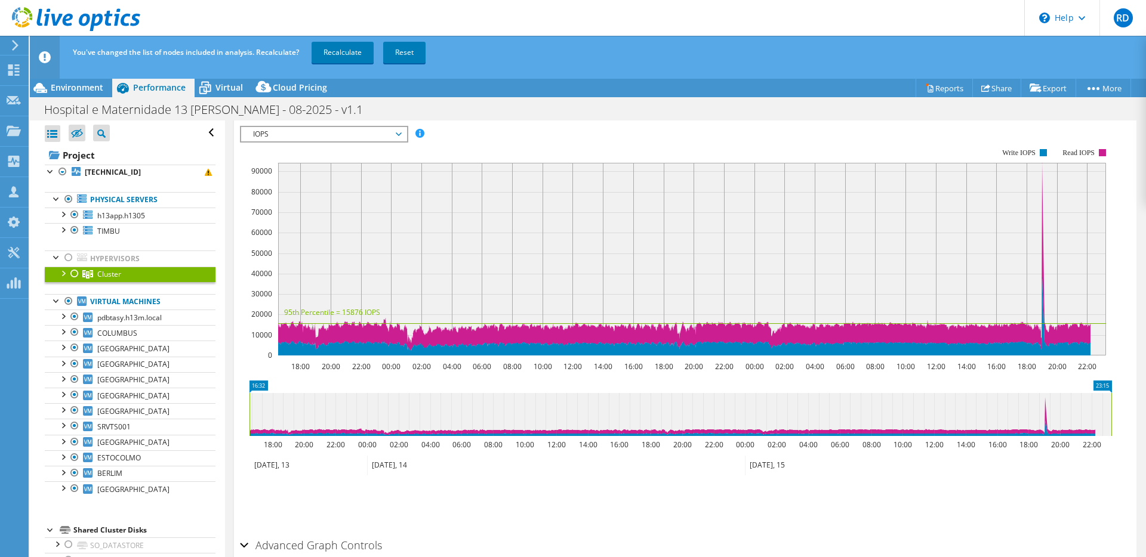
click at [61, 273] on div at bounding box center [63, 273] width 12 height 12
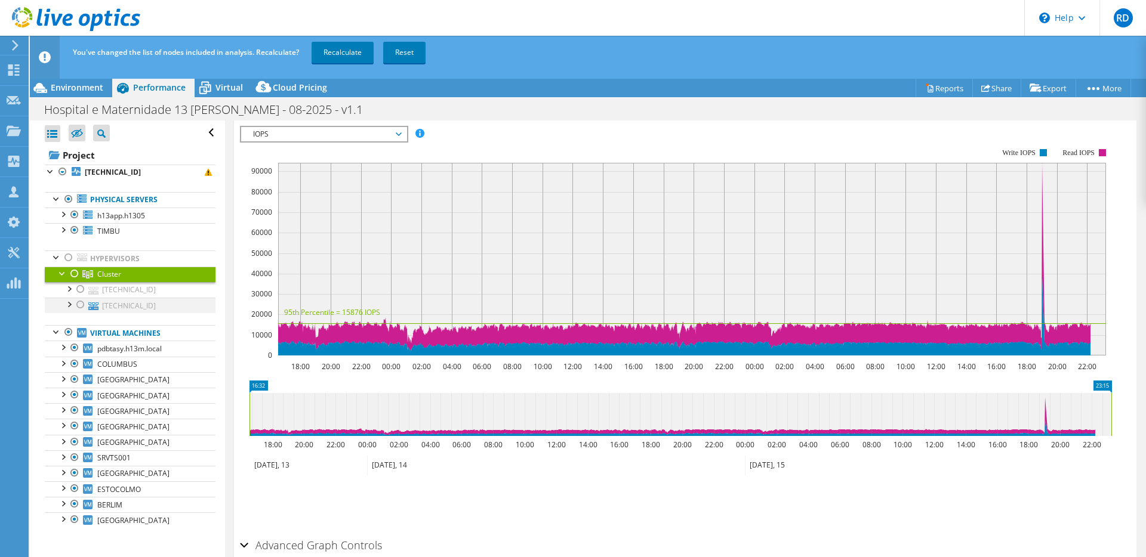
click at [81, 298] on div at bounding box center [81, 305] width 12 height 14
click at [113, 303] on link "[TECHNICAL_ID]" at bounding box center [130, 306] width 171 height 16
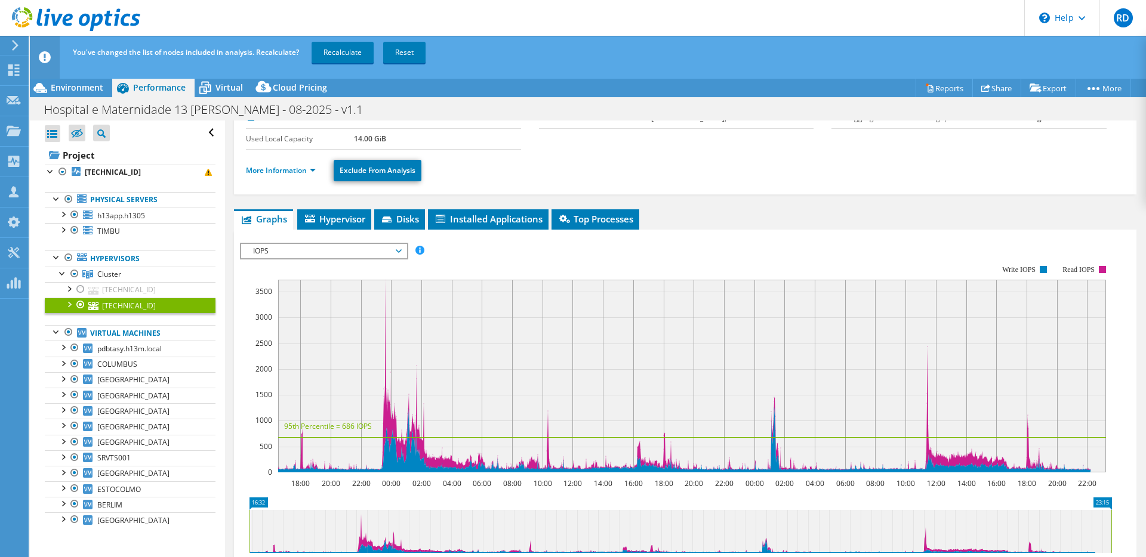
scroll to position [0, 0]
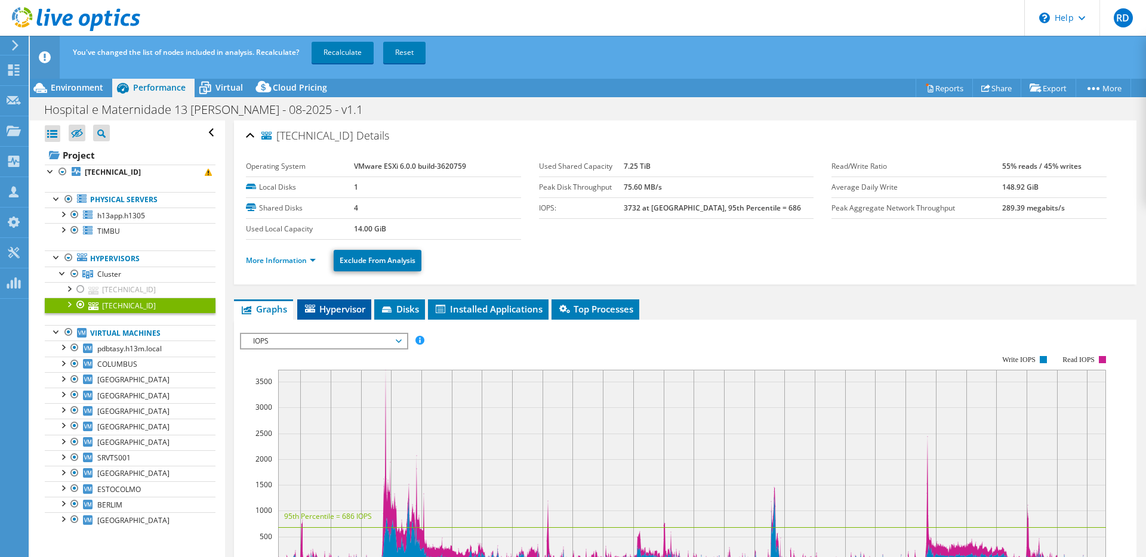
click at [348, 310] on span "Hypervisor" at bounding box center [334, 309] width 62 height 12
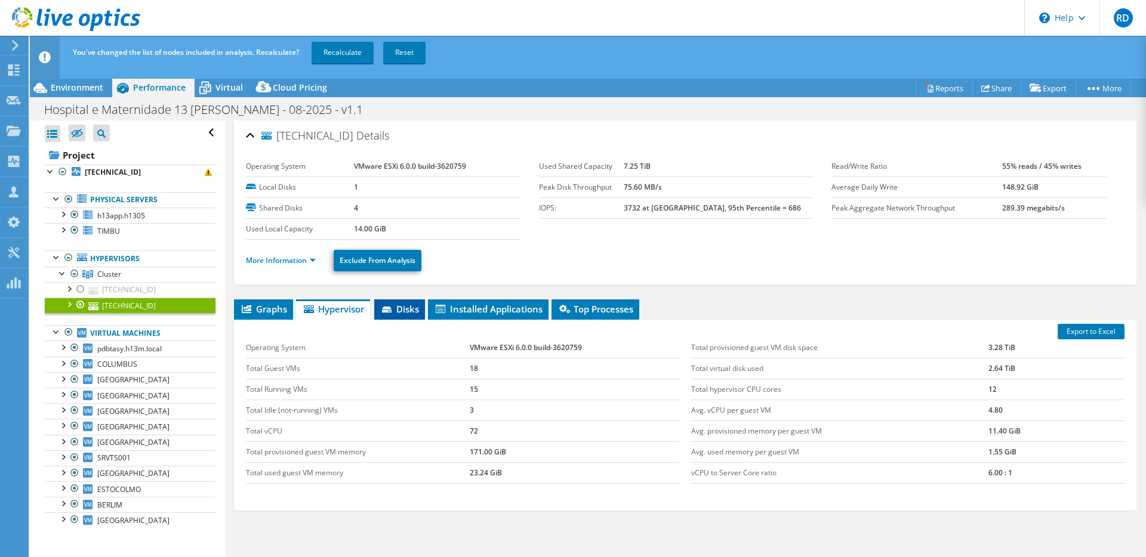
click at [400, 310] on span "Disks" at bounding box center [399, 309] width 39 height 12
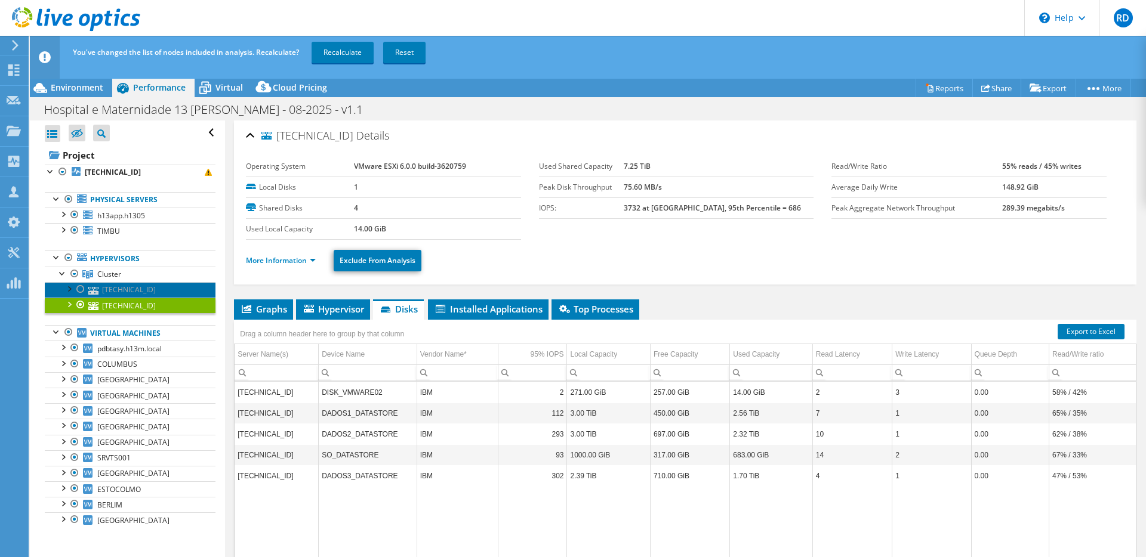
click at [105, 284] on link "[TECHNICAL_ID]" at bounding box center [130, 290] width 171 height 16
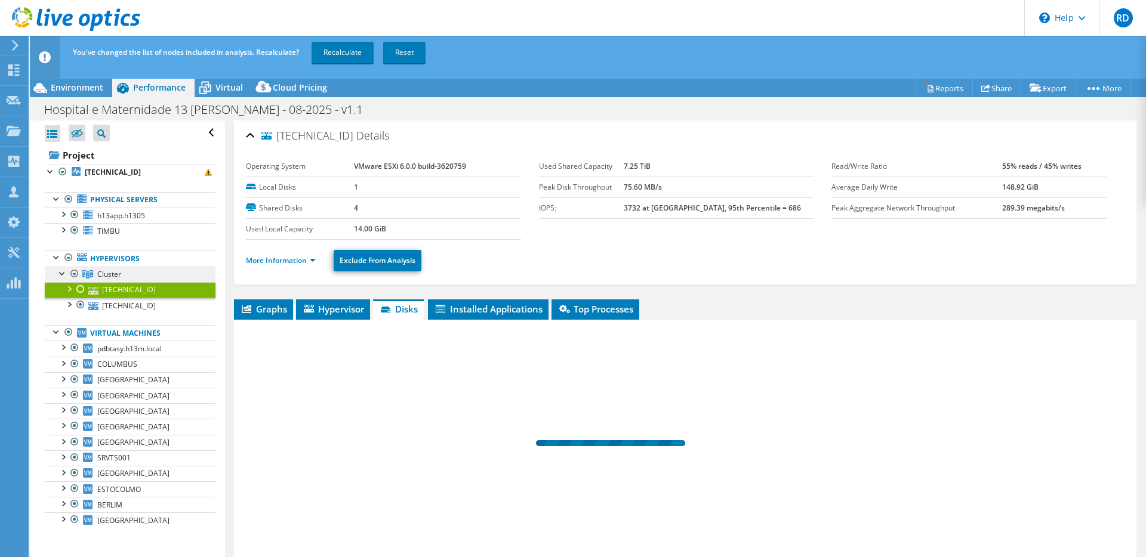
click at [104, 269] on span "Cluster" at bounding box center [109, 274] width 24 height 10
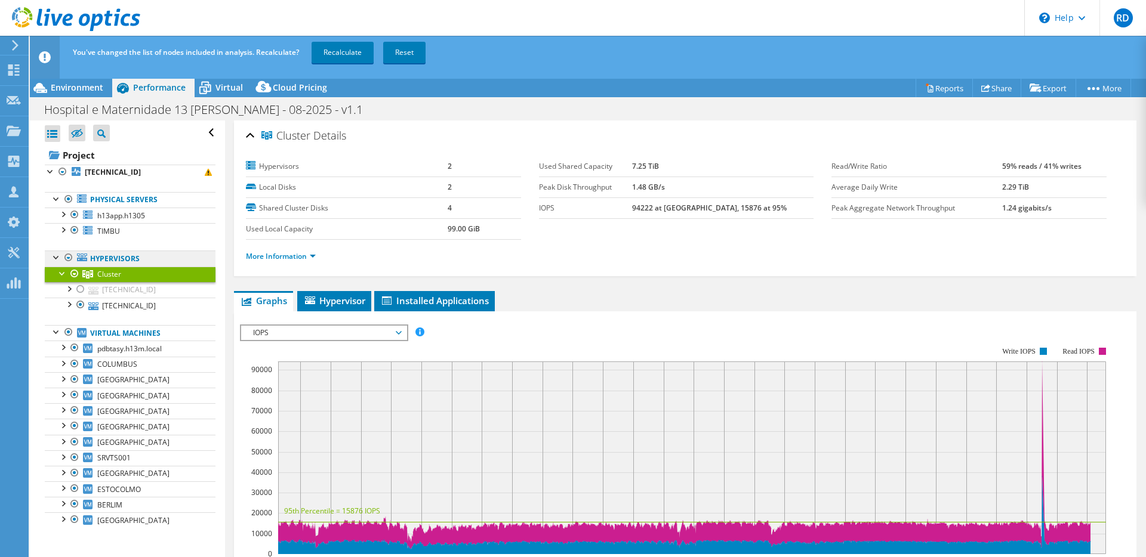
click at [110, 258] on link "Hypervisors" at bounding box center [130, 259] width 171 height 16
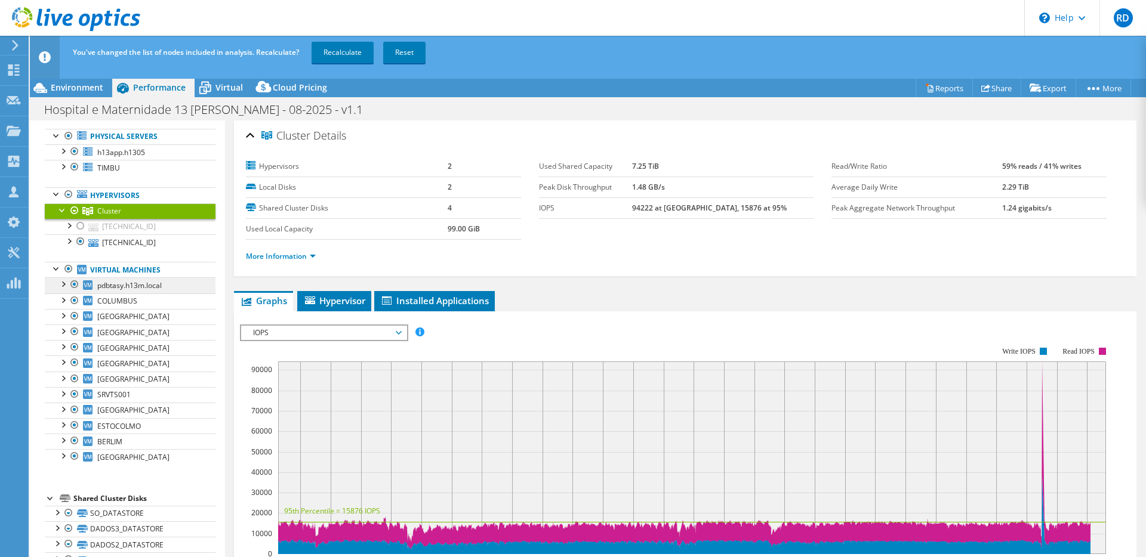
scroll to position [69, 0]
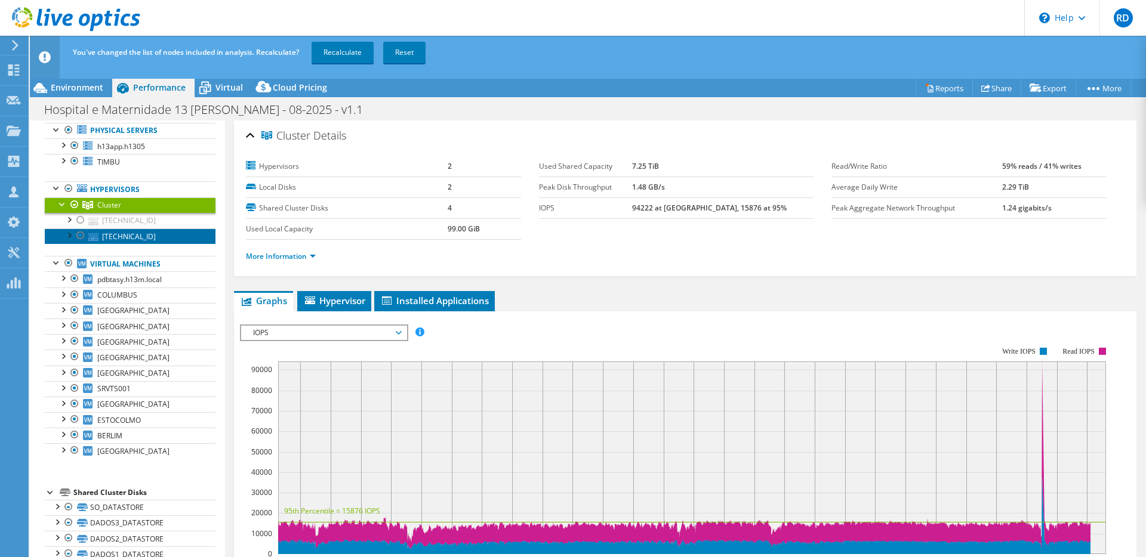
click at [118, 240] on link "[TECHNICAL_ID]" at bounding box center [130, 237] width 171 height 16
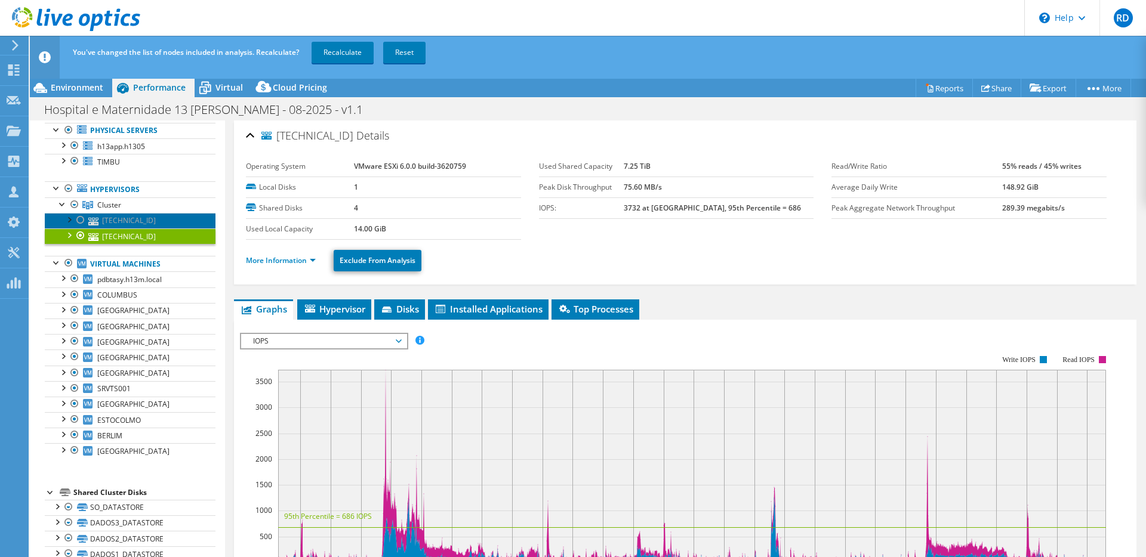
click at [134, 219] on link "[TECHNICAL_ID]" at bounding box center [130, 221] width 171 height 16
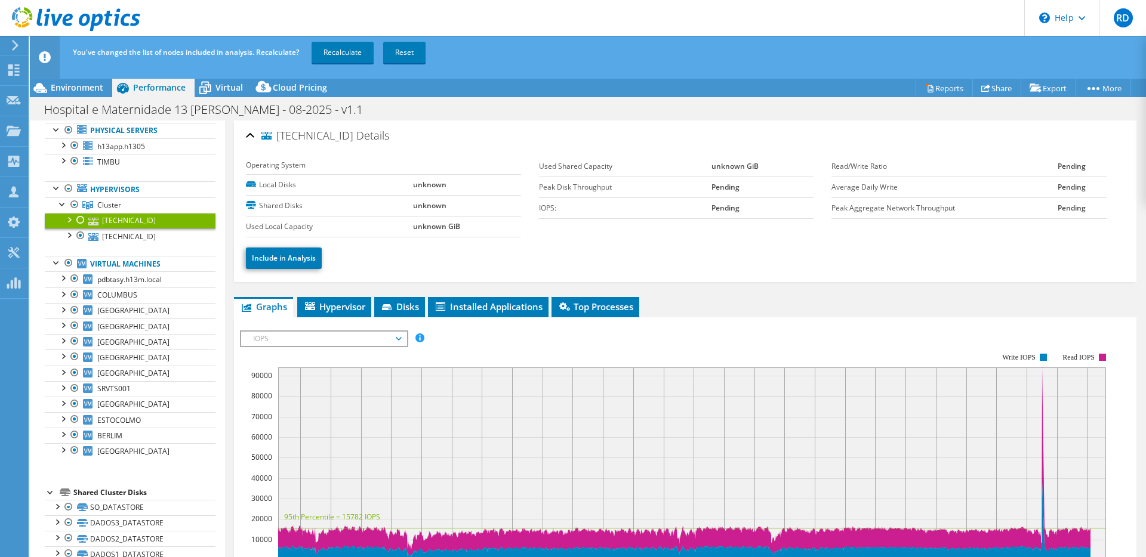
click at [135, 245] on ul "Physical Servers h13app.h1305 sda" at bounding box center [130, 291] width 171 height 360
click at [135, 239] on link "[TECHNICAL_ID]" at bounding box center [130, 237] width 171 height 16
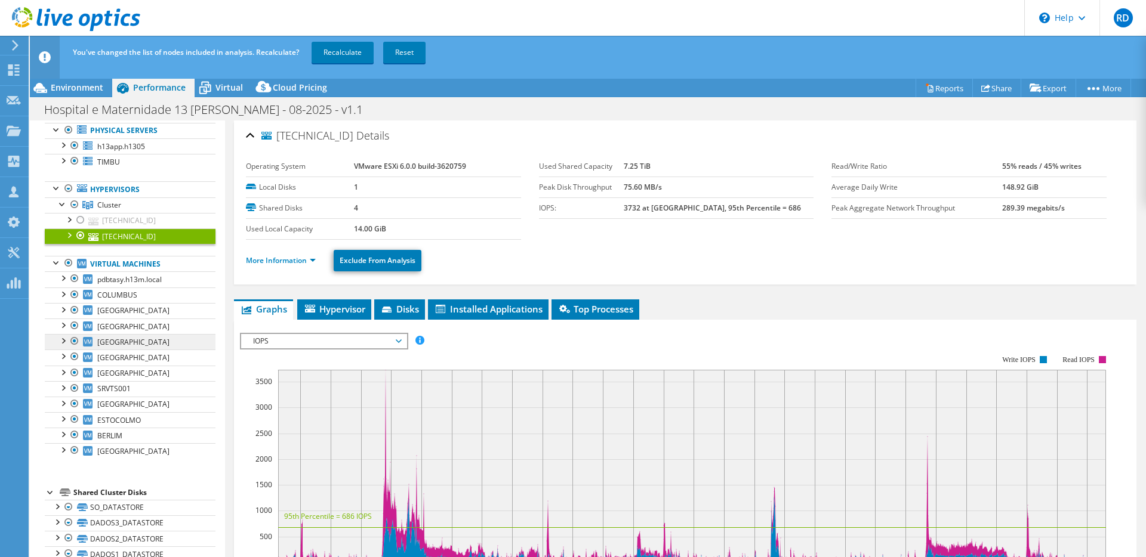
scroll to position [0, 0]
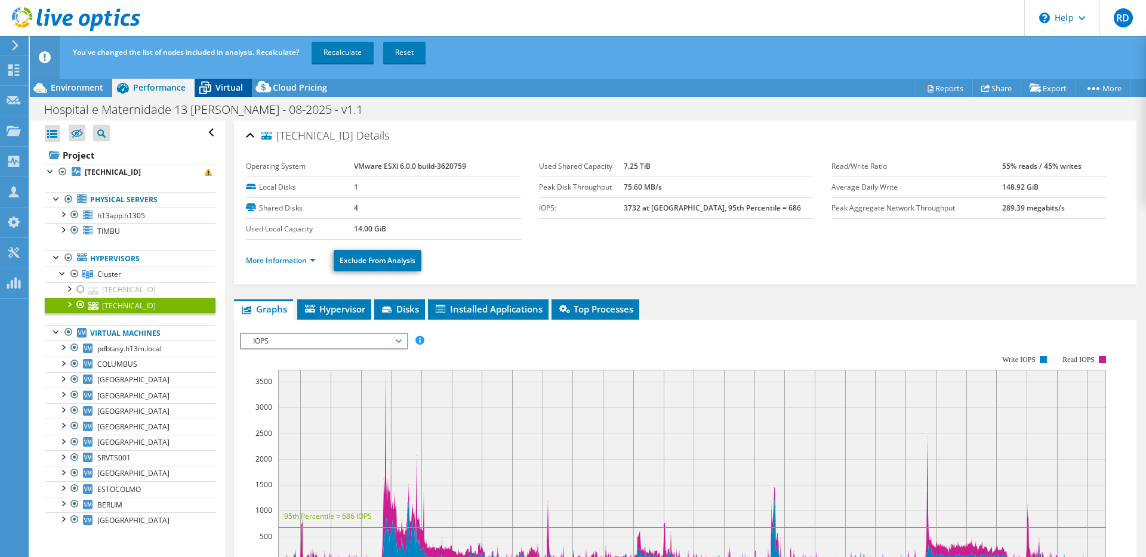
click at [215, 94] on div "Virtual" at bounding box center [223, 87] width 57 height 19
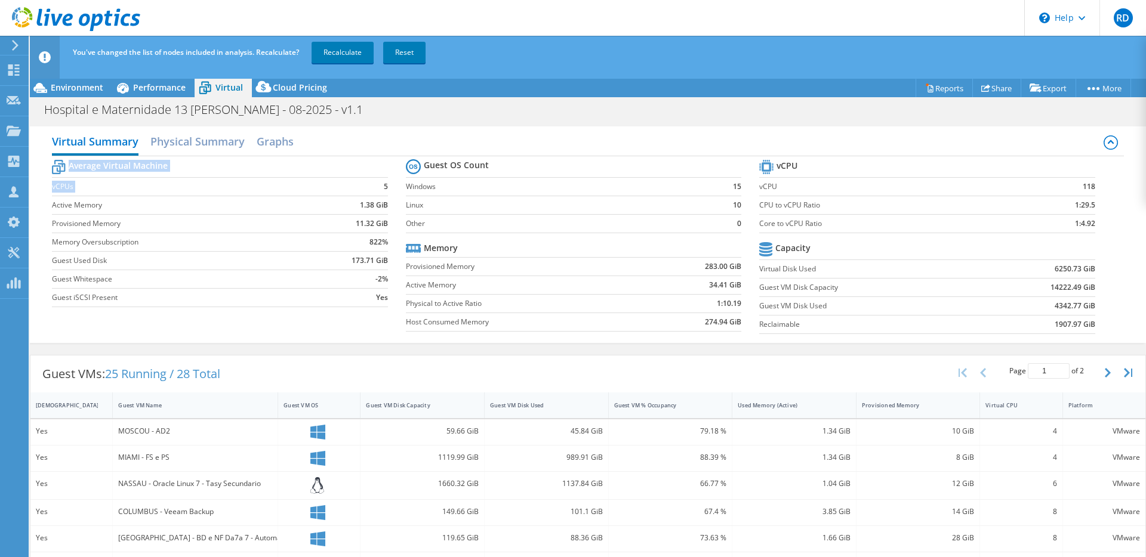
drag, startPoint x: 359, startPoint y: 185, endPoint x: 388, endPoint y: 187, distance: 29.3
click at [388, 187] on section "Average Virtual Machine vCPUs 5 Active Memory 1.38 GiB Provisioned Memory 11.32…" at bounding box center [228, 235] width 353 height 156
click at [373, 202] on b "1.38 GiB" at bounding box center [374, 205] width 28 height 12
drag, startPoint x: 355, startPoint y: 211, endPoint x: 375, endPoint y: 214, distance: 20.5
click at [375, 214] on tbody "Average Virtual Machine vCPUs 5 Active Memory 1.38 GiB Provisioned Memory 11.32…" at bounding box center [219, 232] width 335 height 150
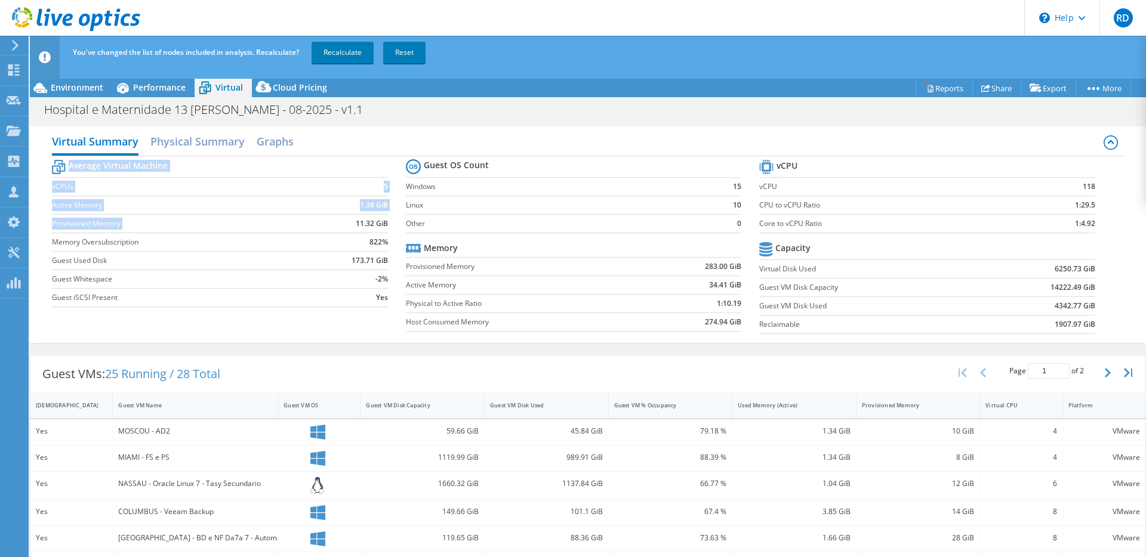
click at [385, 225] on section "Average Virtual Machine vCPUs 5 Active Memory 1.38 GiB Provisioned Memory 11.32…" at bounding box center [228, 235] width 353 height 156
drag, startPoint x: 357, startPoint y: 241, endPoint x: 366, endPoint y: 242, distance: 9.6
click at [365, 242] on td "822%" at bounding box center [347, 242] width 81 height 18
drag, startPoint x: 347, startPoint y: 267, endPoint x: 380, endPoint y: 266, distance: 32.8
click at [380, 266] on td "173.71 GiB" at bounding box center [347, 260] width 81 height 18
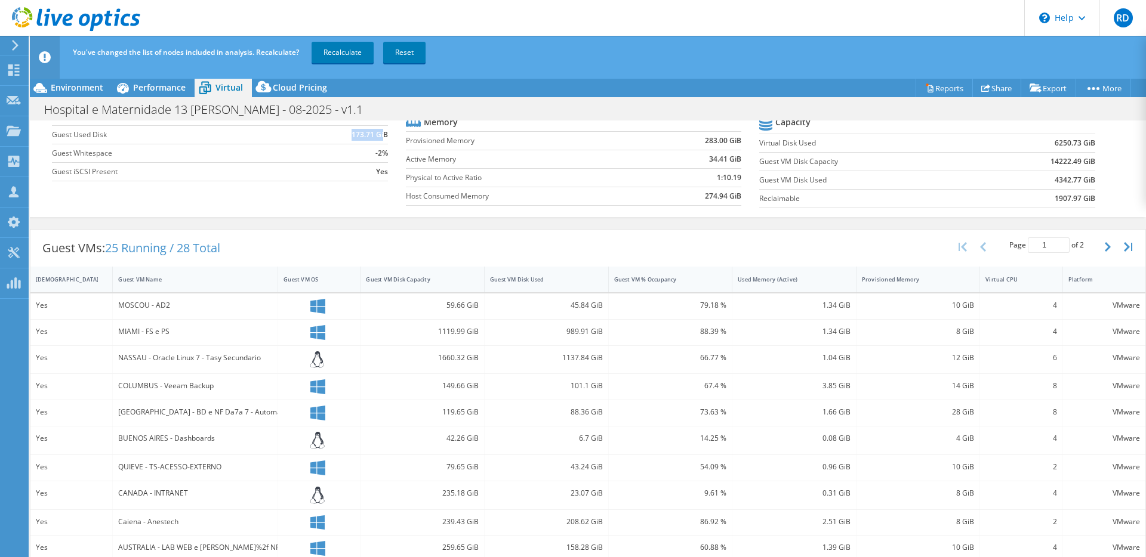
scroll to position [177, 0]
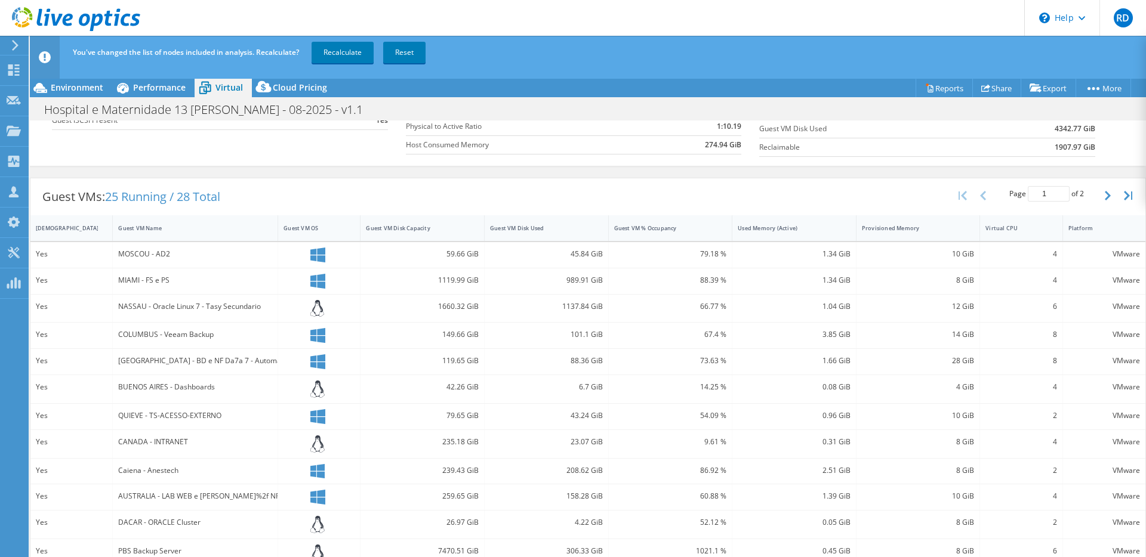
type input "1"
click at [1052, 196] on input "1" at bounding box center [1049, 194] width 42 height 16
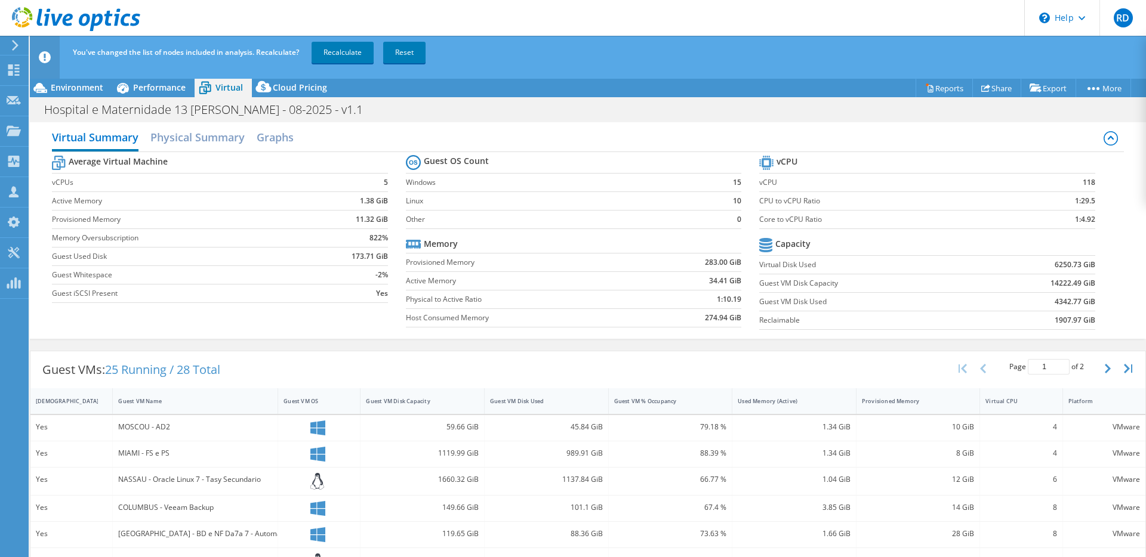
scroll to position [0, 0]
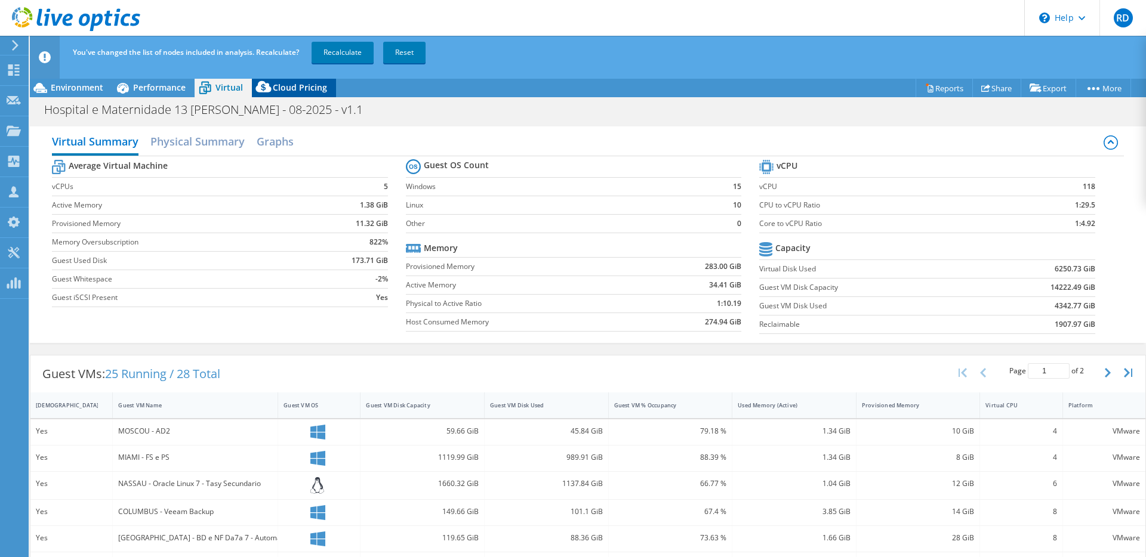
click at [286, 88] on span "Cloud Pricing" at bounding box center [300, 87] width 54 height 11
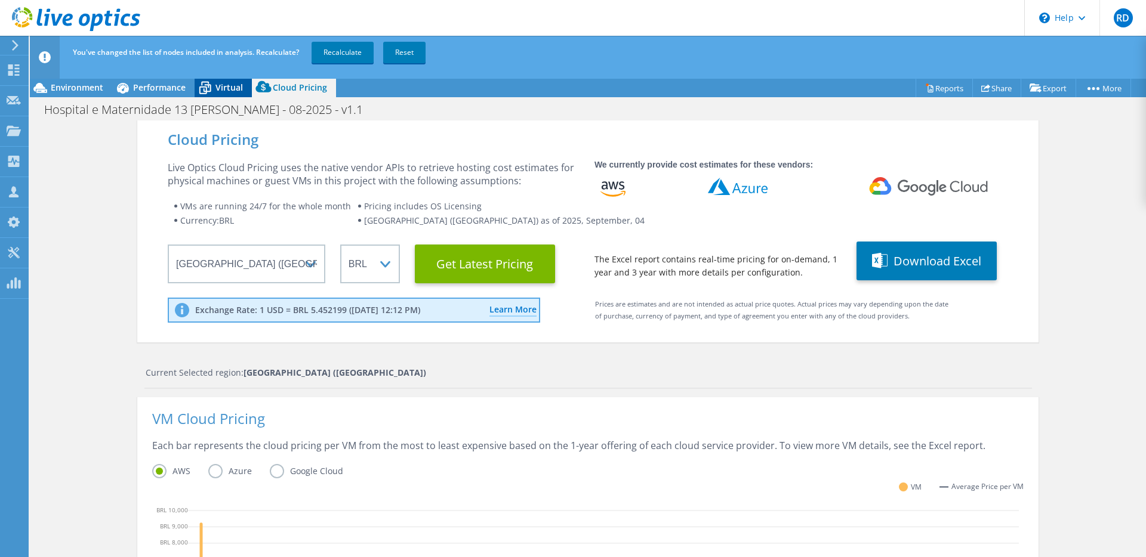
click at [235, 84] on span "Virtual" at bounding box center [228, 87] width 27 height 11
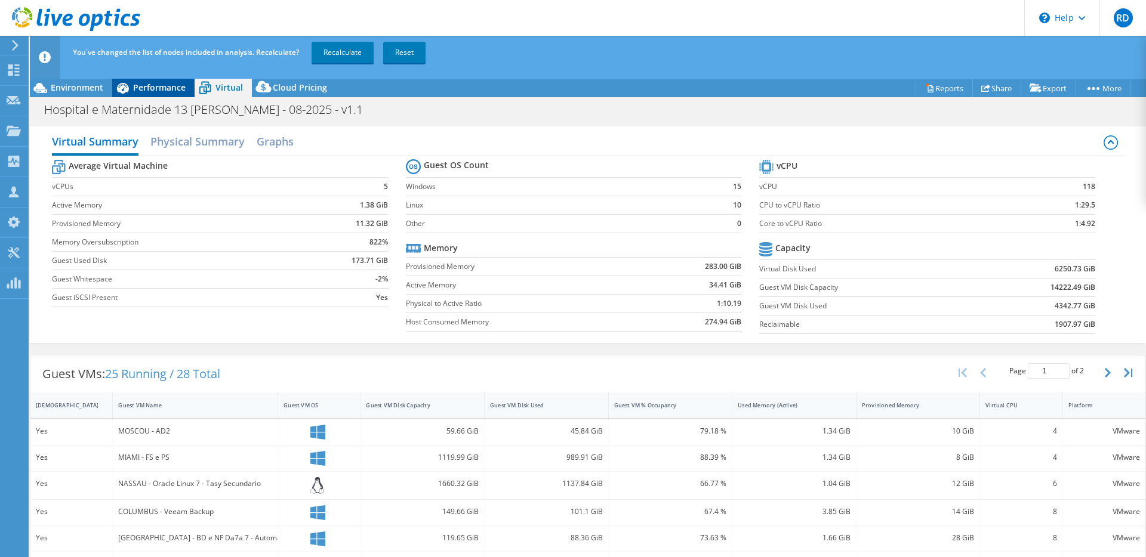
click at [161, 84] on span "Performance" at bounding box center [159, 87] width 53 height 11
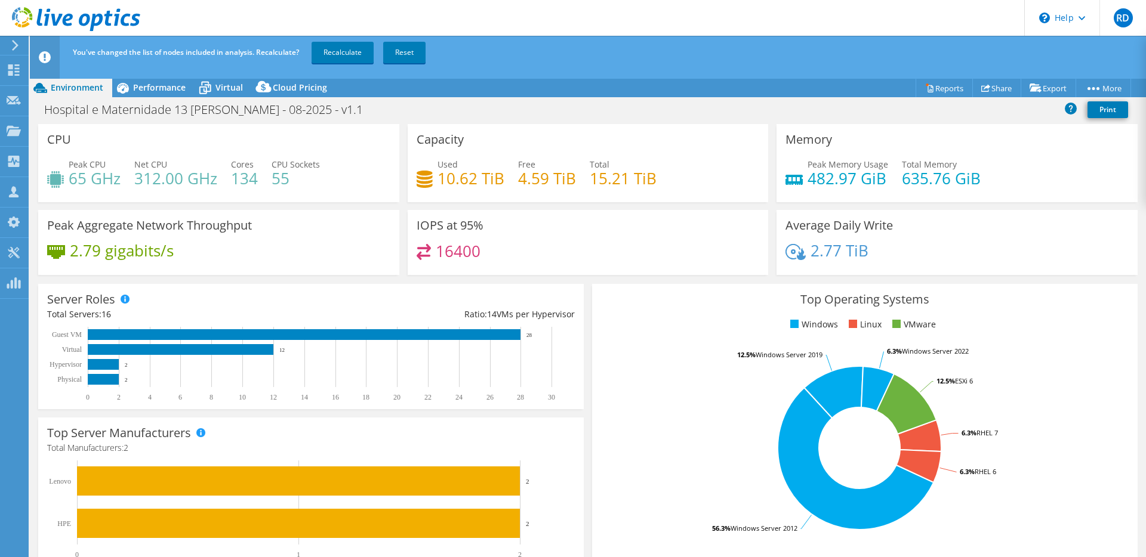
select select "SouthAmerica"
select select "BRL"
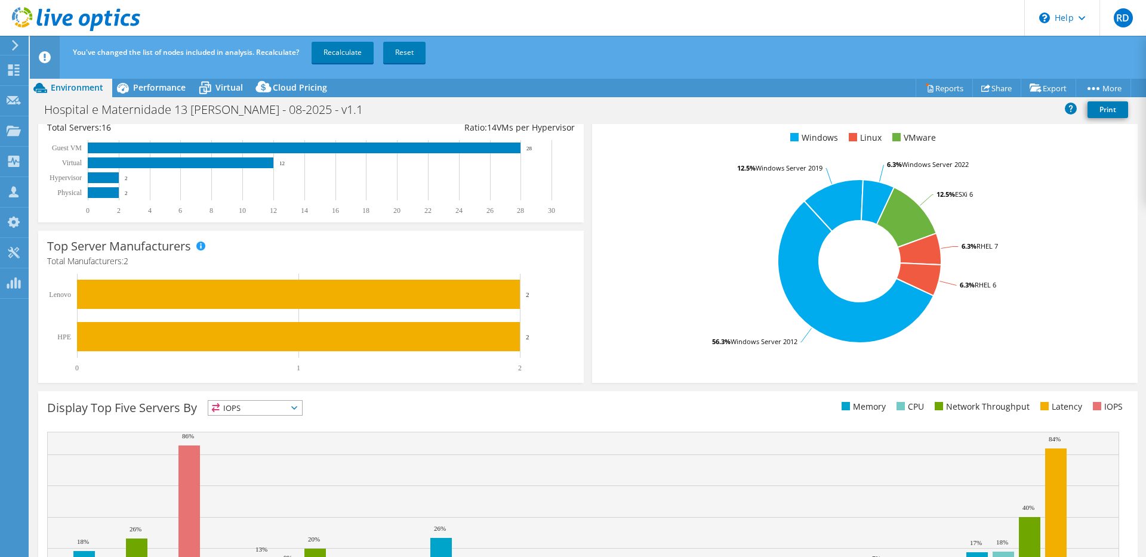
scroll to position [187, 0]
